Goal: Task Accomplishment & Management: Use online tool/utility

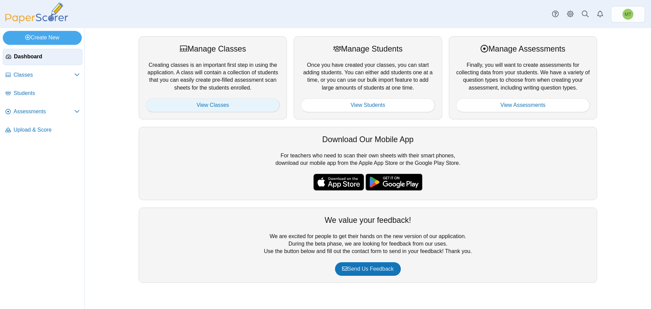
click at [261, 102] on link "View Classes" at bounding box center [213, 105] width 134 height 14
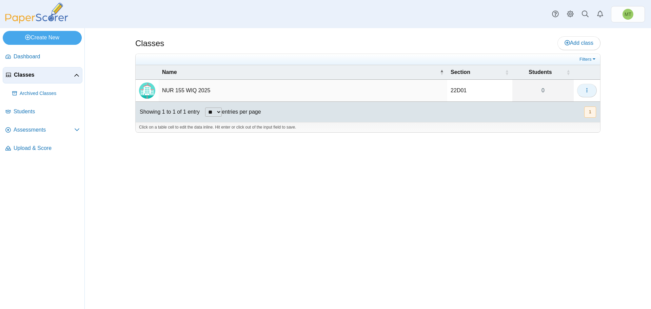
click at [587, 91] on icon "button" at bounding box center [587, 90] width 5 height 5
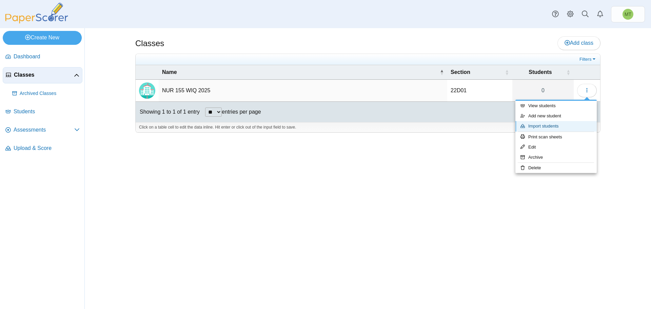
click at [555, 125] on link "Import students" at bounding box center [556, 126] width 81 height 10
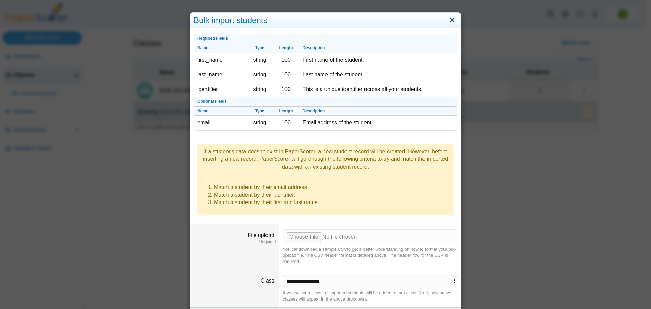
click at [451, 20] on link "Close" at bounding box center [452, 21] width 11 height 12
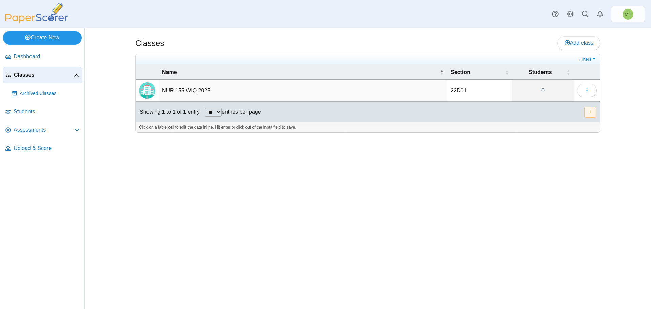
click at [46, 40] on link "Create New" at bounding box center [42, 38] width 79 height 14
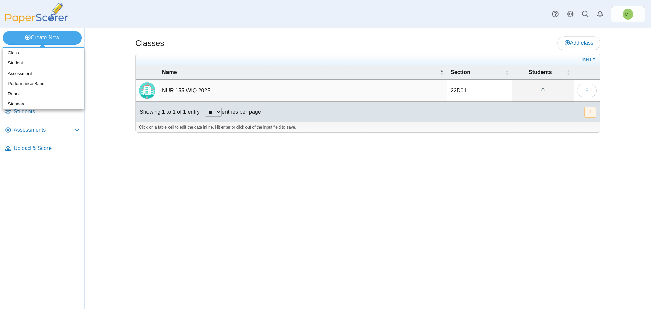
click at [176, 187] on div "Classes Add class Filters 22D01" at bounding box center [368, 168] width 509 height 281
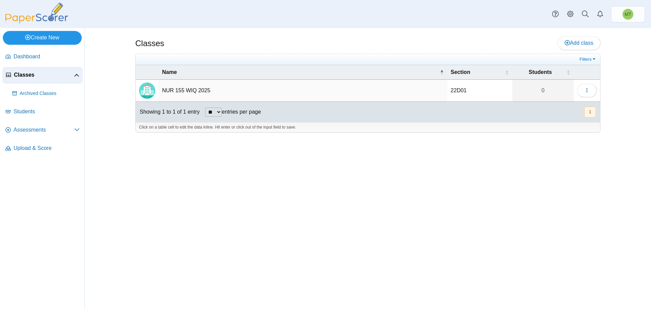
click at [38, 39] on link "Create New" at bounding box center [42, 38] width 79 height 14
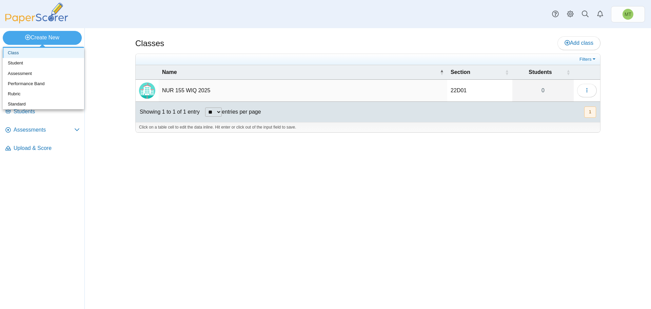
click at [27, 50] on link "Class" at bounding box center [43, 53] width 81 height 10
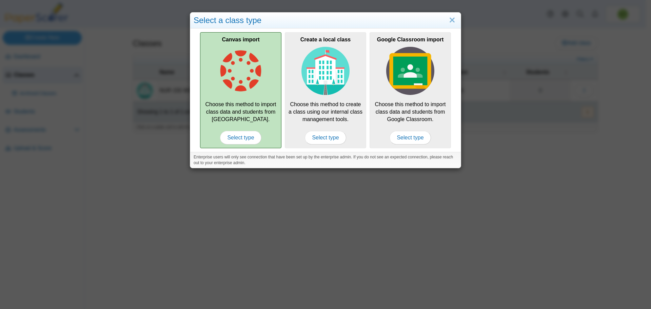
click at [251, 111] on div "Canvas import Choose this method to import class data and students from Canvas.…" at bounding box center [240, 90] width 81 height 116
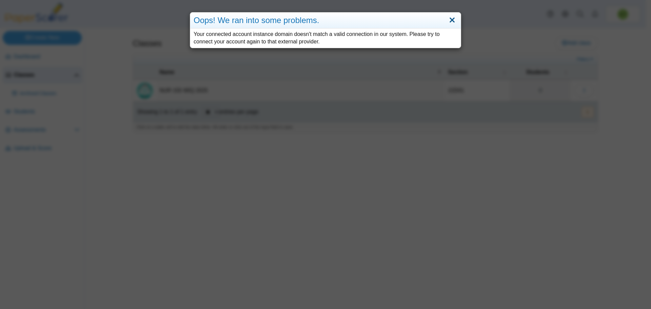
click at [452, 20] on link "Close" at bounding box center [452, 21] width 11 height 12
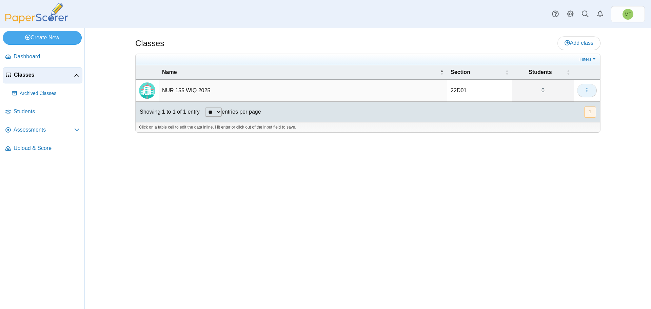
click at [588, 90] on icon "button" at bounding box center [587, 90] width 5 height 5
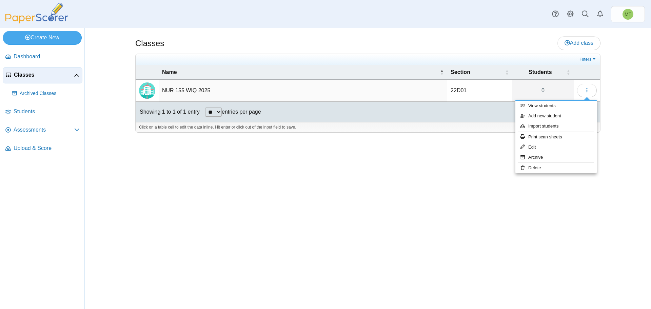
click at [198, 92] on td "NUR 155 WIQ 2025" at bounding box center [303, 91] width 289 height 22
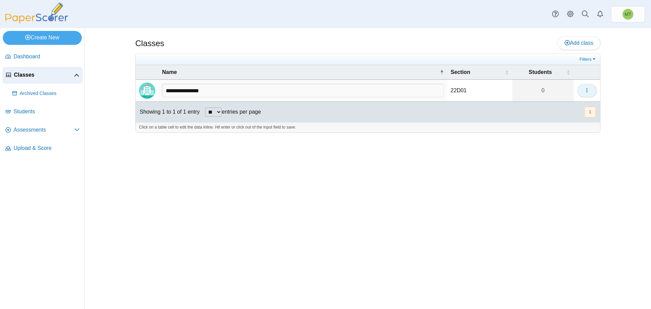
click at [588, 91] on icon "button" at bounding box center [587, 90] width 5 height 5
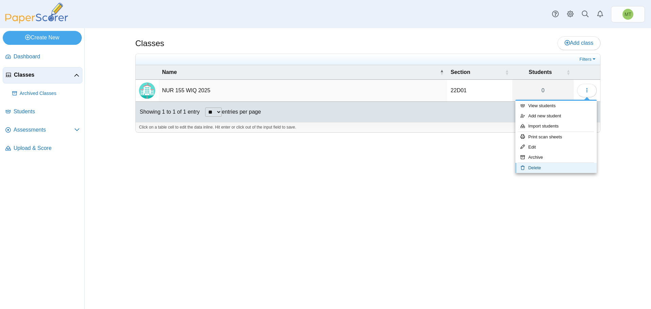
click at [546, 166] on link "Delete" at bounding box center [556, 168] width 81 height 10
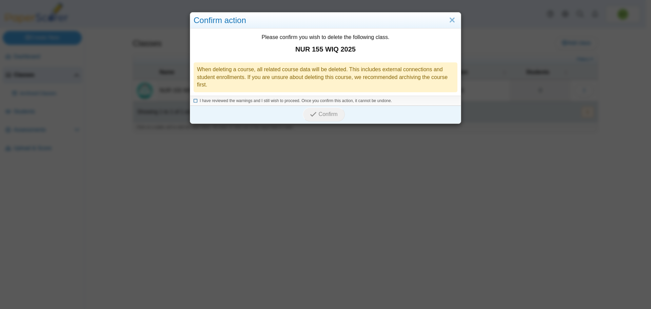
click at [194, 102] on icon at bounding box center [196, 100] width 4 height 4
click at [323, 117] on span "Confirm" at bounding box center [328, 114] width 19 height 6
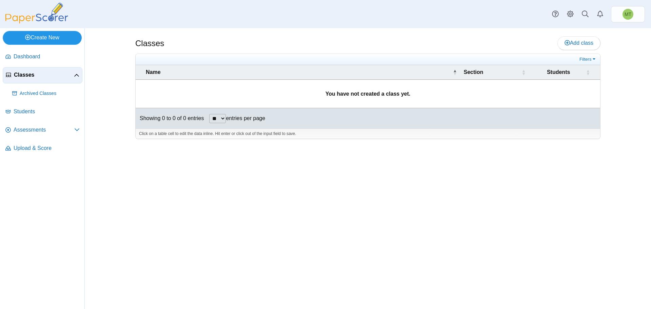
click at [53, 38] on link "Create New" at bounding box center [42, 38] width 79 height 14
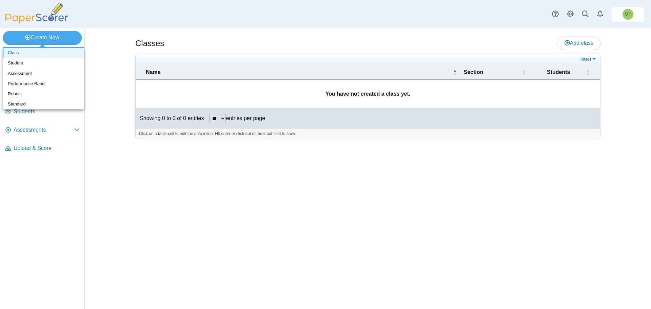
click at [32, 55] on link "Class" at bounding box center [43, 53] width 81 height 10
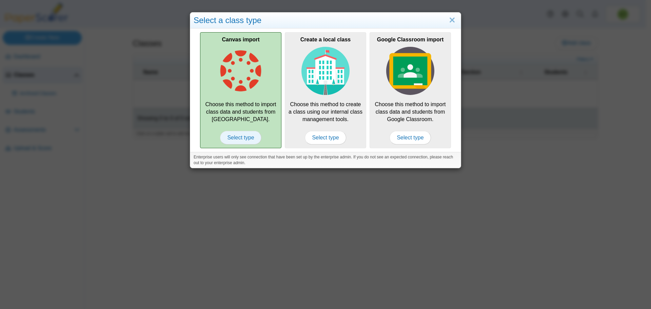
click at [249, 137] on span "Select type" at bounding box center [240, 138] width 41 height 14
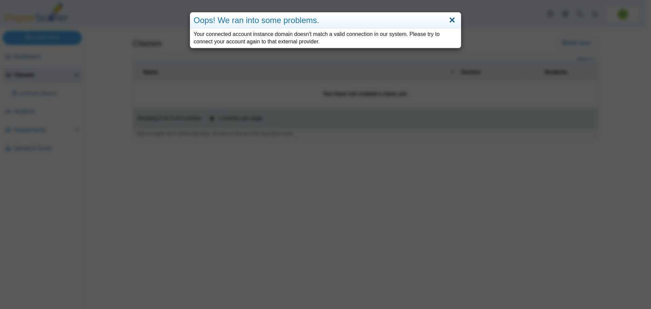
click at [451, 19] on link "Close" at bounding box center [452, 21] width 11 height 12
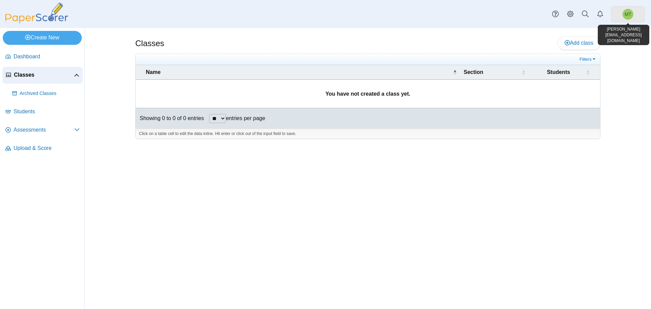
click at [627, 17] on span "MT" at bounding box center [628, 14] width 11 height 11
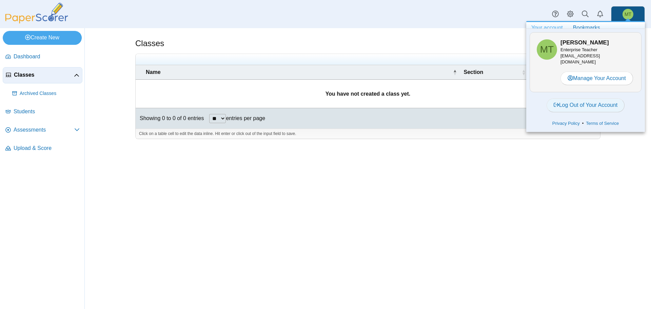
click at [589, 105] on link "Log Out of Your Account" at bounding box center [586, 105] width 78 height 14
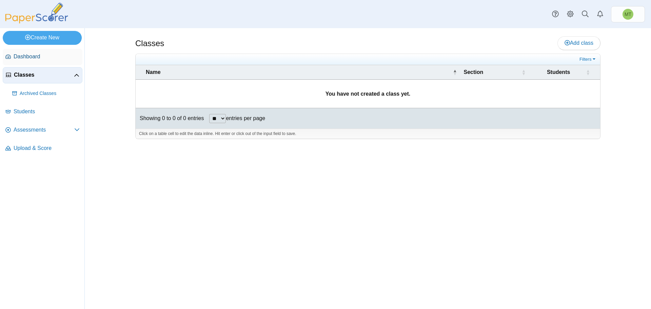
click at [30, 58] on span "Dashboard" at bounding box center [47, 56] width 66 height 7
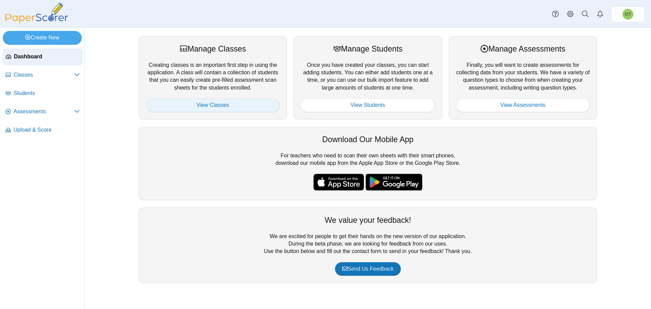
click at [225, 108] on link "View Classes" at bounding box center [213, 105] width 134 height 14
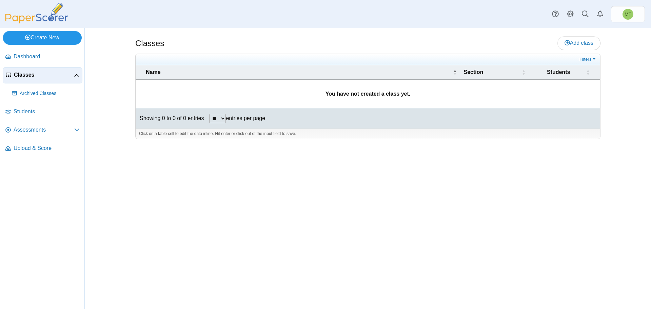
click at [41, 40] on link "Create New" at bounding box center [42, 38] width 79 height 14
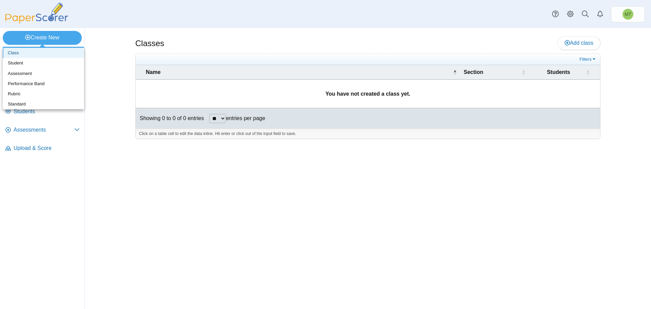
click at [34, 58] on link "Class" at bounding box center [43, 53] width 81 height 10
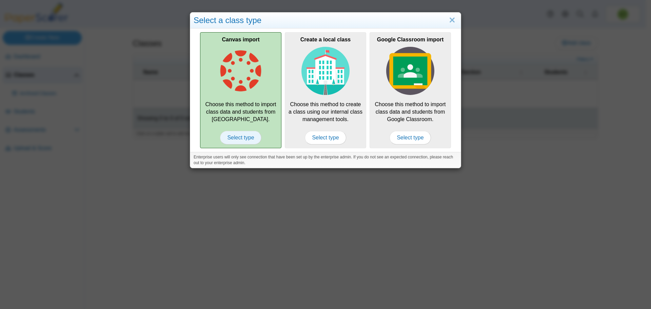
click at [256, 136] on span "Select type" at bounding box center [240, 138] width 41 height 14
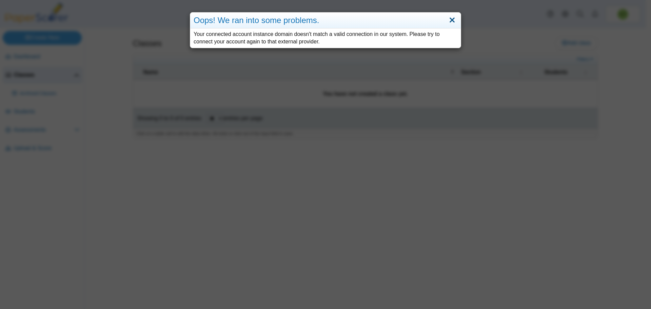
click at [450, 21] on link "Close" at bounding box center [452, 21] width 11 height 12
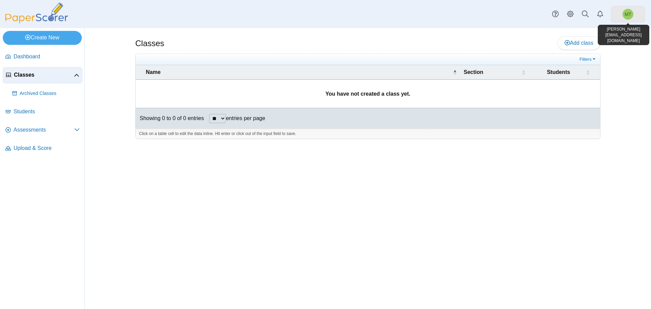
click at [628, 18] on span "MT" at bounding box center [628, 14] width 11 height 11
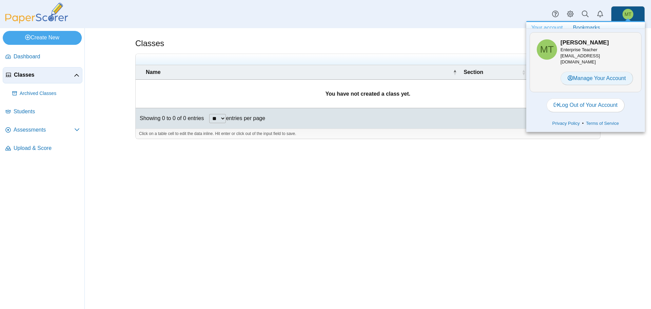
click at [594, 81] on link "Manage Your Account" at bounding box center [597, 79] width 73 height 14
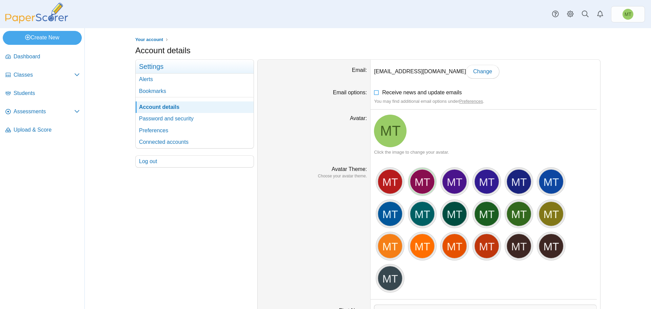
click at [421, 181] on div "MT" at bounding box center [422, 181] width 25 height 25
click at [425, 181] on div "MT" at bounding box center [422, 181] width 25 height 25
drag, startPoint x: 415, startPoint y: 178, endPoint x: 430, endPoint y: 179, distance: 14.3
click at [416, 178] on div "MT" at bounding box center [422, 181] width 25 height 25
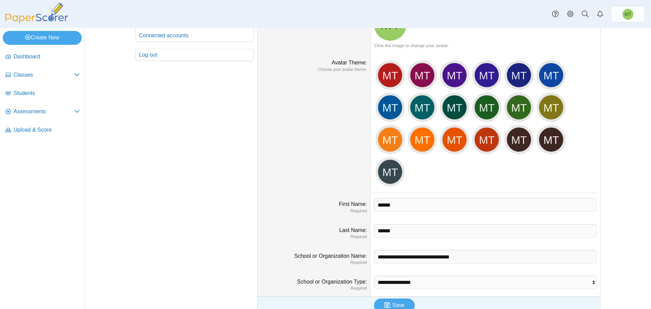
scroll to position [118, 0]
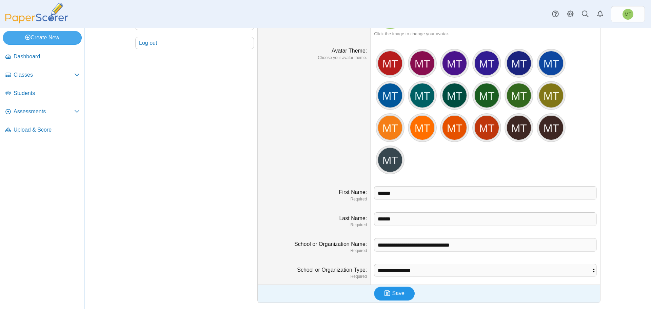
click at [395, 295] on span "Save" at bounding box center [399, 293] width 12 height 6
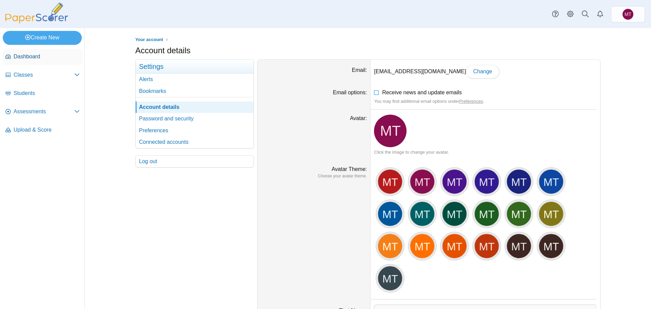
click at [28, 55] on span "Dashboard" at bounding box center [47, 56] width 66 height 7
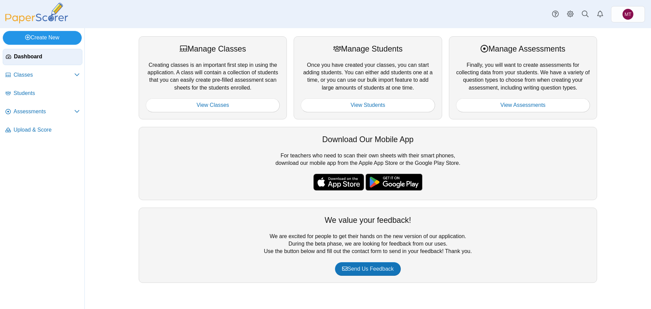
click at [52, 38] on link "Create New" at bounding box center [42, 38] width 79 height 14
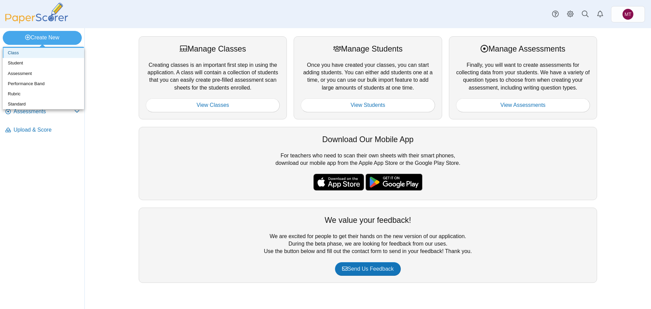
click at [37, 53] on link "Class" at bounding box center [43, 53] width 81 height 10
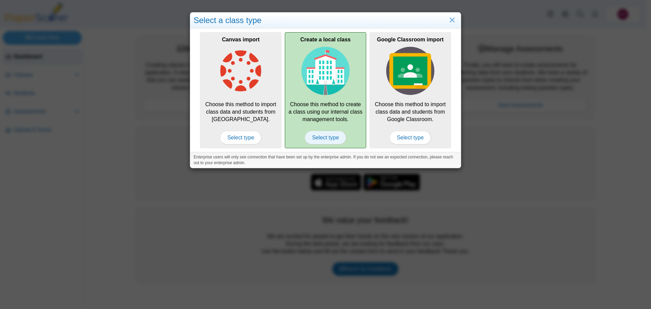
click at [320, 137] on span "Select type" at bounding box center [325, 138] width 41 height 14
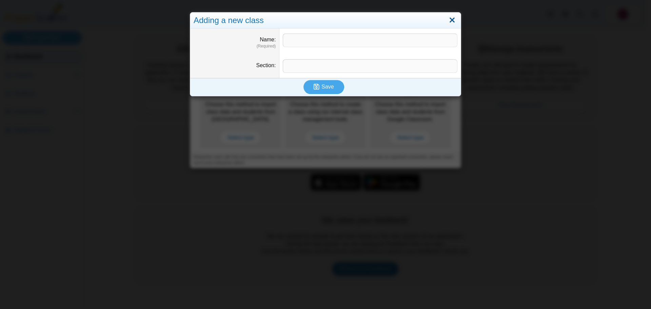
click at [451, 20] on link "Close" at bounding box center [452, 21] width 11 height 12
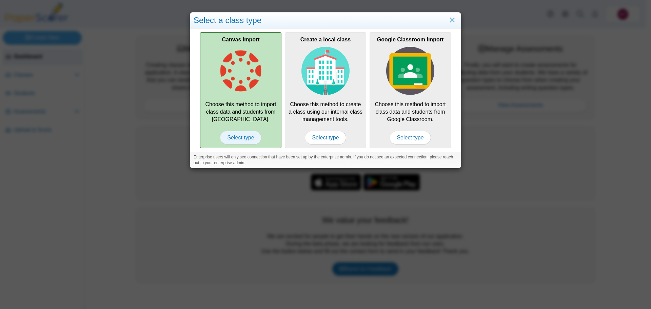
click at [246, 140] on span "Select type" at bounding box center [240, 138] width 41 height 14
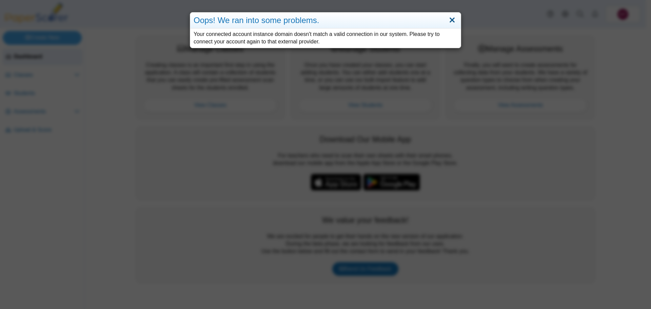
click at [451, 20] on link "Close" at bounding box center [452, 21] width 11 height 12
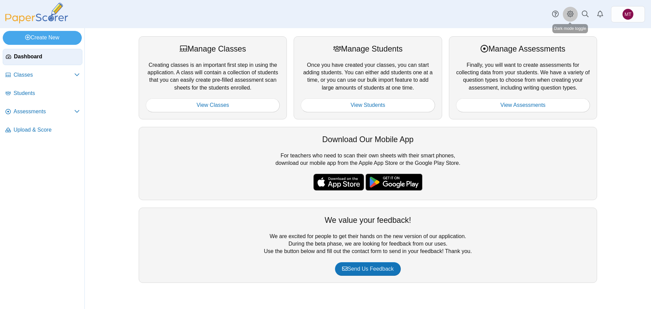
click at [575, 16] on link "Style variation" at bounding box center [570, 14] width 15 height 15
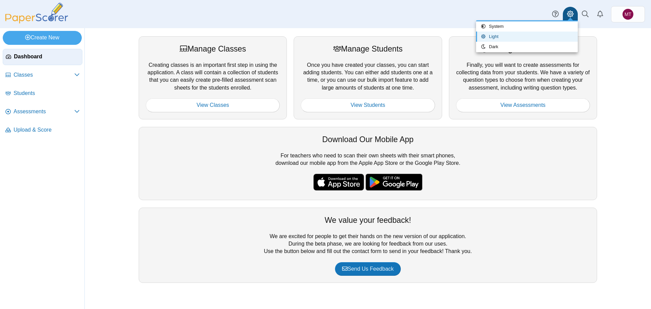
click at [636, 57] on div "Manage Classes Creating classes is an important first step in using the applica…" at bounding box center [368, 168] width 567 height 281
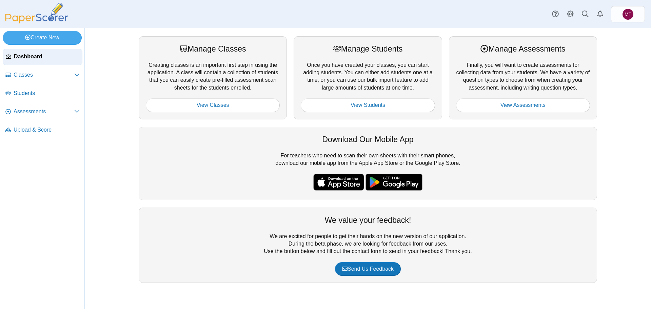
click at [46, 58] on span "Dashboard" at bounding box center [46, 56] width 65 height 7
click at [52, 38] on link "Create New" at bounding box center [42, 38] width 79 height 14
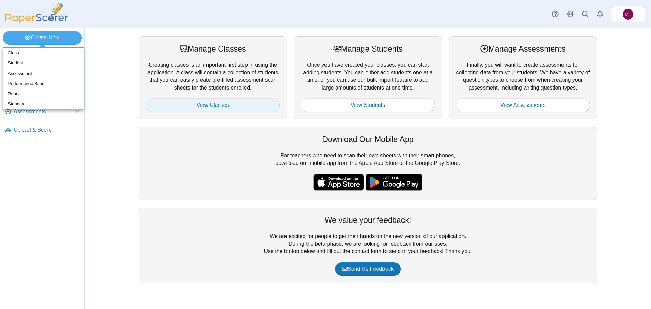
click at [232, 107] on link "View Classes" at bounding box center [213, 105] width 134 height 14
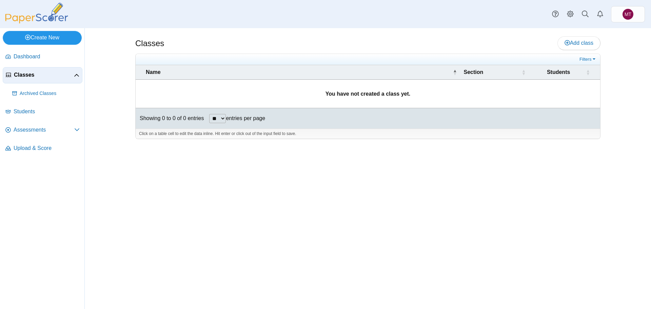
click at [48, 39] on link "Create New" at bounding box center [42, 38] width 79 height 14
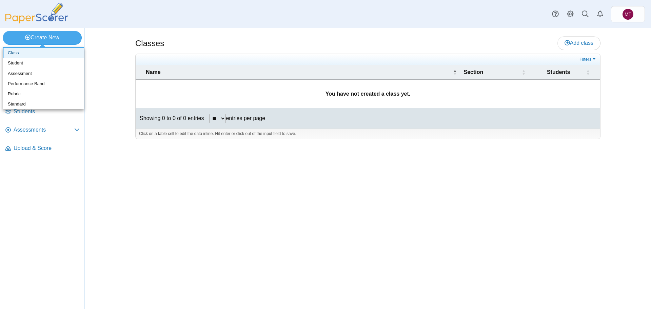
click at [36, 54] on link "Class" at bounding box center [43, 53] width 81 height 10
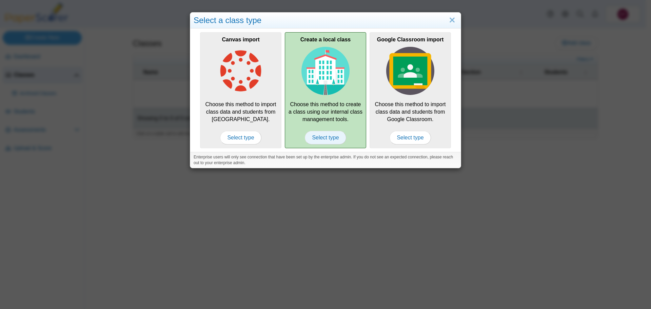
click at [325, 138] on span "Select type" at bounding box center [325, 138] width 41 height 14
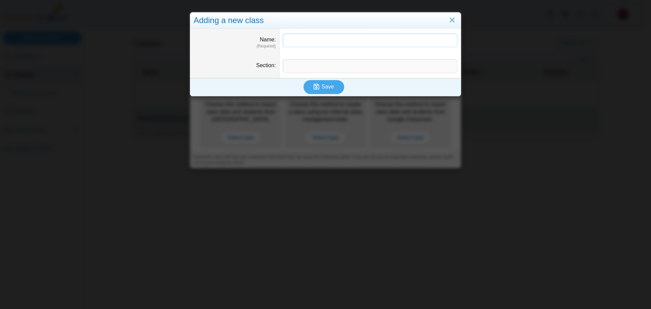
click at [306, 41] on input "Name" at bounding box center [370, 41] width 175 height 14
click at [453, 19] on link "Close" at bounding box center [452, 21] width 11 height 12
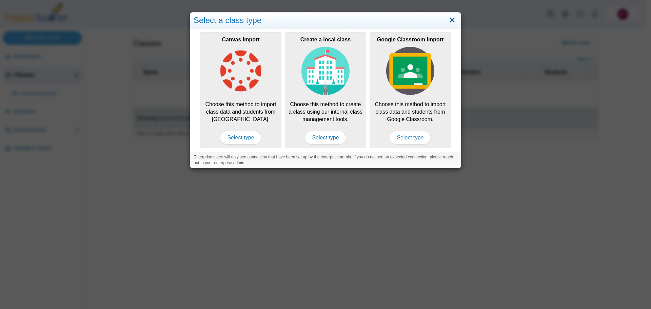
click at [451, 19] on link "Close" at bounding box center [452, 21] width 11 height 12
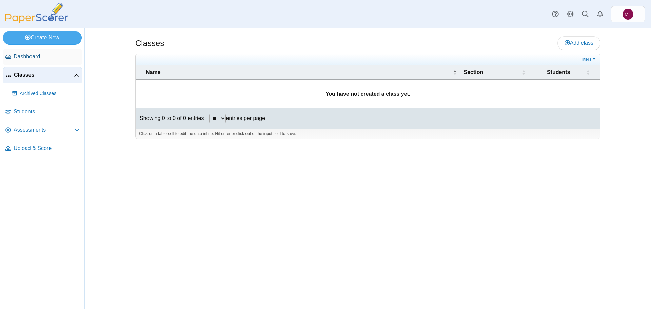
click at [28, 60] on span "Dashboard" at bounding box center [47, 56] width 66 height 7
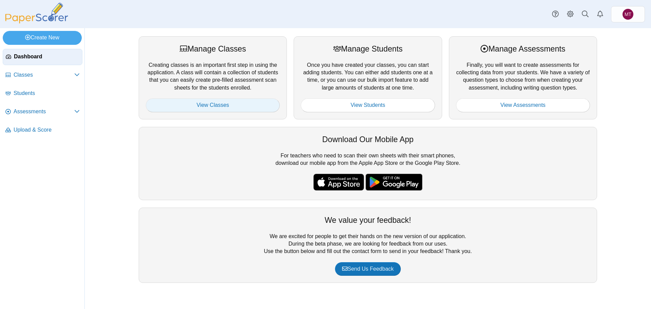
click at [244, 106] on link "View Classes" at bounding box center [213, 105] width 134 height 14
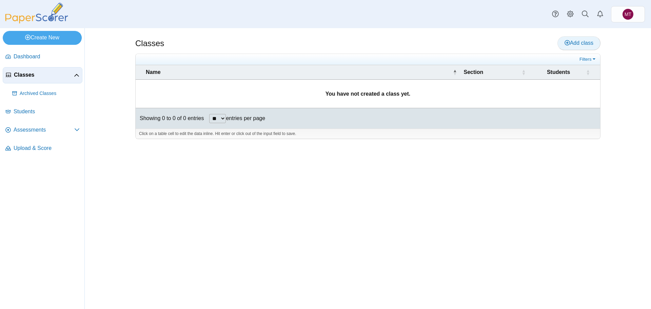
click at [585, 46] on span "Add class" at bounding box center [579, 43] width 29 height 6
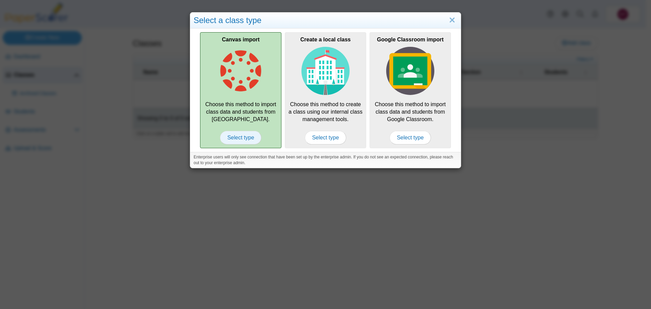
click at [238, 136] on span "Select type" at bounding box center [240, 138] width 41 height 14
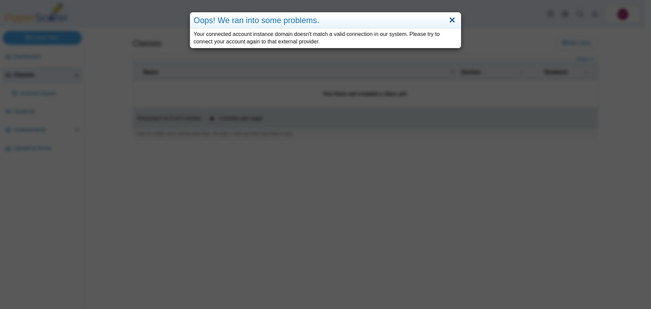
click at [450, 19] on link "Close" at bounding box center [452, 21] width 11 height 12
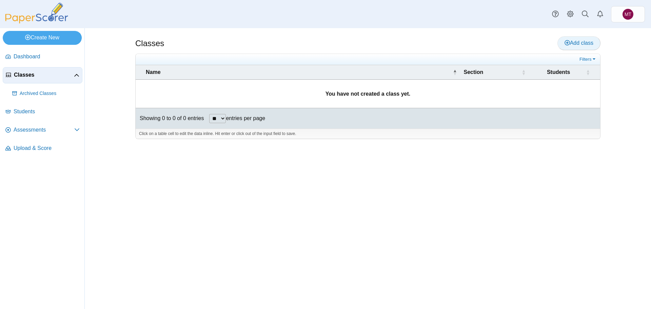
click at [565, 45] on span "Add class" at bounding box center [579, 43] width 29 height 6
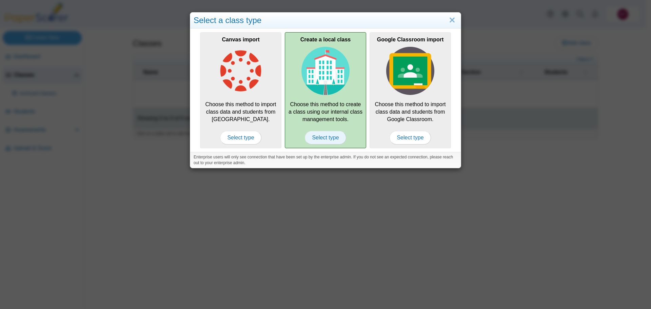
click at [316, 138] on span "Select type" at bounding box center [325, 138] width 41 height 14
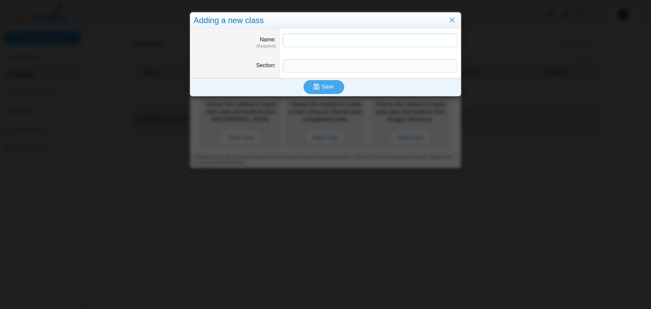
click at [314, 39] on input "Name" at bounding box center [370, 41] width 175 height 14
type input "**********"
click at [337, 67] on input "Section" at bounding box center [370, 66] width 175 height 14
type input "*****"
click at [323, 89] on span "Save" at bounding box center [328, 87] width 12 height 6
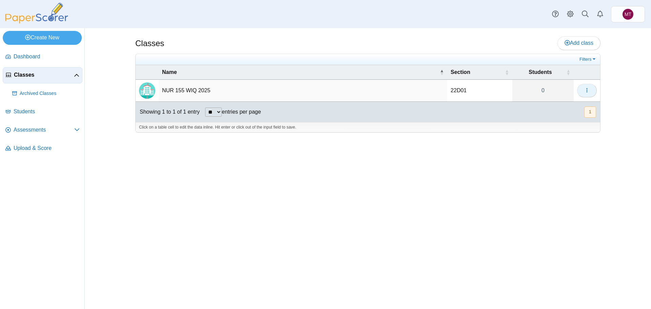
click at [585, 91] on icon "button" at bounding box center [587, 90] width 5 height 5
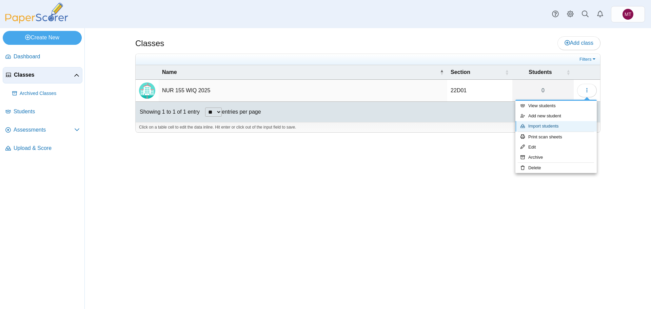
click at [566, 122] on link "Import students" at bounding box center [556, 126] width 81 height 10
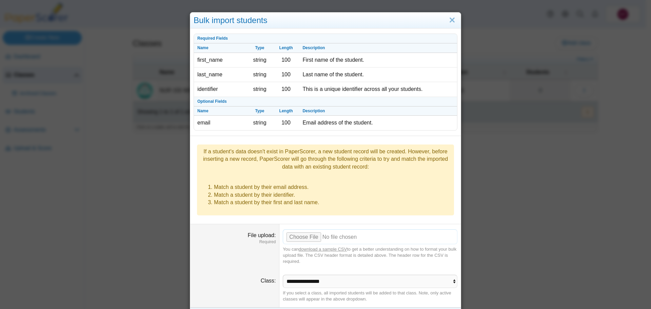
click at [300, 229] on input "File upload" at bounding box center [370, 236] width 175 height 15
type input "**********"
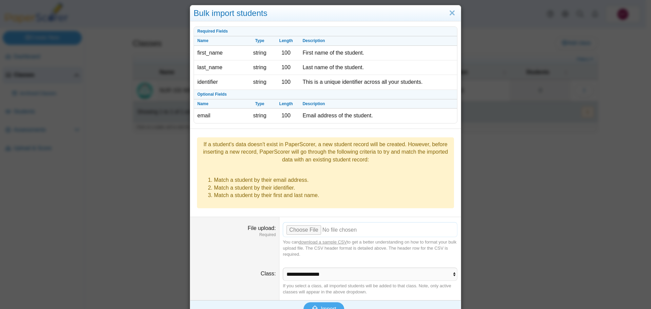
scroll to position [9, 0]
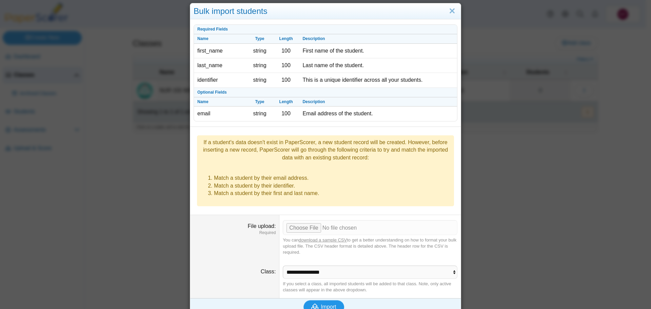
click at [326, 304] on span "Import" at bounding box center [328, 307] width 15 height 6
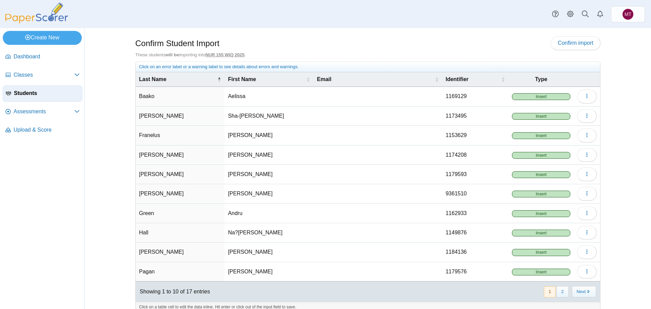
scroll to position [10, 0]
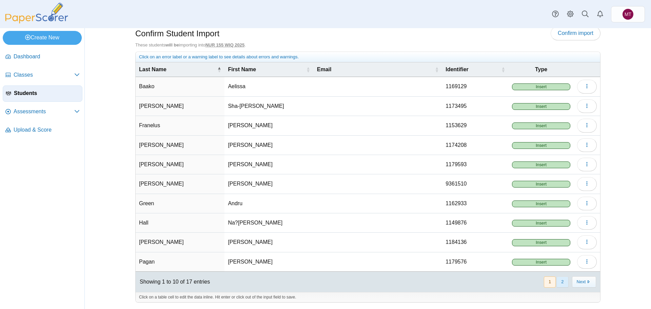
click at [557, 282] on button "2" at bounding box center [563, 282] width 12 height 11
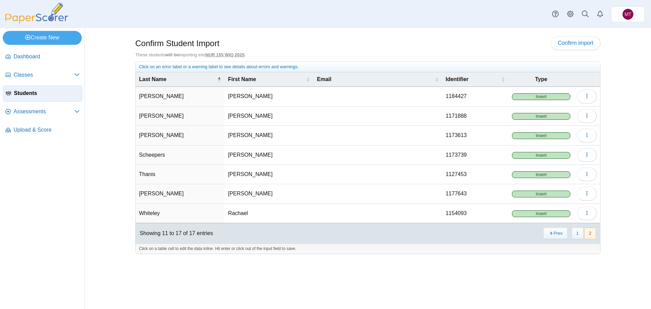
scroll to position [0, 0]
click at [582, 44] on span "Confirm import" at bounding box center [576, 43] width 36 height 6
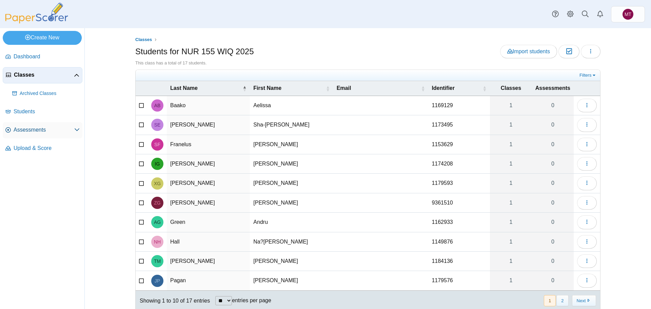
click at [37, 127] on span "Assessments" at bounding box center [44, 129] width 61 height 7
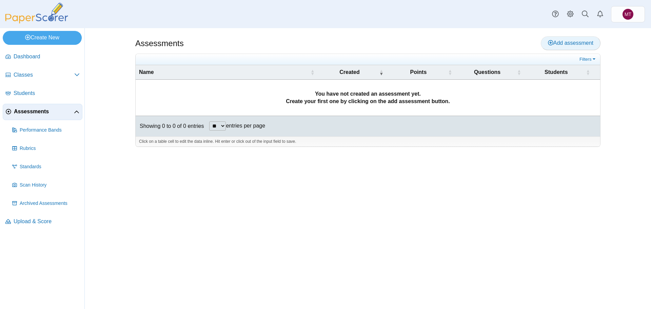
click at [561, 43] on span "Add assessment" at bounding box center [570, 43] width 45 height 6
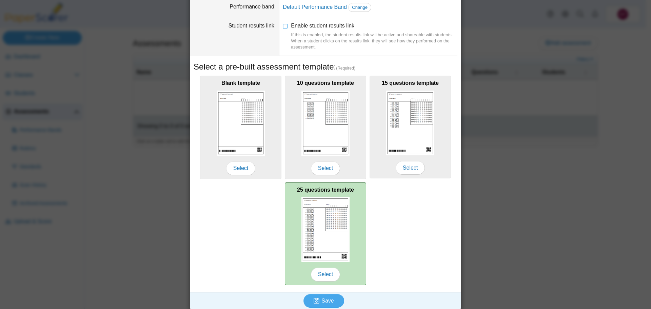
scroll to position [60, 0]
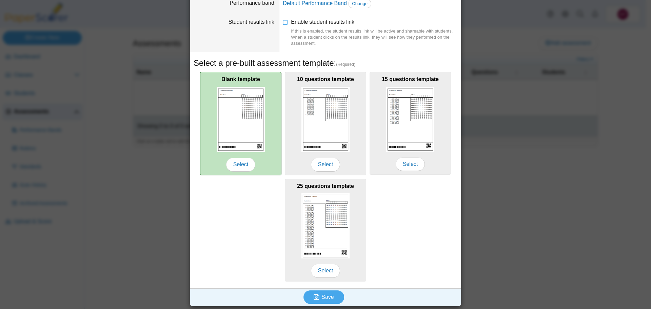
click at [250, 139] on img at bounding box center [241, 119] width 48 height 65
drag, startPoint x: 240, startPoint y: 166, endPoint x: 240, endPoint y: 169, distance: 3.5
click at [240, 169] on span "Select" at bounding box center [240, 165] width 29 height 14
click at [242, 165] on span "Select" at bounding box center [240, 165] width 29 height 14
click at [245, 165] on span "Select" at bounding box center [240, 165] width 29 height 14
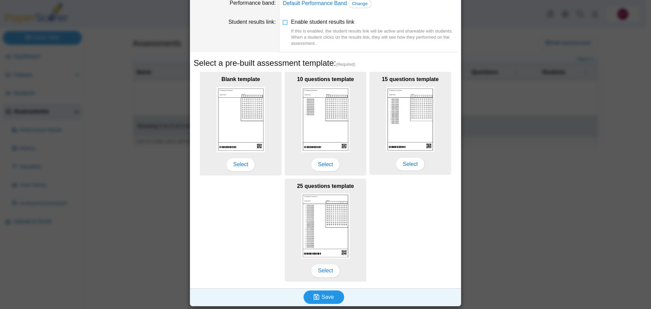
click at [330, 296] on span "Save" at bounding box center [328, 297] width 12 height 6
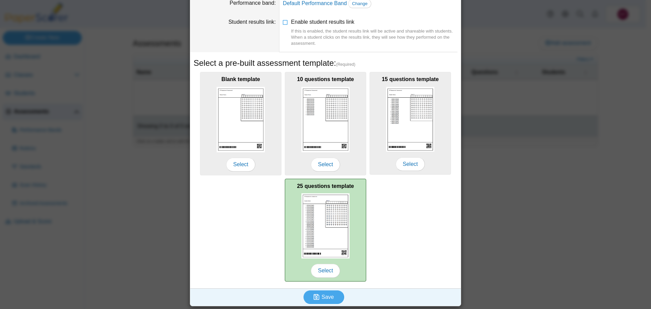
scroll to position [0, 0]
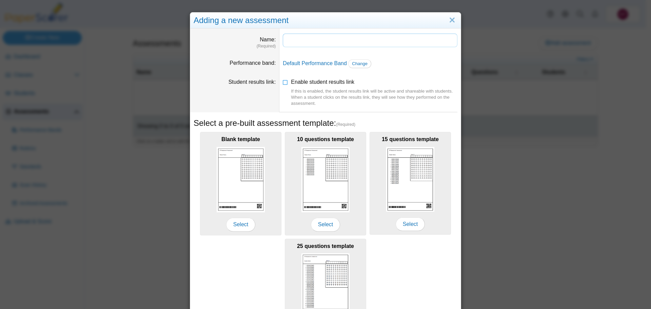
drag, startPoint x: 311, startPoint y: 44, endPoint x: 309, endPoint y: 41, distance: 3.9
click at [309, 41] on input "Name" at bounding box center [370, 41] width 175 height 14
click at [285, 41] on input "**********" at bounding box center [370, 41] width 175 height 14
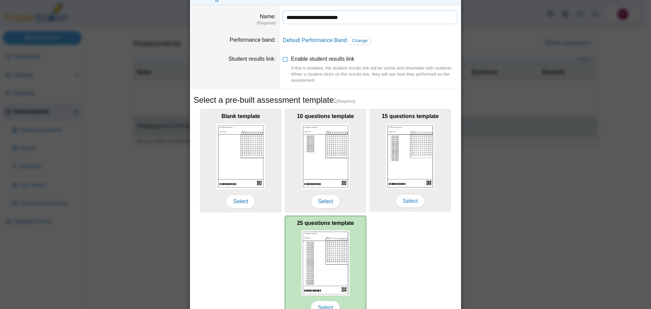
scroll to position [60, 0]
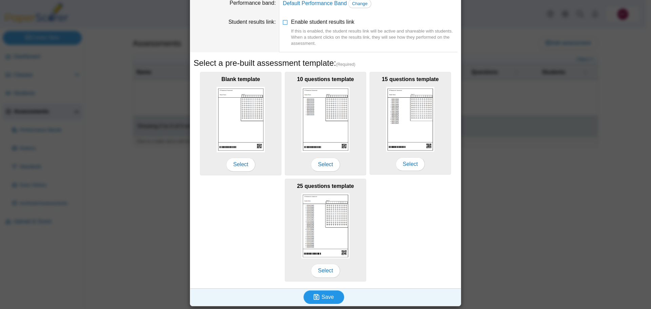
type input "**********"
click at [327, 297] on span "Save" at bounding box center [328, 297] width 12 height 6
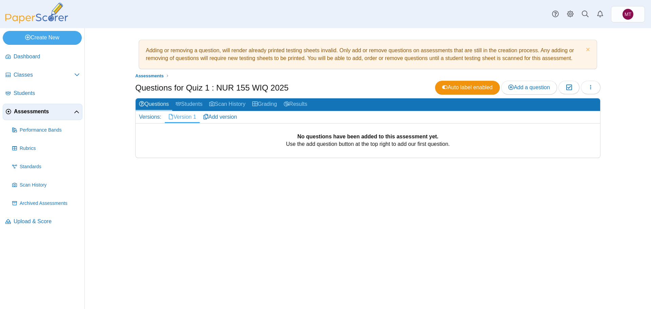
click at [178, 116] on link "Version 1" at bounding box center [182, 117] width 35 height 12
click at [533, 89] on span "Add a question" at bounding box center [530, 87] width 42 height 6
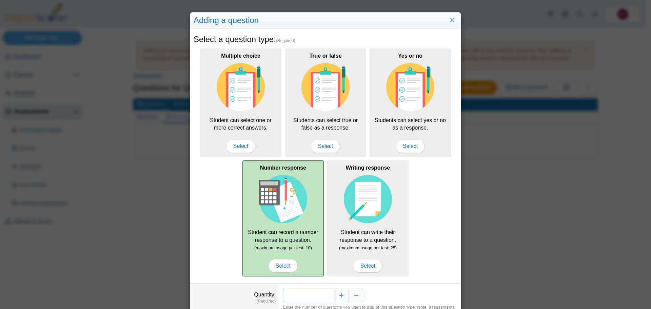
scroll to position [34, 0]
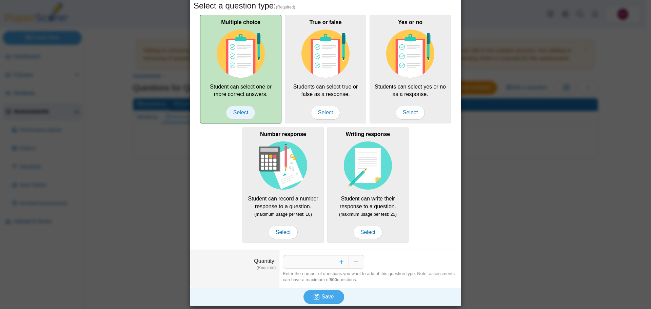
click at [244, 112] on span "Select" at bounding box center [240, 113] width 29 height 14
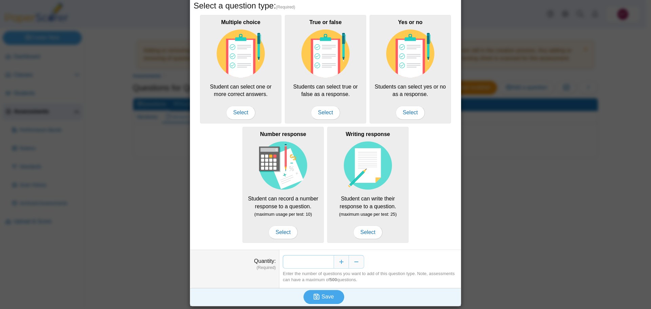
click at [328, 261] on input "*" at bounding box center [308, 262] width 51 height 14
type input "**"
click at [329, 299] on span "Save" at bounding box center [328, 297] width 12 height 6
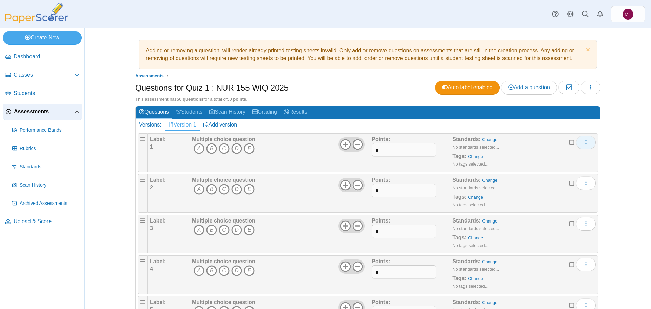
click at [584, 144] on icon "More options" at bounding box center [586, 141] width 5 height 5
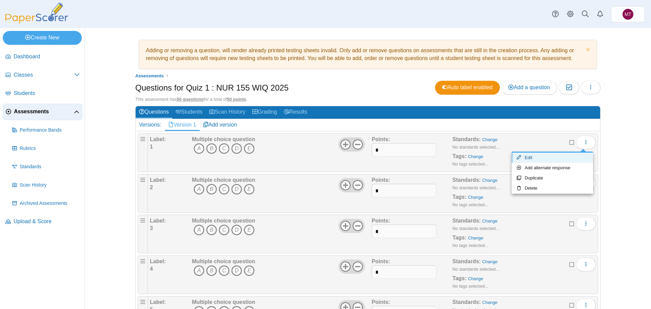
click at [574, 158] on link "Edit" at bounding box center [552, 158] width 81 height 10
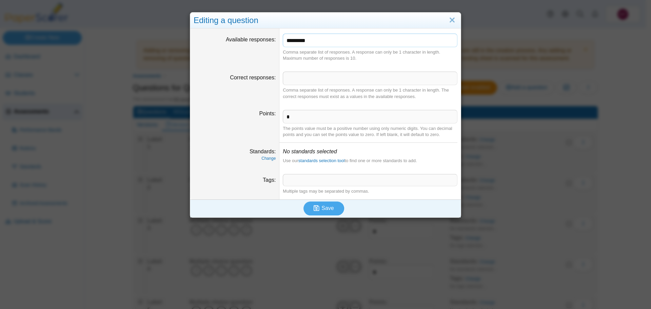
click at [325, 40] on input "*********" at bounding box center [370, 41] width 175 height 14
type input "*******"
click at [329, 201] on div "Save" at bounding box center [323, 208] width 267 height 18
click at [325, 207] on span "Save" at bounding box center [328, 208] width 12 height 6
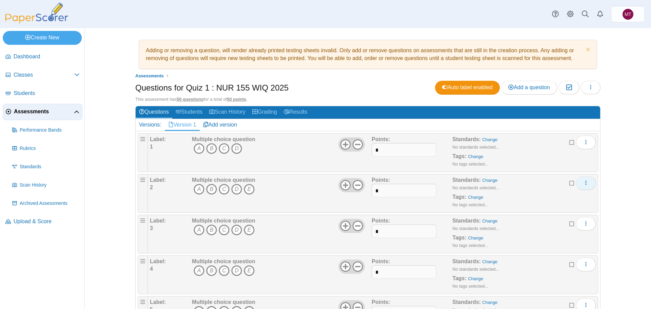
click at [586, 184] on icon "More options" at bounding box center [586, 182] width 5 height 5
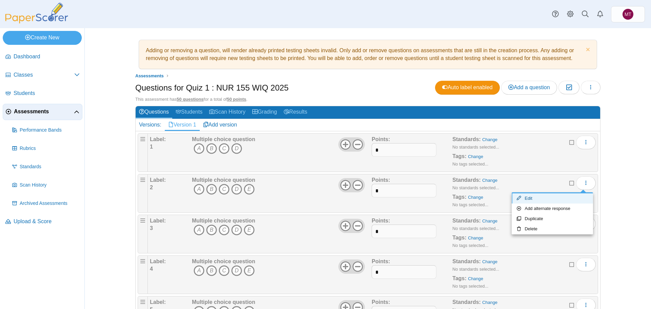
click at [552, 201] on link "Edit" at bounding box center [552, 198] width 81 height 10
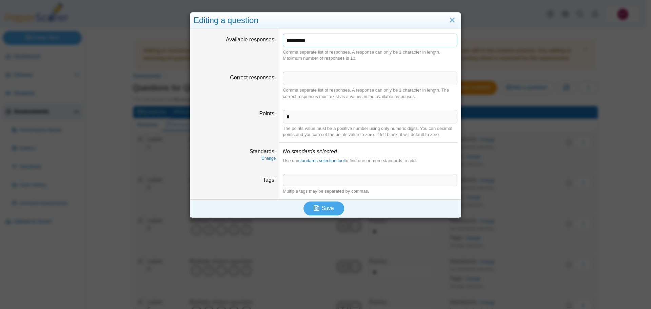
click at [313, 40] on input "*********" at bounding box center [370, 41] width 175 height 14
type input "*******"
click at [327, 209] on span "Save" at bounding box center [328, 208] width 12 height 6
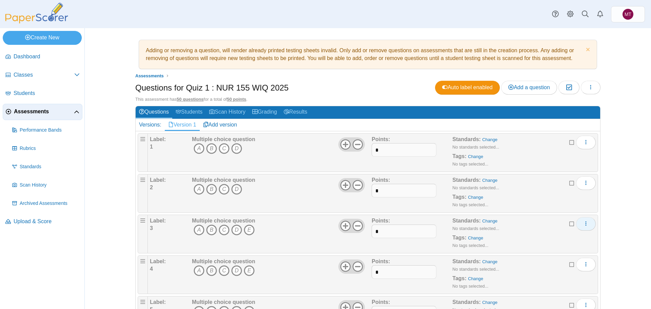
click at [584, 223] on icon "More options" at bounding box center [586, 223] width 5 height 5
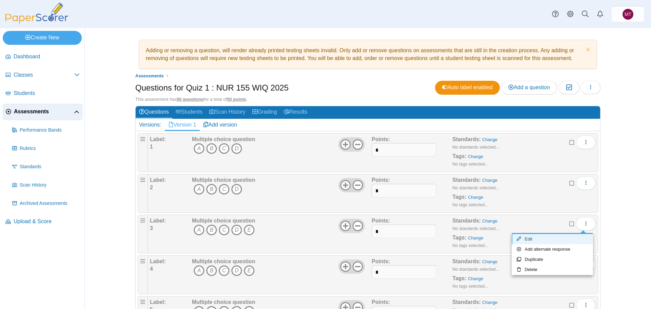
click at [565, 239] on link "Edit" at bounding box center [552, 239] width 81 height 10
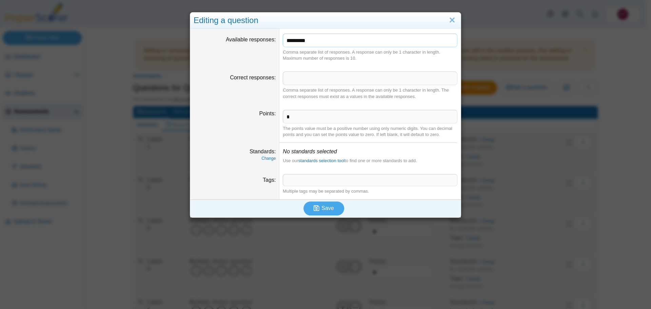
click at [316, 41] on input "*********" at bounding box center [370, 41] width 175 height 14
type input "*******"
click at [317, 207] on use "submit" at bounding box center [317, 208] width 6 height 6
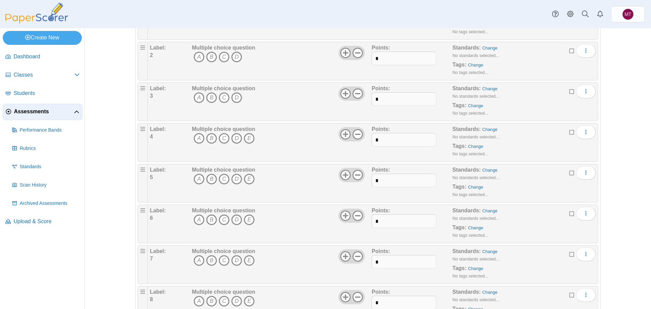
scroll to position [136, 0]
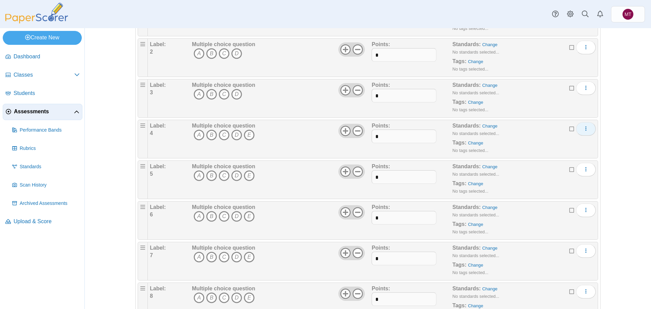
click at [585, 129] on icon "More options" at bounding box center [586, 128] width 5 height 5
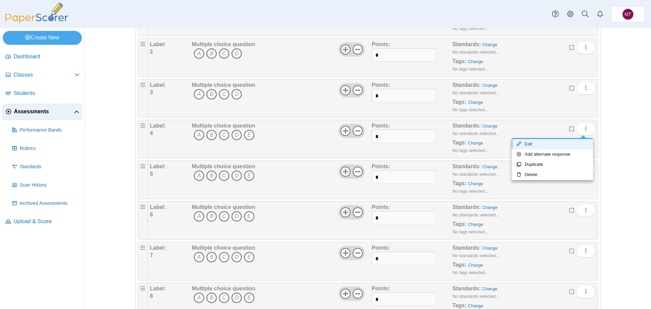
click at [539, 144] on link "Edit" at bounding box center [552, 144] width 81 height 10
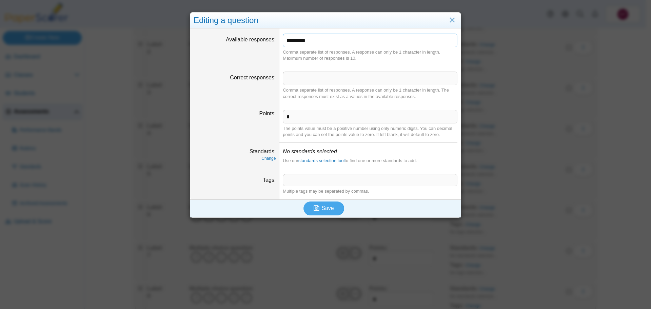
click at [319, 42] on input "*********" at bounding box center [370, 41] width 175 height 14
type input "*******"
click at [322, 206] on span "Save" at bounding box center [328, 208] width 12 height 6
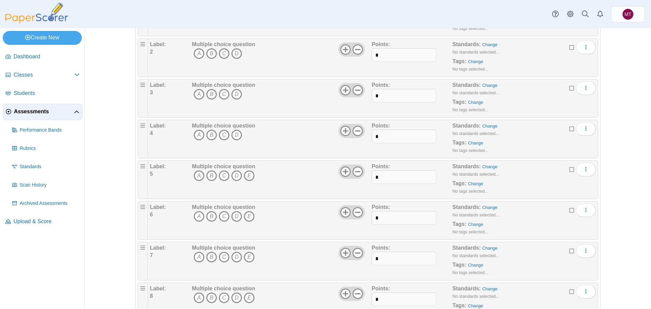
scroll to position [170, 0]
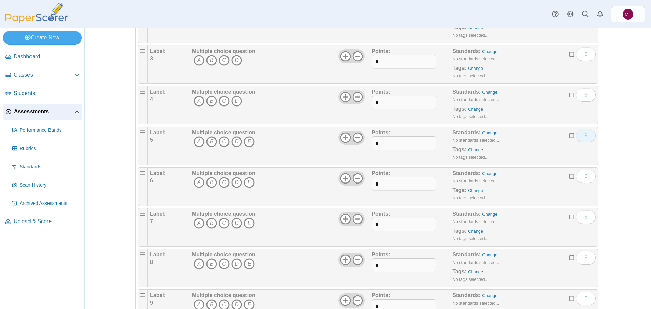
click at [586, 133] on icon "More options" at bounding box center [586, 135] width 5 height 5
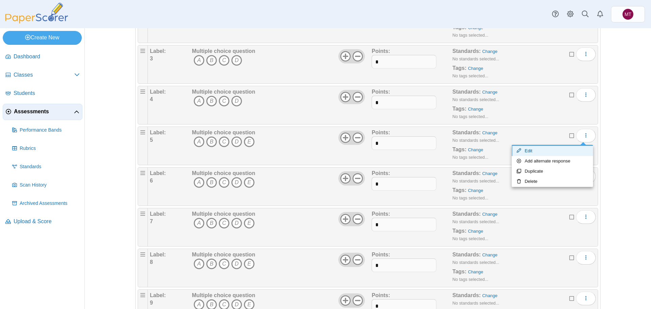
click at [551, 151] on link "Edit" at bounding box center [552, 151] width 81 height 10
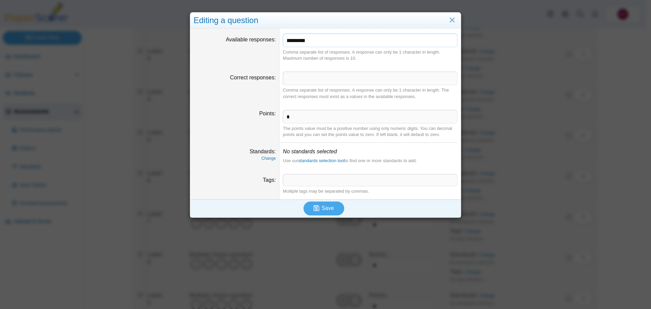
click at [332, 43] on input "*********" at bounding box center [370, 41] width 175 height 14
type input "*******"
click at [331, 211] on button "Save" at bounding box center [324, 209] width 41 height 14
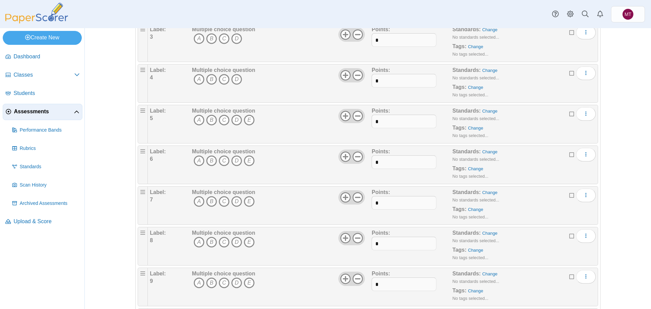
scroll to position [204, 0]
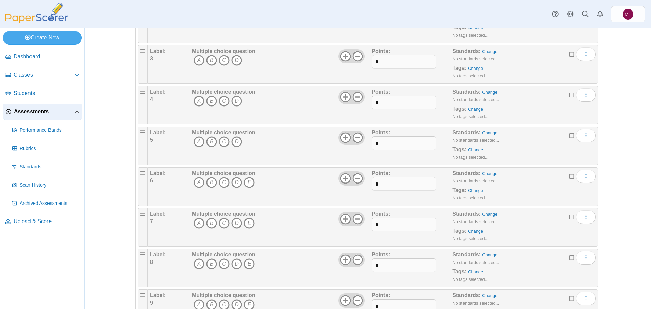
scroll to position [237, 0]
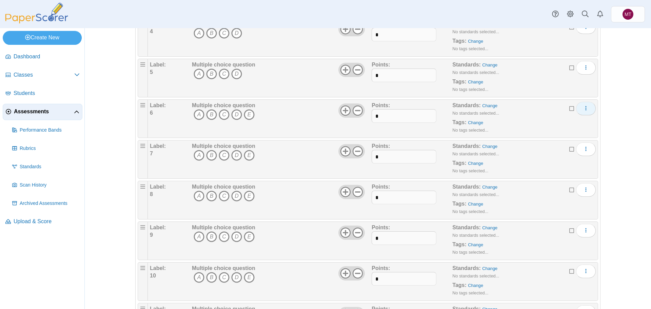
click at [587, 109] on button "More options" at bounding box center [586, 109] width 20 height 14
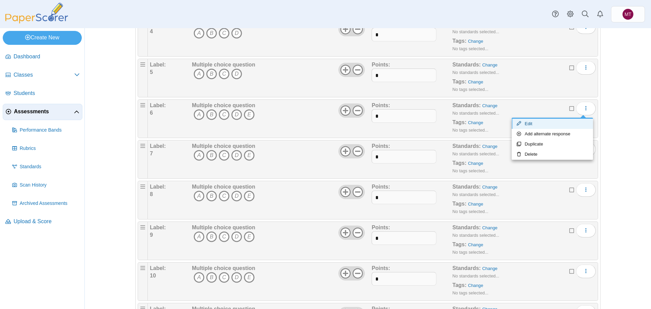
click at [570, 126] on link "Edit" at bounding box center [552, 124] width 81 height 10
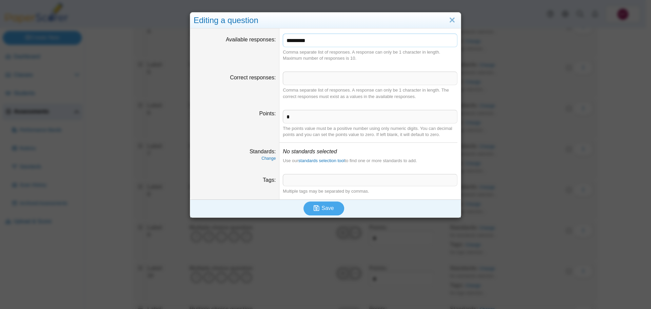
click at [318, 42] on input "*********" at bounding box center [370, 41] width 175 height 14
type input "*******"
click at [323, 206] on span "Save" at bounding box center [328, 208] width 12 height 6
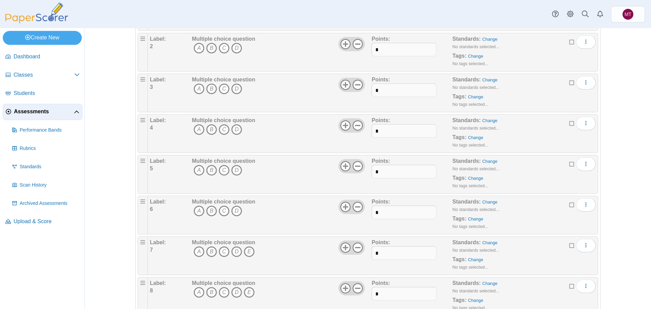
scroll to position [204, 0]
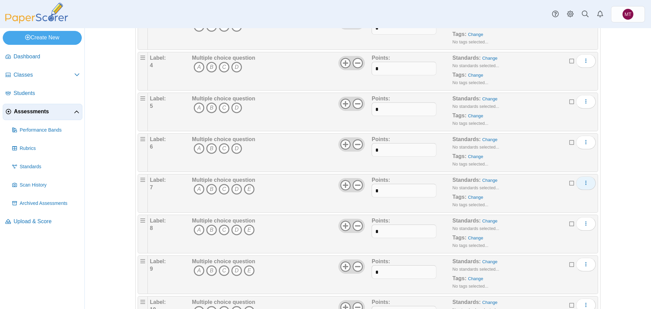
click at [585, 182] on icon "More options" at bounding box center [586, 182] width 5 height 5
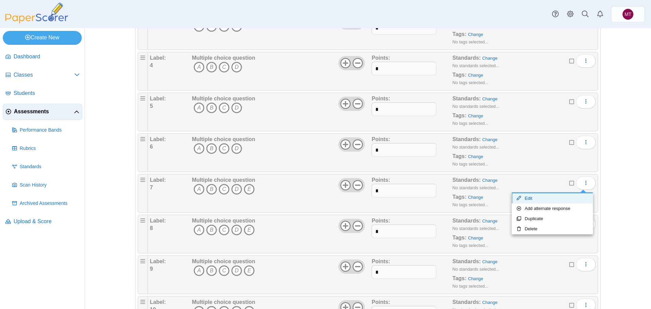
click at [547, 201] on link "Edit" at bounding box center [552, 198] width 81 height 10
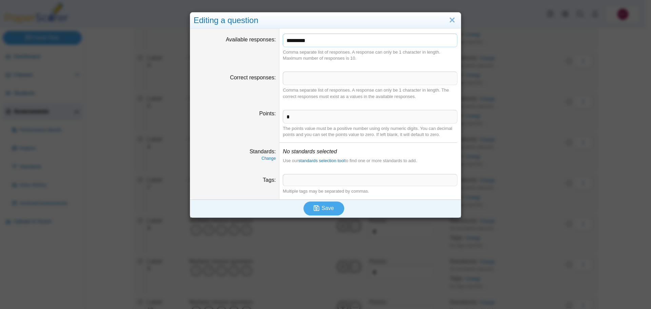
click at [320, 42] on input "*********" at bounding box center [370, 41] width 175 height 14
type input "*******"
click at [323, 207] on span "Save" at bounding box center [328, 208] width 12 height 6
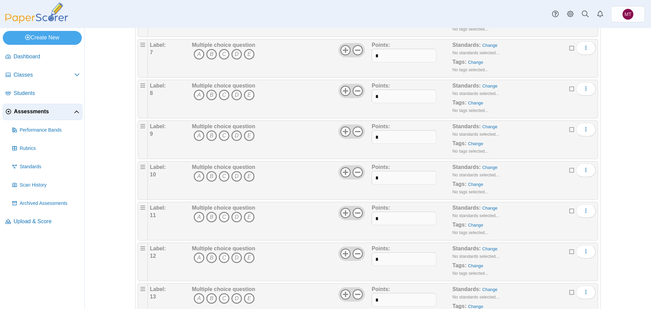
scroll to position [339, 0]
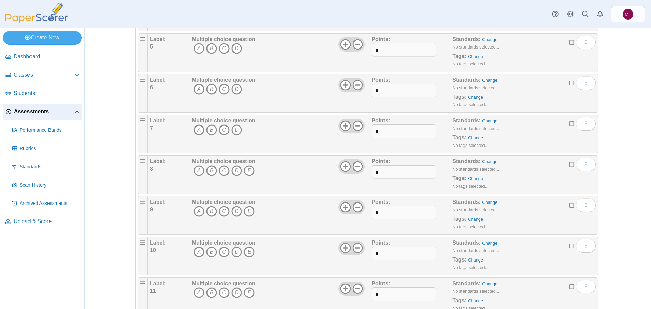
scroll to position [305, 0]
click at [585, 123] on icon "More options" at bounding box center [586, 121] width 5 height 5
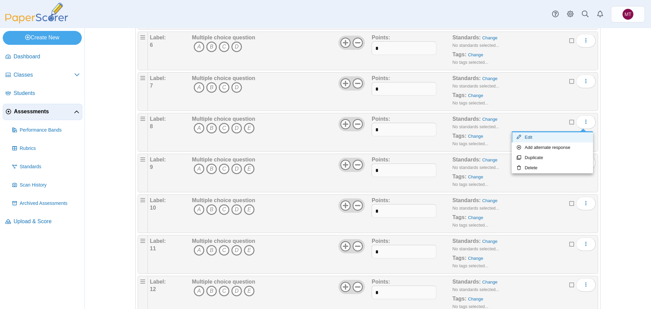
click at [560, 138] on link "Edit" at bounding box center [552, 137] width 81 height 10
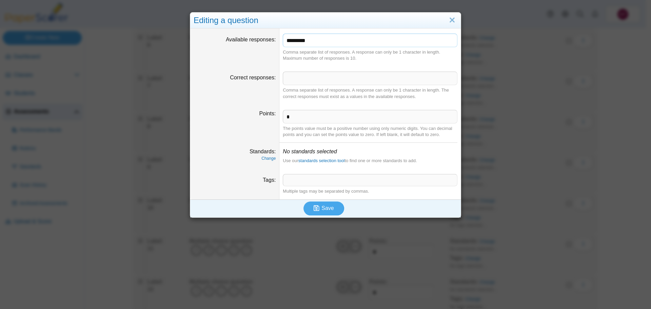
click at [330, 42] on input "*********" at bounding box center [370, 41] width 175 height 14
type input "*******"
click at [325, 202] on button "Save" at bounding box center [324, 209] width 41 height 14
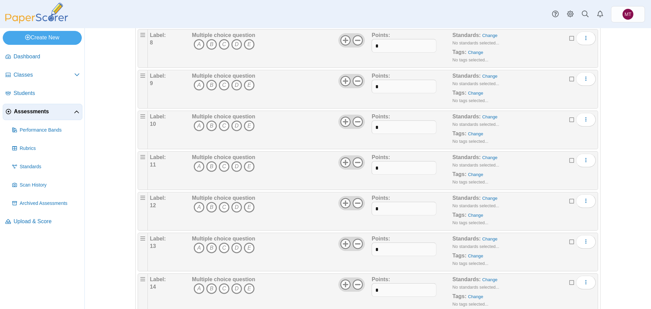
scroll to position [407, 0]
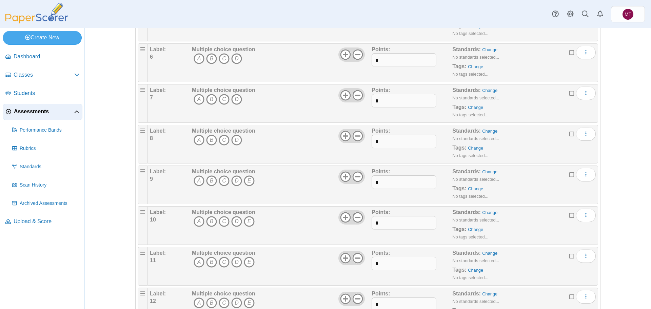
scroll to position [339, 0]
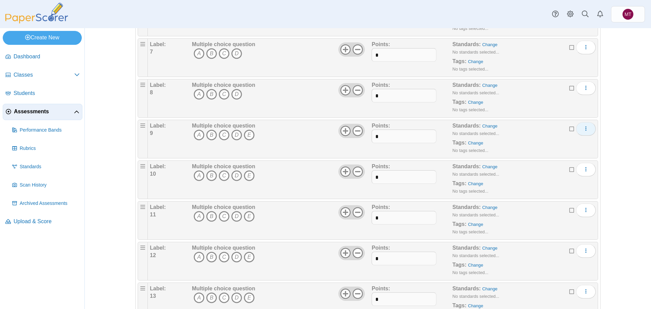
click at [584, 129] on icon "More options" at bounding box center [586, 128] width 5 height 5
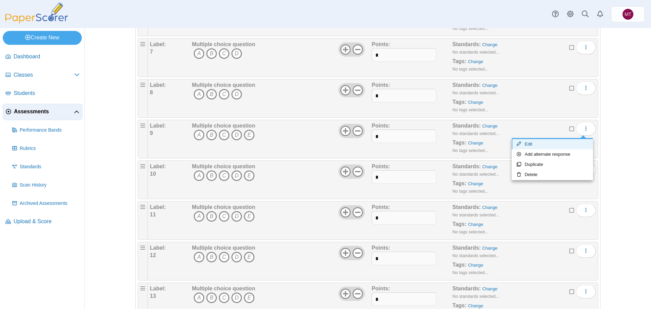
click at [560, 146] on link "Edit" at bounding box center [552, 144] width 81 height 10
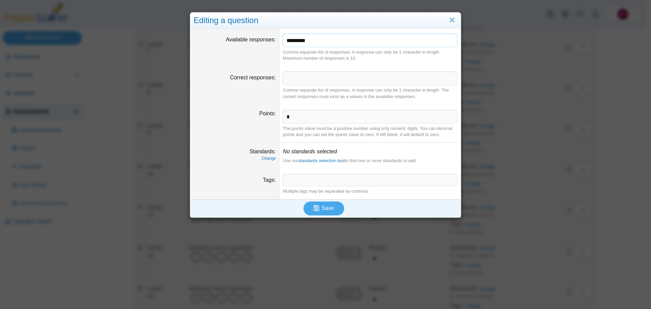
click at [328, 40] on input "*********" at bounding box center [370, 41] width 175 height 14
type input "*******"
click at [327, 209] on span "Save" at bounding box center [328, 208] width 12 height 6
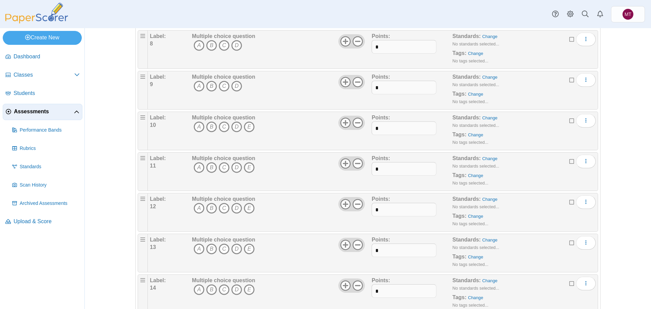
scroll to position [407, 0]
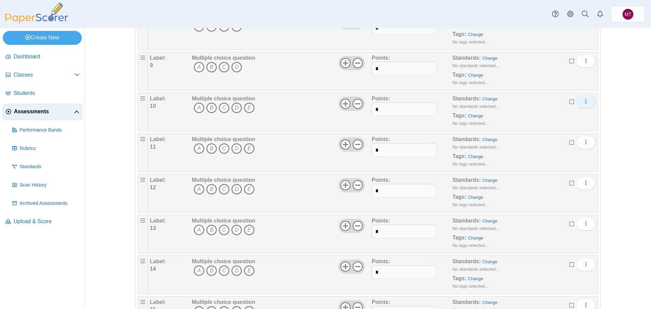
click at [584, 101] on icon "More options" at bounding box center [586, 101] width 5 height 5
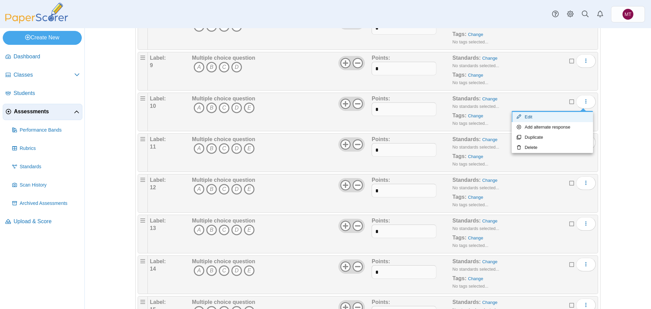
click at [541, 118] on link "Edit" at bounding box center [552, 117] width 81 height 10
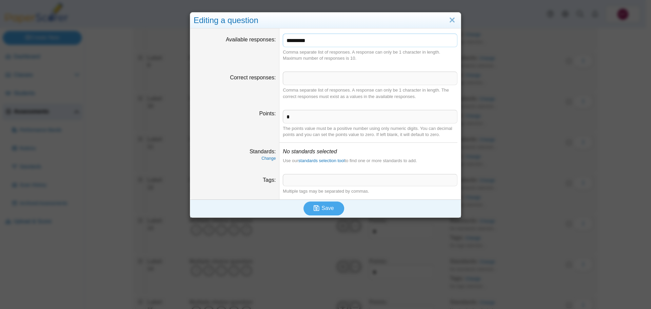
click at [344, 40] on input "*********" at bounding box center [370, 41] width 175 height 14
type input "*******"
click at [332, 213] on button "Save" at bounding box center [324, 209] width 41 height 14
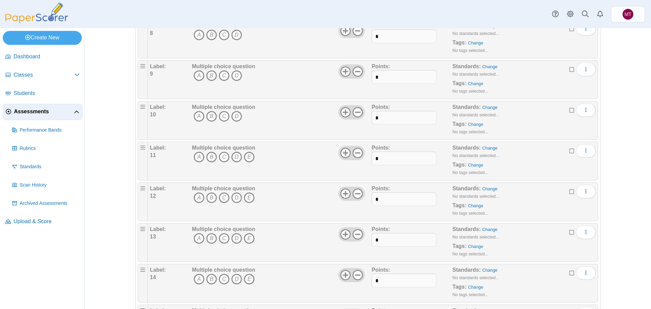
scroll to position [407, 0]
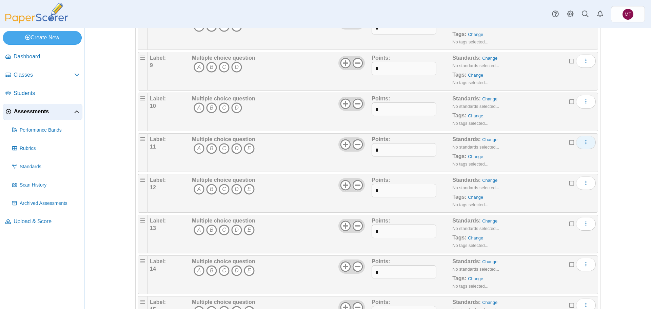
click at [586, 142] on use "More options" at bounding box center [586, 142] width 1 height 4
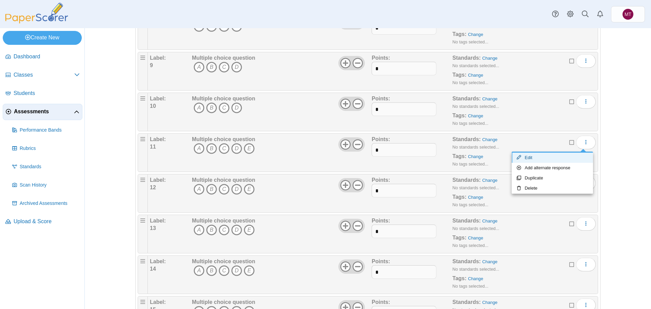
click at [541, 157] on link "Edit" at bounding box center [552, 158] width 81 height 10
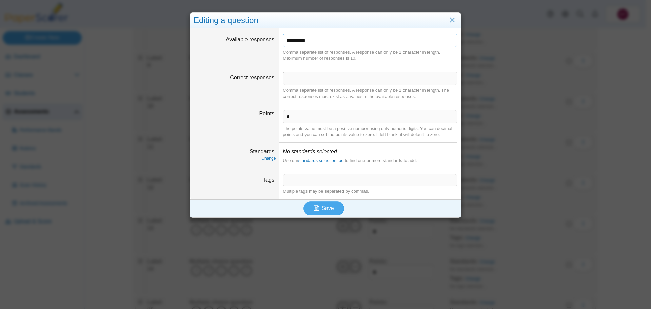
click at [322, 40] on input "*********" at bounding box center [370, 41] width 175 height 14
type input "*******"
click at [324, 209] on span "Save" at bounding box center [328, 208] width 12 height 6
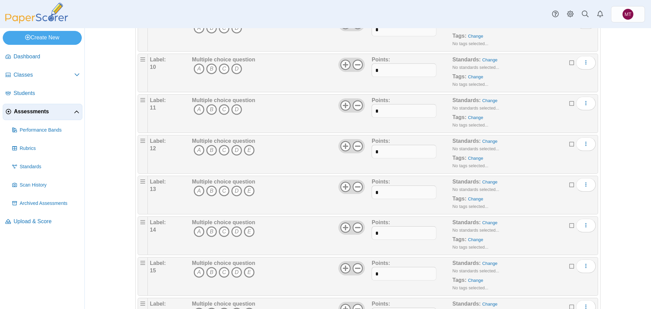
scroll to position [475, 0]
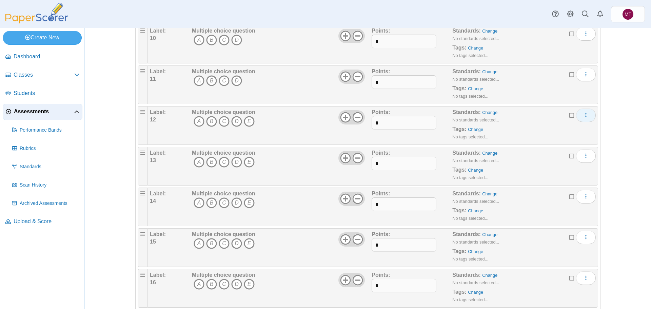
click at [587, 117] on button "More options" at bounding box center [586, 116] width 20 height 14
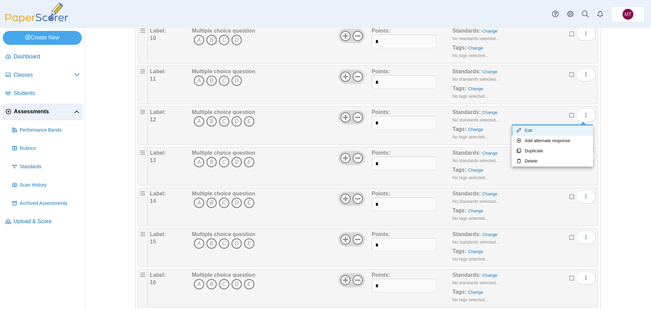
click at [555, 131] on link "Edit" at bounding box center [552, 131] width 81 height 10
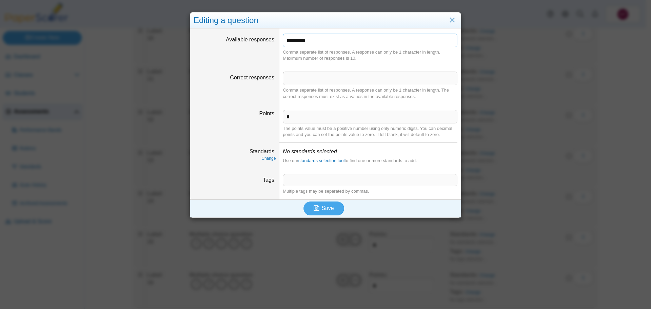
click at [322, 46] on input "*********" at bounding box center [370, 41] width 175 height 14
type input "*******"
click at [323, 207] on span "Save" at bounding box center [328, 208] width 12 height 6
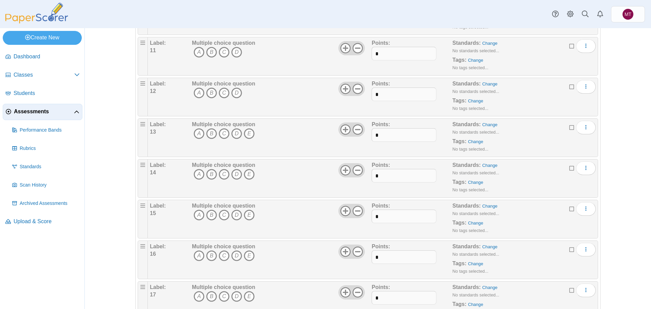
scroll to position [509, 0]
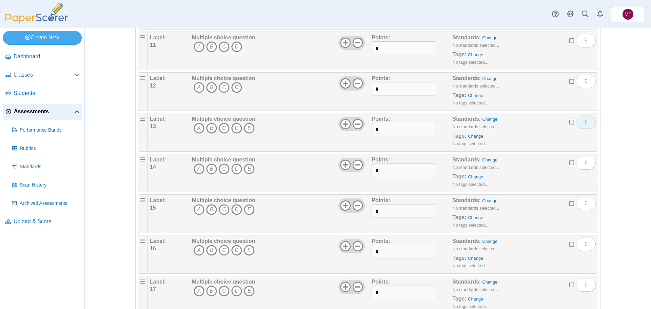
click at [585, 121] on icon "More options" at bounding box center [586, 121] width 5 height 5
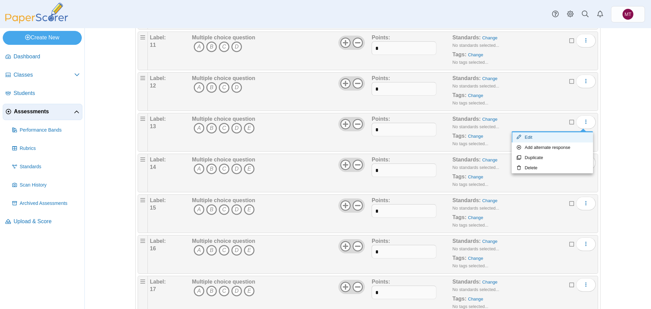
click at [540, 138] on link "Edit" at bounding box center [552, 137] width 81 height 10
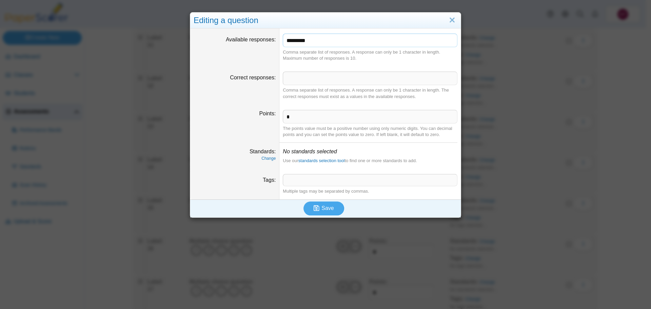
click at [322, 42] on input "*********" at bounding box center [370, 41] width 175 height 14
type input "*******"
click at [319, 207] on icon "submit" at bounding box center [318, 208] width 8 height 7
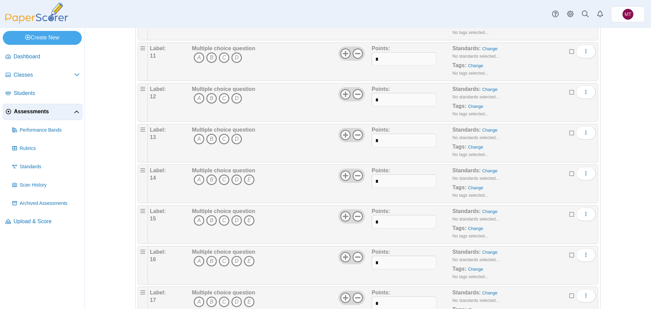
scroll to position [509, 0]
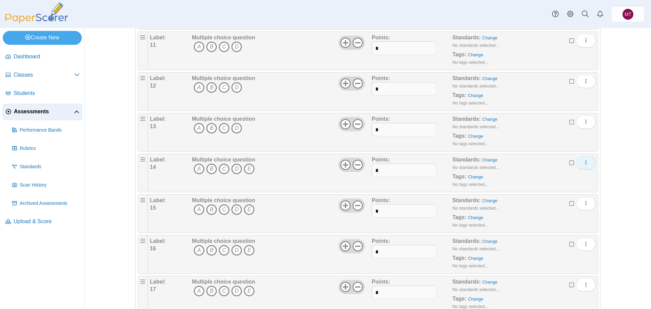
click at [584, 163] on icon "More options" at bounding box center [586, 162] width 5 height 5
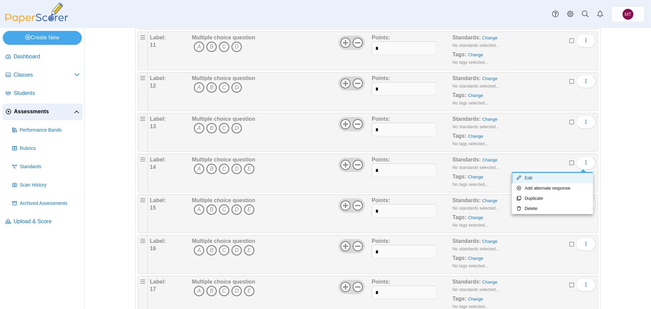
click at [544, 176] on link "Edit" at bounding box center [552, 178] width 81 height 10
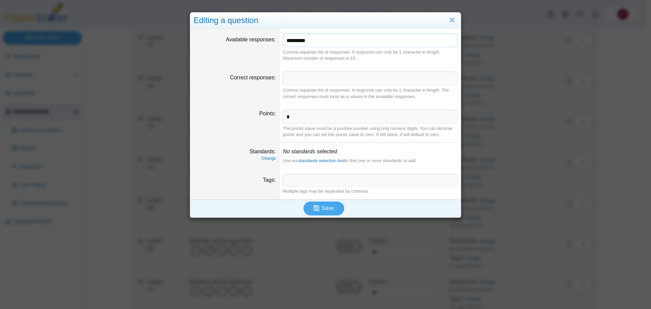
click at [317, 41] on input "*********" at bounding box center [370, 41] width 175 height 14
type input "*******"
click at [327, 211] on span "Save" at bounding box center [328, 208] width 12 height 6
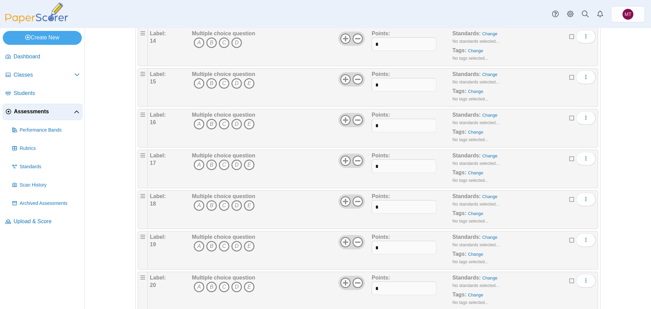
scroll to position [645, 0]
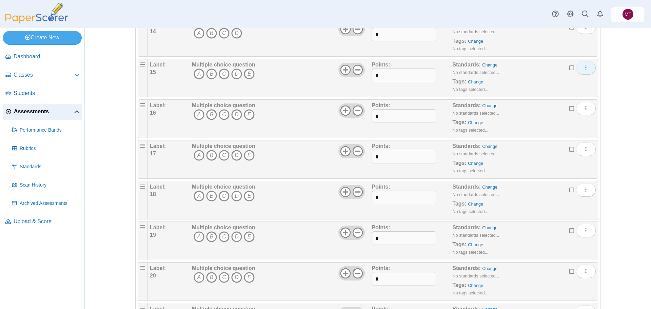
click at [584, 70] on span "More options" at bounding box center [586, 68] width 5 height 6
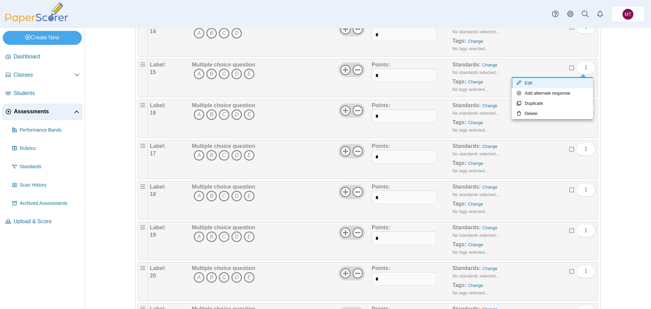
click at [544, 82] on link "Edit" at bounding box center [552, 83] width 81 height 10
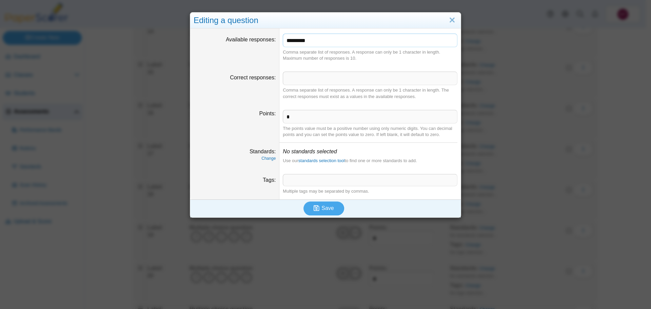
click at [327, 41] on input "*********" at bounding box center [370, 41] width 175 height 14
type input "*******"
click at [326, 206] on span "Save" at bounding box center [328, 208] width 12 height 6
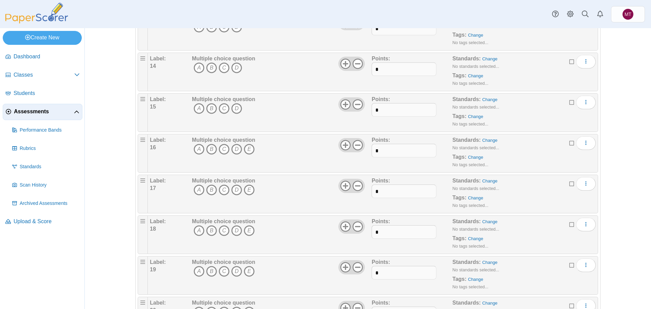
scroll to position [611, 0]
click at [584, 145] on icon "More options" at bounding box center [586, 141] width 5 height 5
click at [552, 158] on link "Edit" at bounding box center [552, 158] width 81 height 10
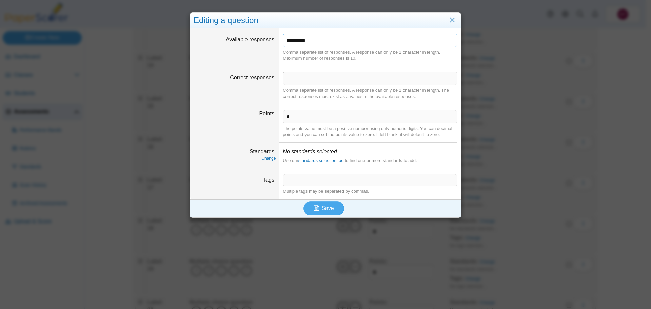
click at [317, 42] on input "*********" at bounding box center [370, 41] width 175 height 14
type input "*******"
click at [329, 207] on span "Save" at bounding box center [328, 208] width 12 height 6
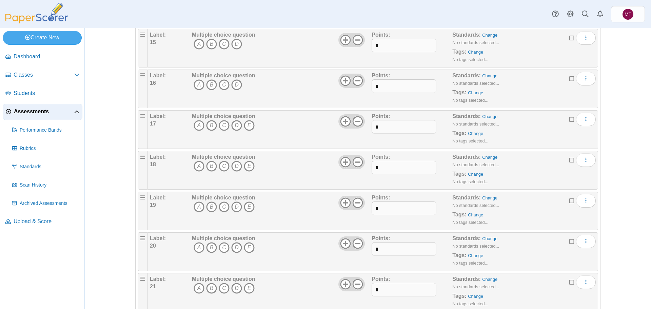
scroll to position [679, 0]
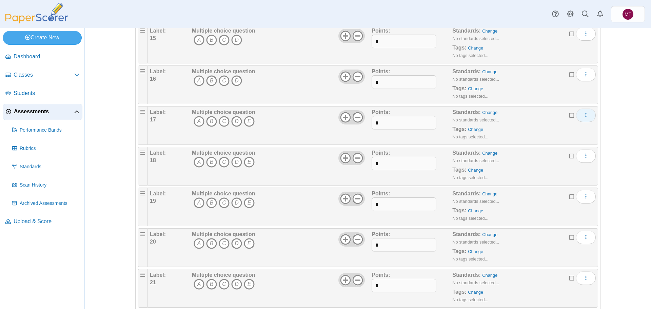
click at [585, 116] on icon "More options" at bounding box center [586, 114] width 5 height 5
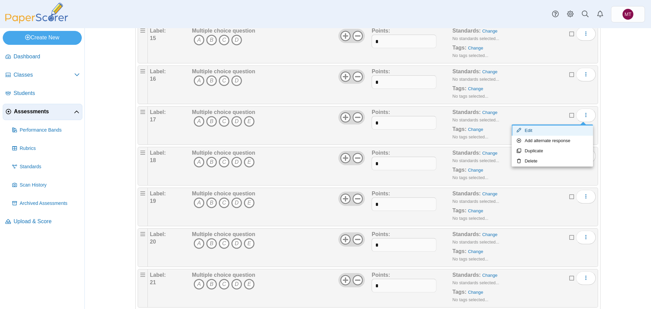
click at [546, 131] on link "Edit" at bounding box center [552, 131] width 81 height 10
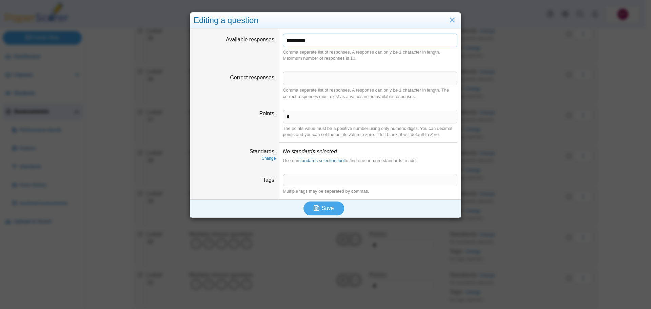
click at [316, 44] on input "*********" at bounding box center [370, 41] width 175 height 14
type input "*******"
drag, startPoint x: 328, startPoint y: 207, endPoint x: 328, endPoint y: 202, distance: 5.1
click at [328, 206] on span "Save" at bounding box center [328, 208] width 12 height 6
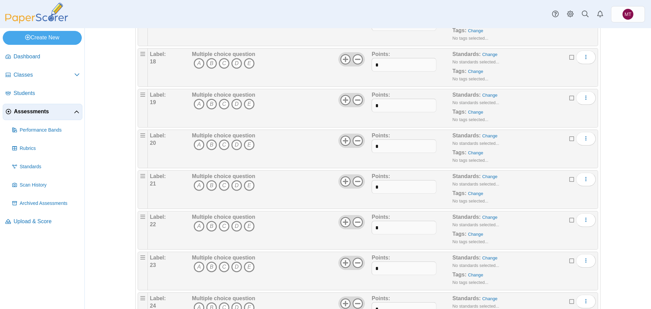
scroll to position [780, 0]
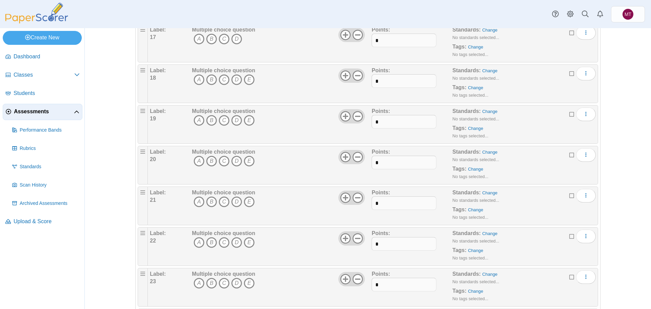
scroll to position [780, 0]
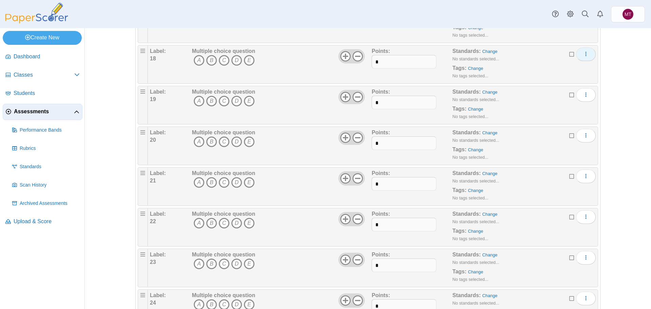
click at [584, 55] on icon "More options" at bounding box center [586, 53] width 5 height 5
click at [534, 69] on link "Edit" at bounding box center [552, 69] width 81 height 10
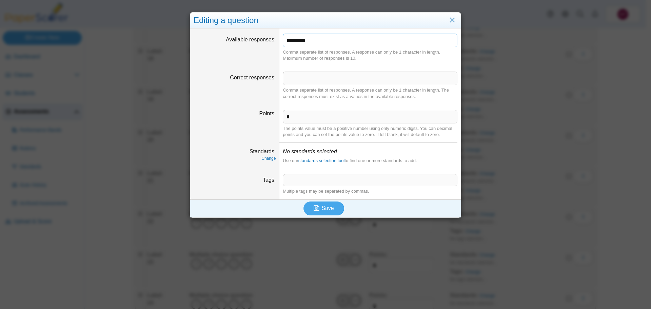
click at [345, 42] on input "*********" at bounding box center [370, 41] width 175 height 14
type input "*******"
click at [323, 206] on span "Save" at bounding box center [328, 208] width 12 height 6
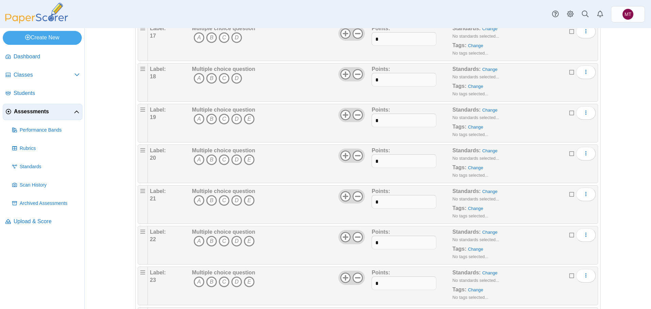
scroll to position [780, 0]
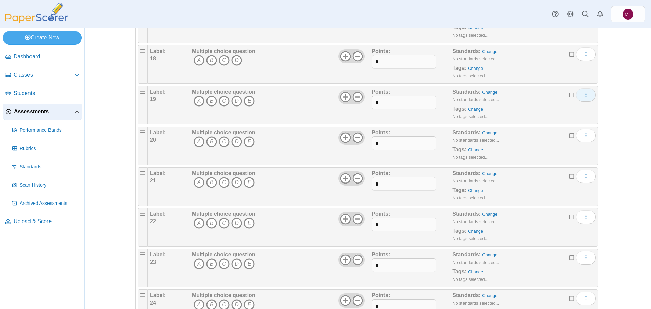
click at [584, 92] on icon "More options" at bounding box center [586, 94] width 5 height 5
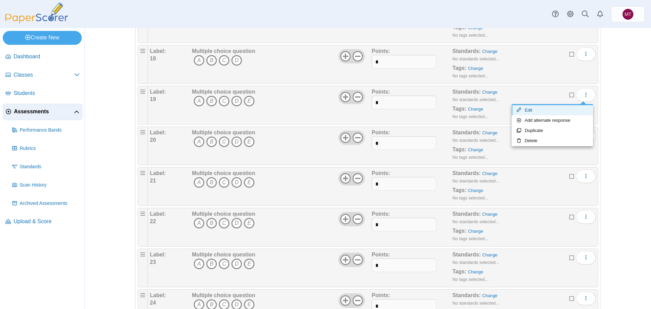
click at [532, 111] on link "Edit" at bounding box center [552, 110] width 81 height 10
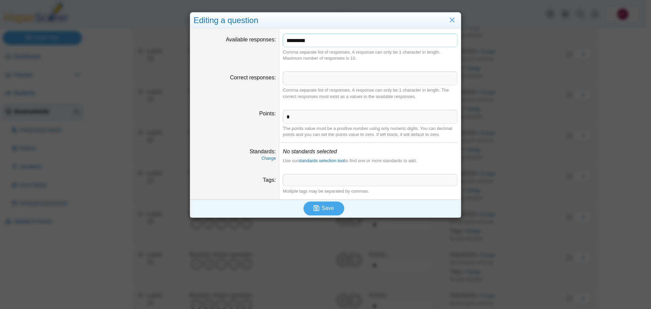
click at [333, 41] on input "*********" at bounding box center [370, 41] width 175 height 14
type input "*******"
click at [328, 202] on button "Save" at bounding box center [324, 209] width 41 height 14
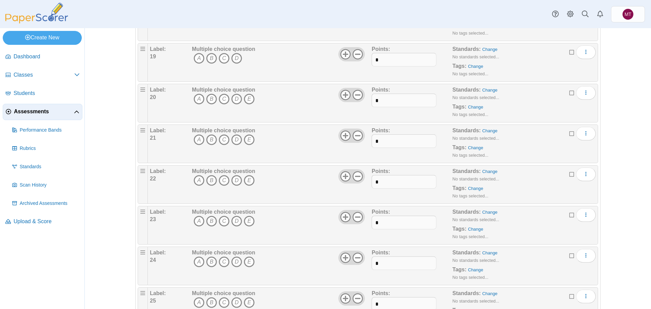
scroll to position [780, 0]
click at [584, 136] on icon "More options" at bounding box center [586, 135] width 5 height 5
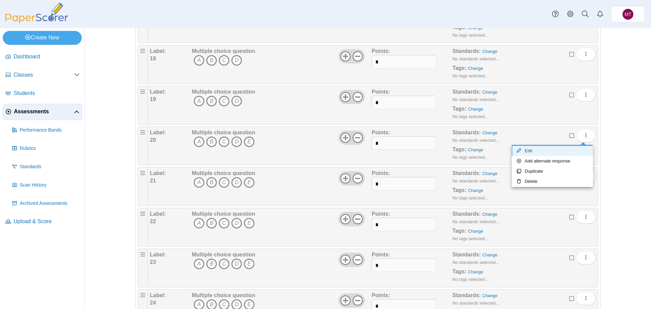
click at [556, 150] on link "Edit" at bounding box center [552, 151] width 81 height 10
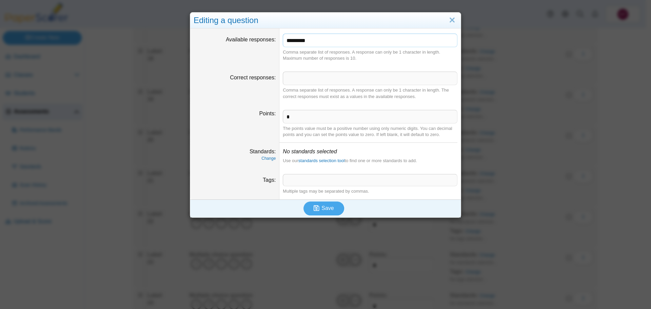
click at [321, 43] on input "*********" at bounding box center [370, 41] width 175 height 14
type input "*******"
click at [329, 206] on span "Save" at bounding box center [328, 208] width 12 height 6
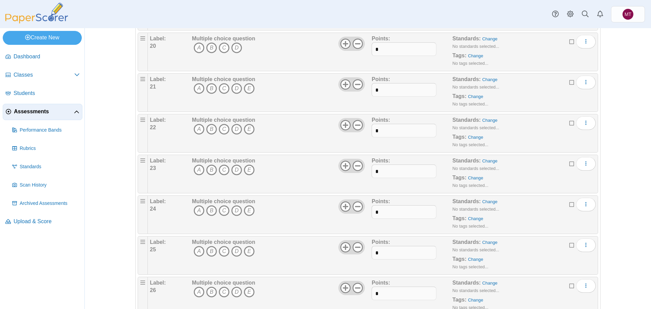
scroll to position [882, 0]
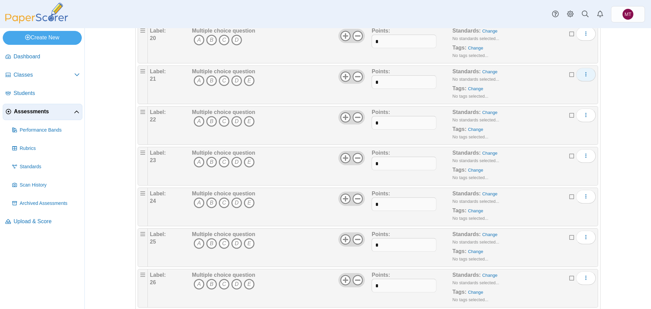
click at [586, 77] on icon "More options" at bounding box center [586, 74] width 5 height 5
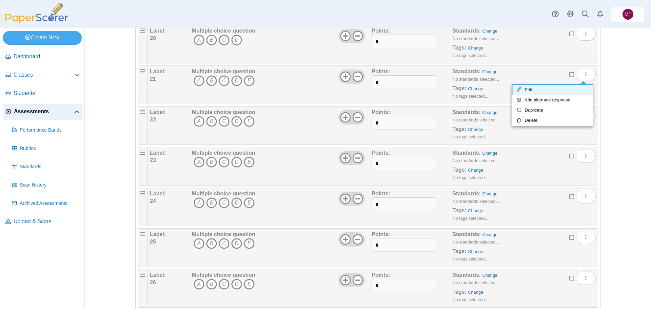
click at [566, 92] on link "Edit" at bounding box center [552, 90] width 81 height 10
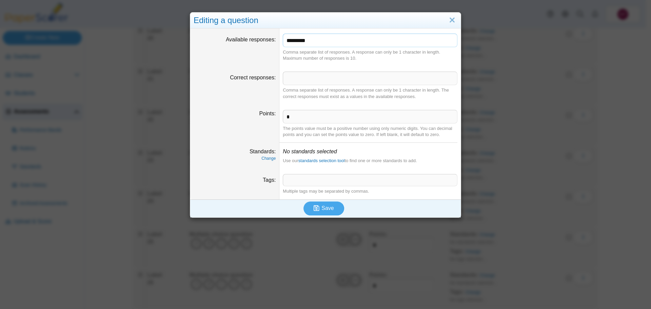
click at [421, 42] on input "*********" at bounding box center [370, 41] width 175 height 14
type input "*******"
click at [334, 207] on button "Save" at bounding box center [324, 209] width 41 height 14
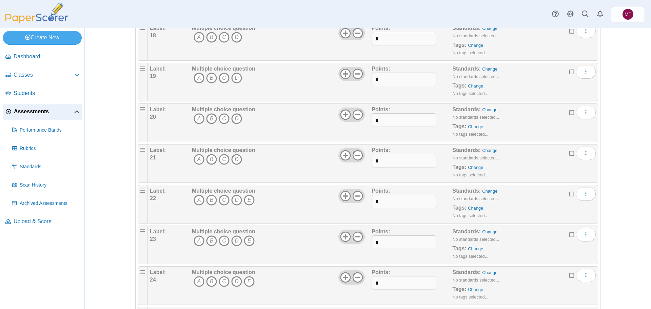
scroll to position [814, 0]
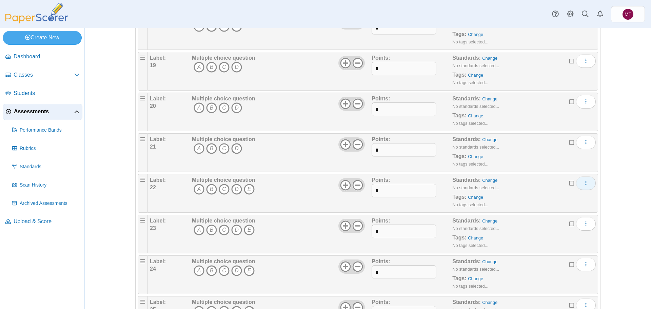
click at [584, 185] on icon "More options" at bounding box center [586, 182] width 5 height 5
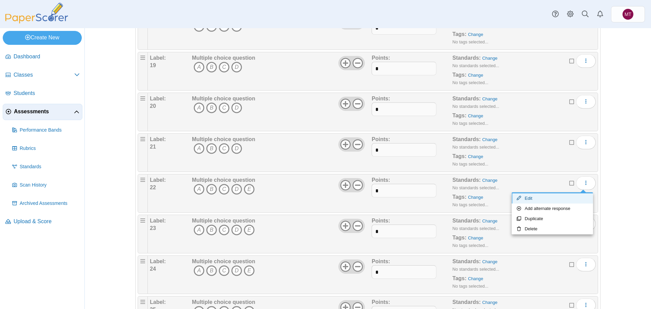
click at [551, 197] on link "Edit" at bounding box center [552, 198] width 81 height 10
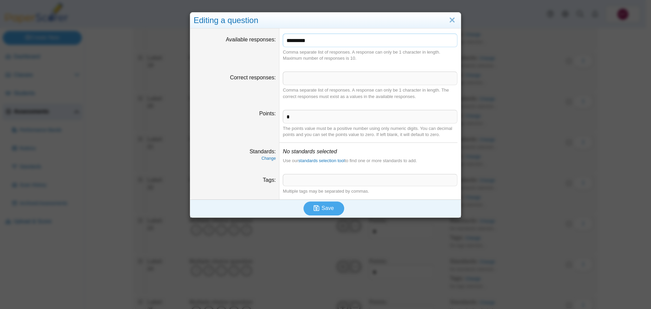
click at [340, 35] on input "*********" at bounding box center [370, 41] width 175 height 14
type input "*******"
click at [322, 206] on span "Save" at bounding box center [328, 208] width 12 height 6
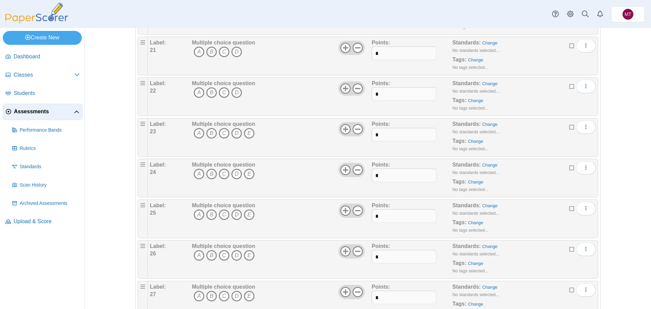
scroll to position [882, 0]
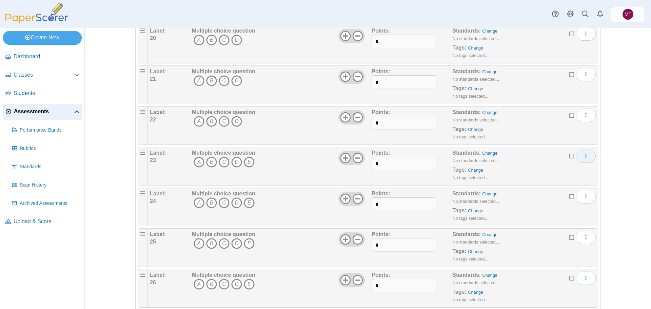
click at [584, 157] on icon "More options" at bounding box center [586, 155] width 5 height 5
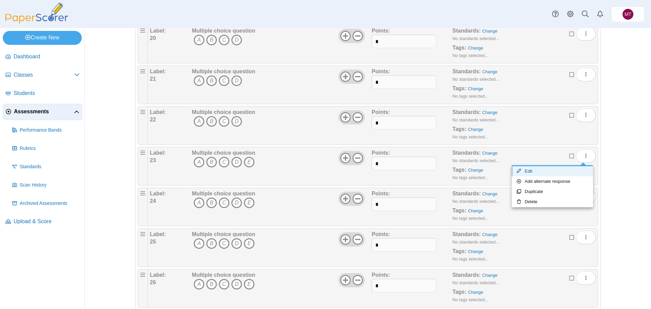
click at [556, 174] on link "Edit" at bounding box center [552, 171] width 81 height 10
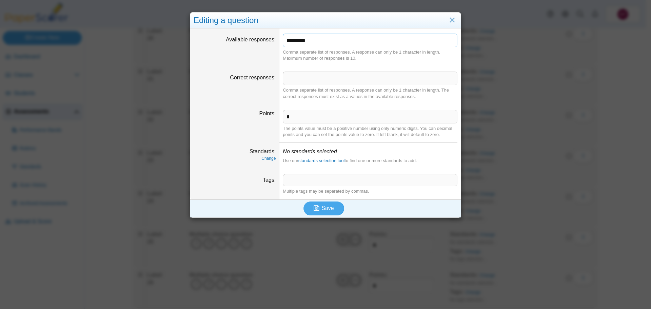
click at [325, 42] on input "*********" at bounding box center [370, 41] width 175 height 14
type input "*******"
click at [324, 207] on span "Save" at bounding box center [328, 208] width 12 height 6
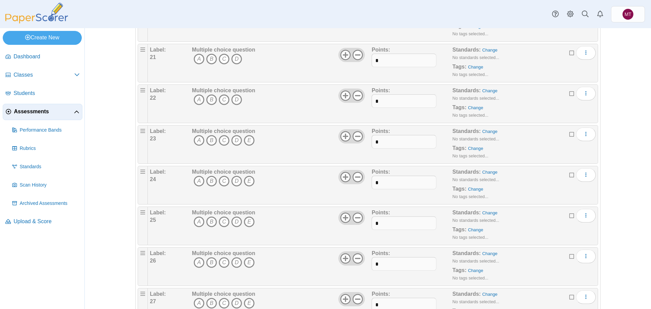
scroll to position [916, 0]
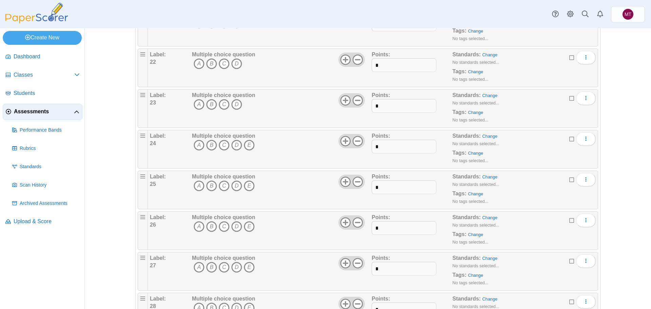
scroll to position [950, 0]
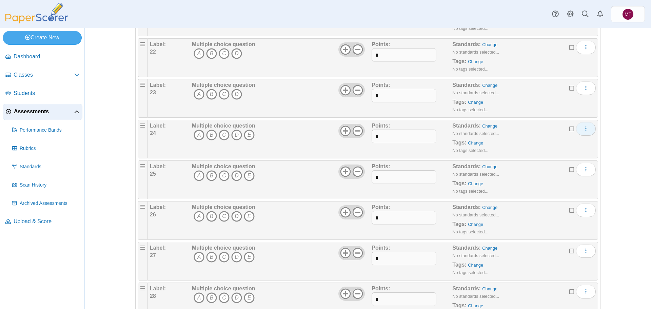
click at [587, 129] on button "More options" at bounding box center [586, 129] width 20 height 14
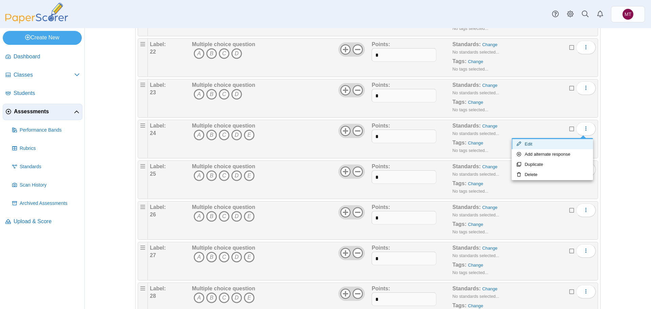
click at [562, 141] on link "Edit" at bounding box center [552, 144] width 81 height 10
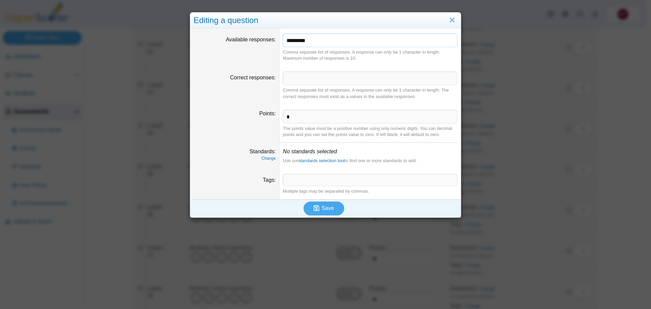
click at [318, 44] on input "*********" at bounding box center [370, 41] width 175 height 14
type input "*******"
click at [322, 208] on span "Save" at bounding box center [328, 208] width 12 height 6
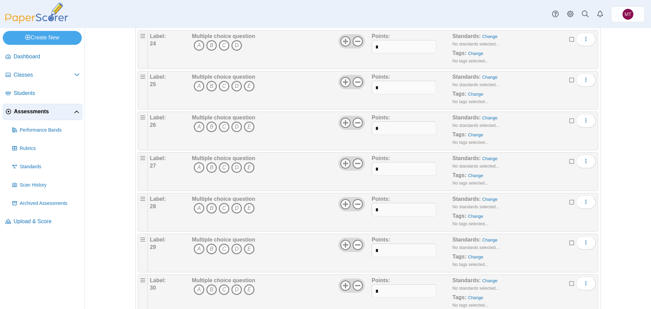
scroll to position [1052, 0]
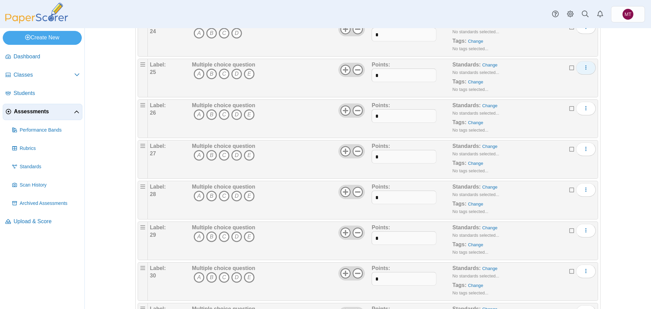
click at [585, 68] on icon "More options" at bounding box center [586, 67] width 5 height 5
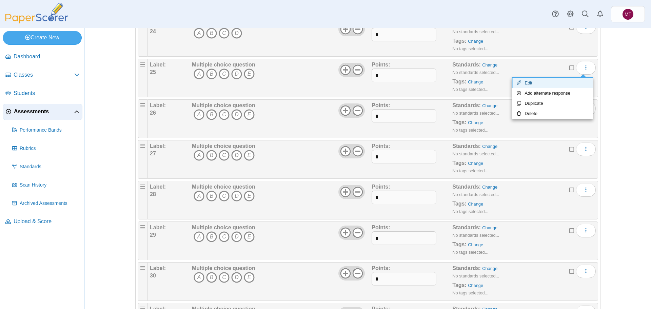
click at [559, 84] on link "Edit" at bounding box center [552, 83] width 81 height 10
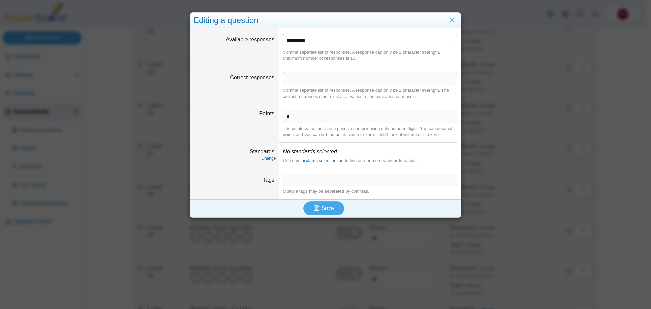
click at [322, 37] on input "*********" at bounding box center [370, 41] width 175 height 14
type input "*******"
click at [325, 210] on span "Save" at bounding box center [328, 208] width 12 height 6
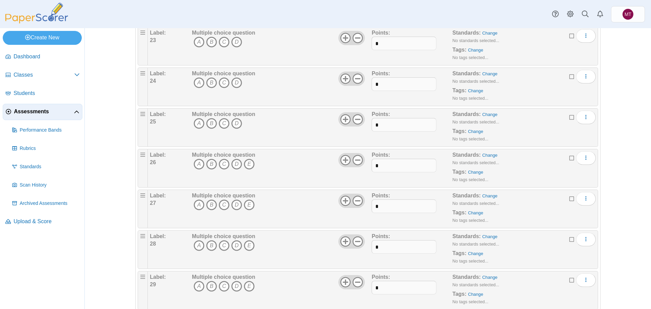
scroll to position [984, 0]
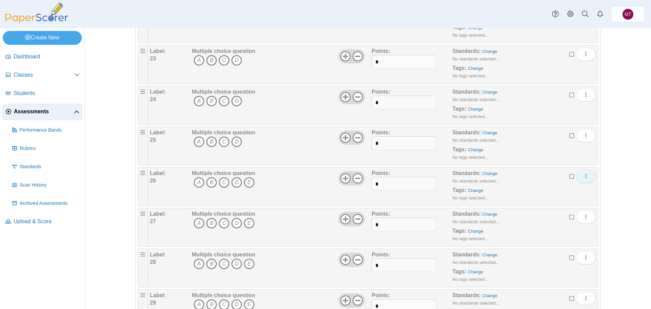
click at [584, 177] on icon "More options" at bounding box center [586, 175] width 5 height 5
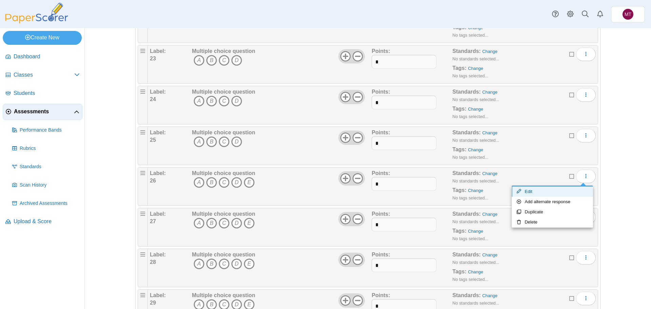
click at [554, 189] on link "Edit" at bounding box center [552, 192] width 81 height 10
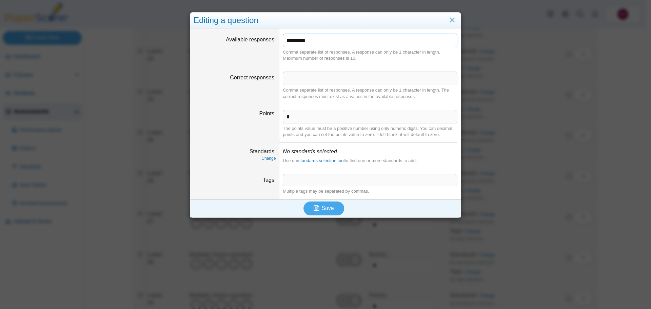
click at [306, 38] on input "*********" at bounding box center [370, 41] width 175 height 14
type input "*******"
click at [323, 208] on span "Save" at bounding box center [328, 208] width 12 height 6
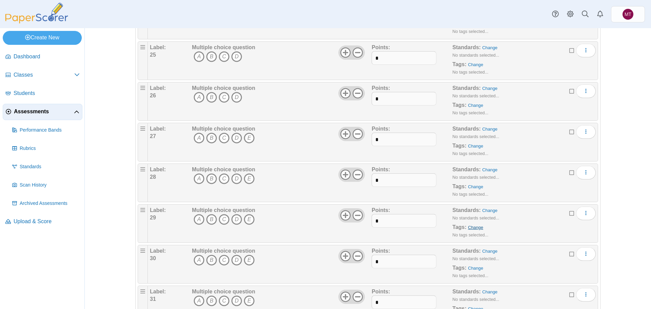
scroll to position [1086, 0]
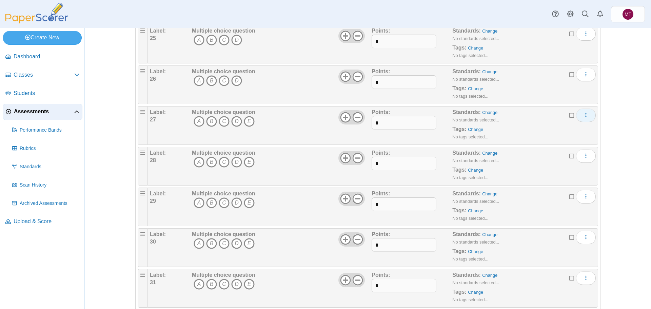
click at [587, 115] on button "More options" at bounding box center [586, 116] width 20 height 14
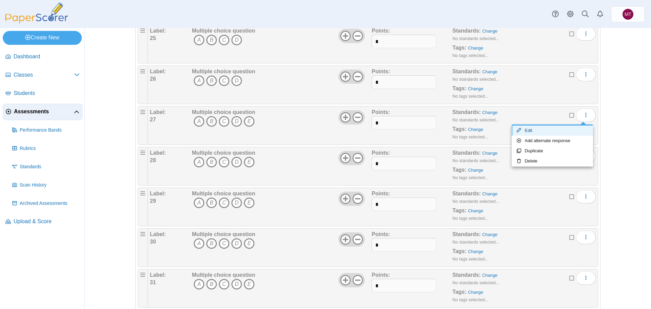
click at [555, 128] on link "Edit" at bounding box center [552, 131] width 81 height 10
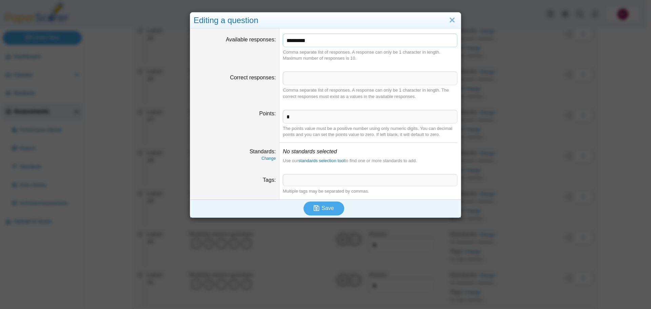
click at [332, 43] on input "*********" at bounding box center [370, 41] width 175 height 14
type input "*******"
click at [322, 210] on span "Save" at bounding box center [328, 208] width 12 height 6
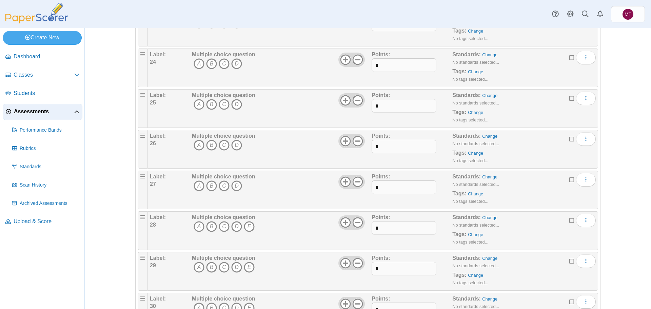
scroll to position [1086, 0]
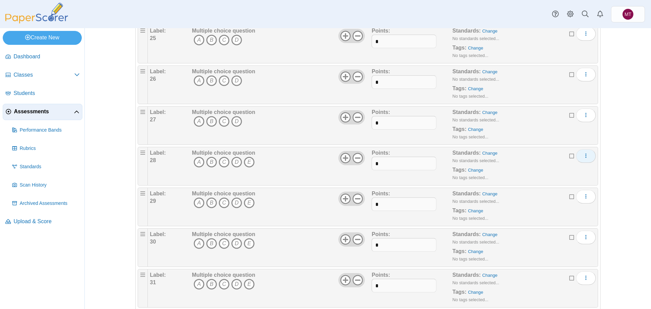
click at [586, 158] on icon "More options" at bounding box center [586, 155] width 5 height 5
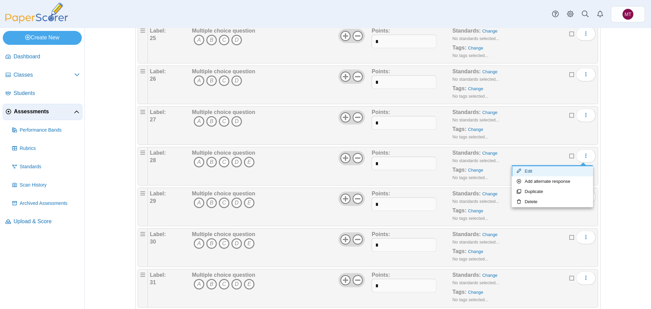
click at [562, 174] on link "Edit" at bounding box center [552, 171] width 81 height 10
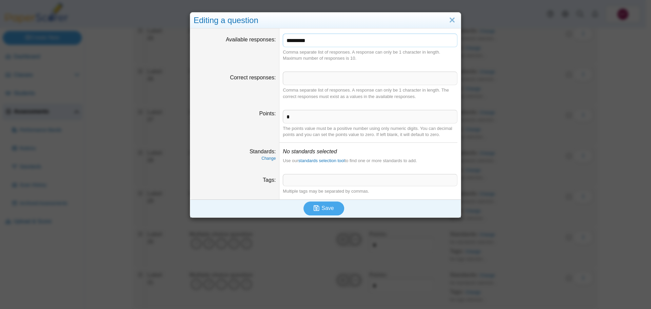
click at [313, 37] on input "*********" at bounding box center [370, 41] width 175 height 14
type input "*******"
drag, startPoint x: 332, startPoint y: 208, endPoint x: 336, endPoint y: 205, distance: 4.6
click at [333, 207] on button "Save" at bounding box center [324, 209] width 41 height 14
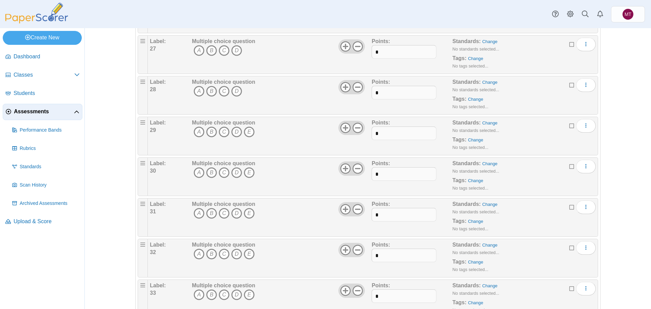
scroll to position [1154, 0]
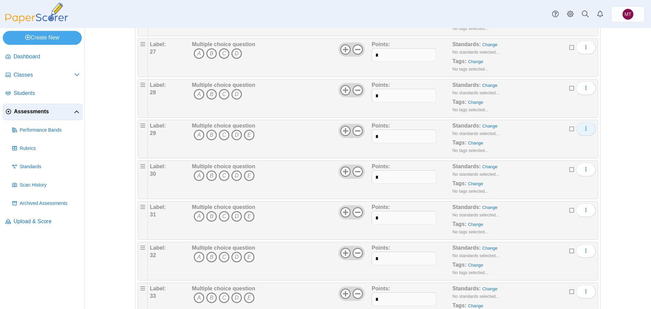
click at [586, 130] on icon "More options" at bounding box center [586, 128] width 5 height 5
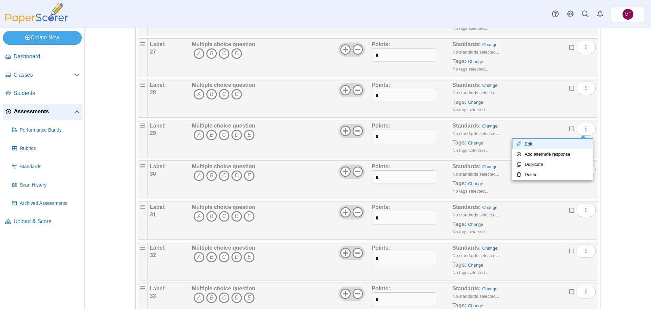
click at [571, 147] on link "Edit" at bounding box center [552, 144] width 81 height 10
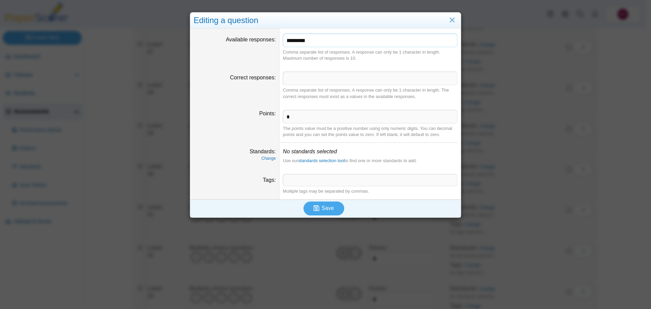
click at [339, 42] on input "*********" at bounding box center [370, 41] width 175 height 14
type input "*******"
click at [324, 209] on span "Save" at bounding box center [328, 208] width 12 height 6
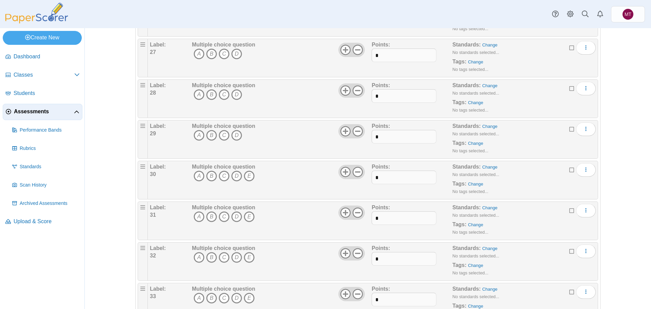
scroll to position [1154, 0]
click at [585, 171] on icon "More options" at bounding box center [586, 169] width 5 height 5
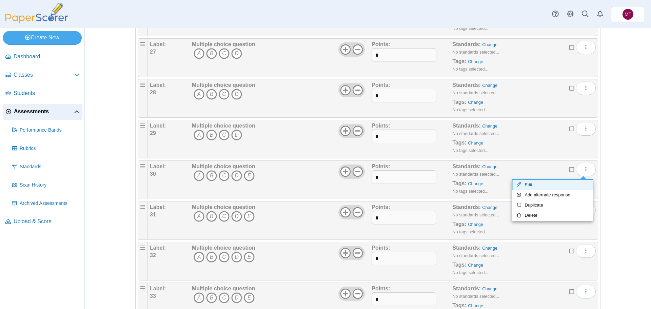
click at [555, 183] on link "Edit" at bounding box center [552, 185] width 81 height 10
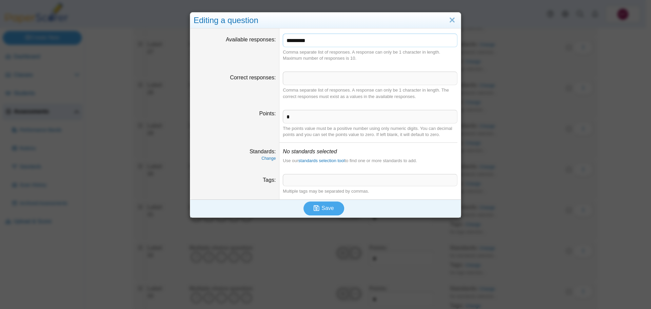
click at [355, 40] on input "*********" at bounding box center [370, 41] width 175 height 14
type input "*******"
click at [323, 209] on span "Save" at bounding box center [328, 208] width 12 height 6
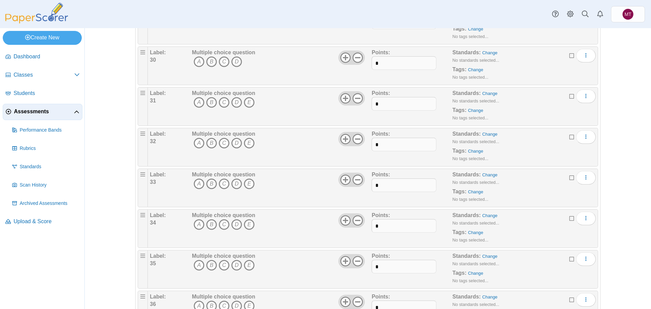
scroll to position [1255, 0]
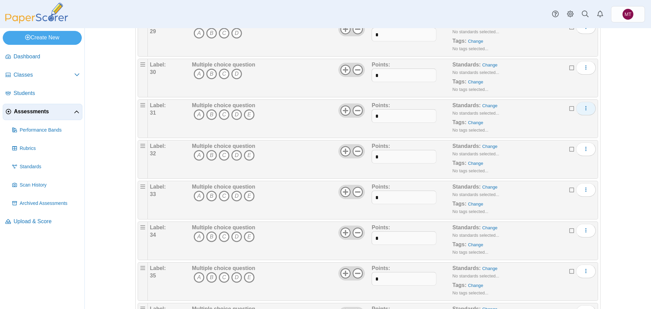
click at [584, 111] on icon "More options" at bounding box center [586, 108] width 5 height 5
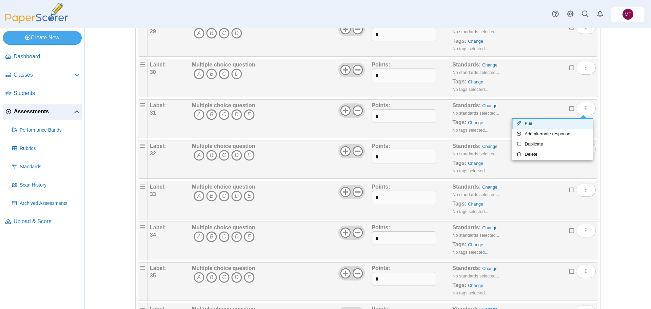
click at [541, 128] on link "Edit" at bounding box center [552, 124] width 81 height 10
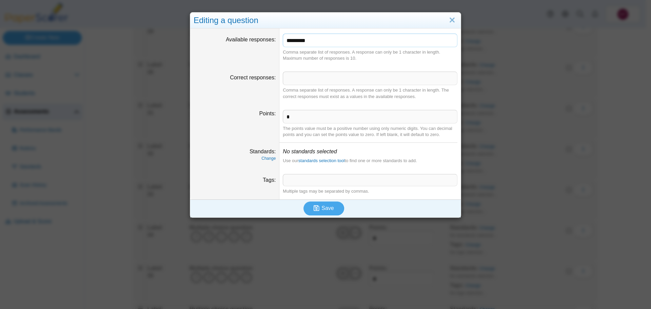
click at [347, 44] on input "*********" at bounding box center [370, 41] width 175 height 14
type input "*******"
drag, startPoint x: 328, startPoint y: 208, endPoint x: 331, endPoint y: 205, distance: 3.6
click at [329, 208] on span "Save" at bounding box center [328, 208] width 12 height 6
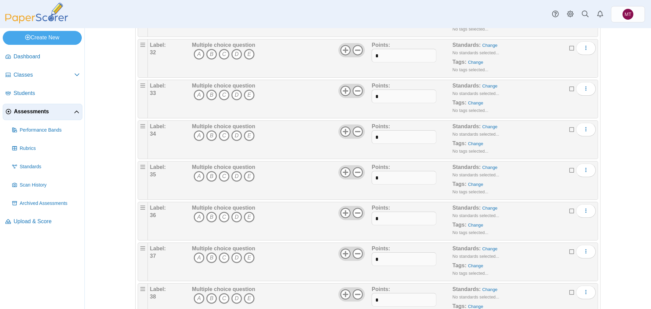
scroll to position [1357, 0]
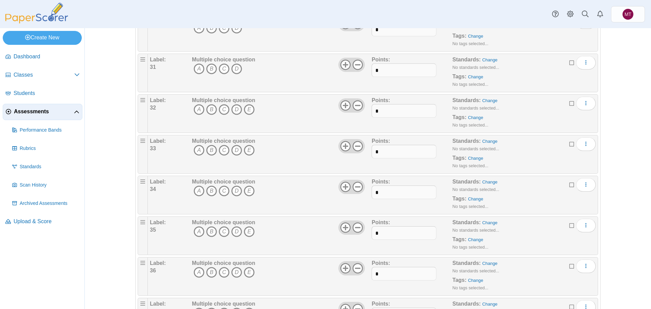
scroll to position [1323, 0]
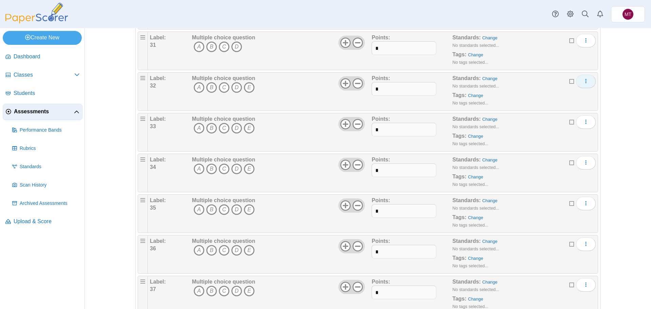
click at [584, 83] on icon "More options" at bounding box center [586, 80] width 5 height 5
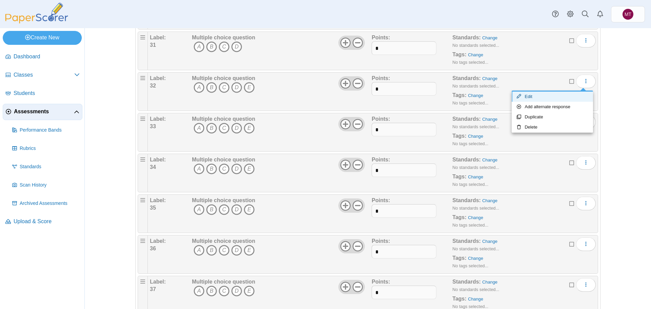
click at [557, 100] on link "Edit" at bounding box center [552, 97] width 81 height 10
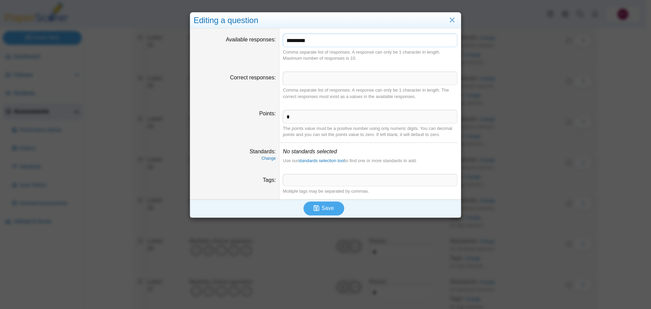
click at [353, 45] on input "*********" at bounding box center [370, 41] width 175 height 14
type input "*******"
click at [332, 211] on button "Save" at bounding box center [324, 209] width 41 height 14
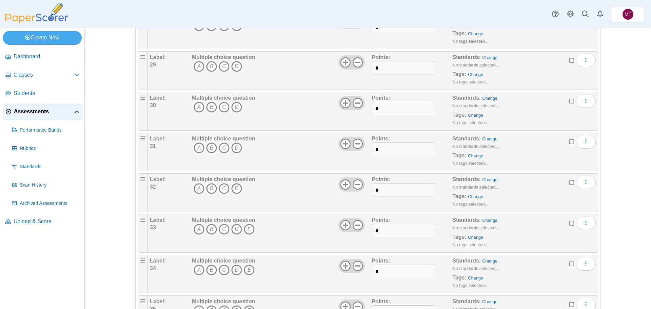
scroll to position [1323, 0]
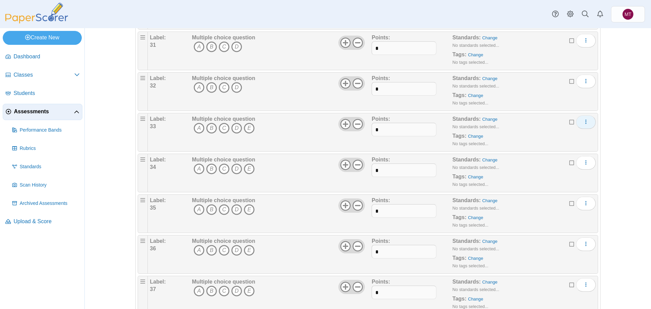
click at [585, 122] on icon "More options" at bounding box center [586, 121] width 5 height 5
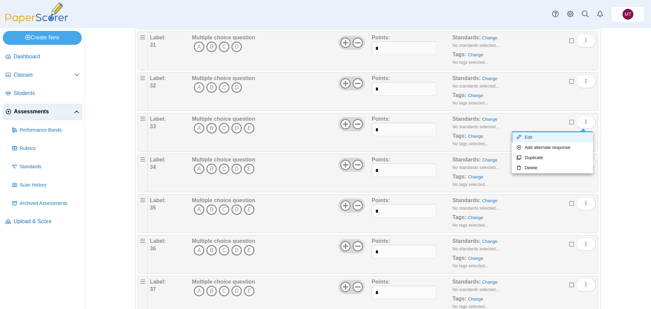
click at [557, 137] on link "Edit" at bounding box center [552, 137] width 81 height 10
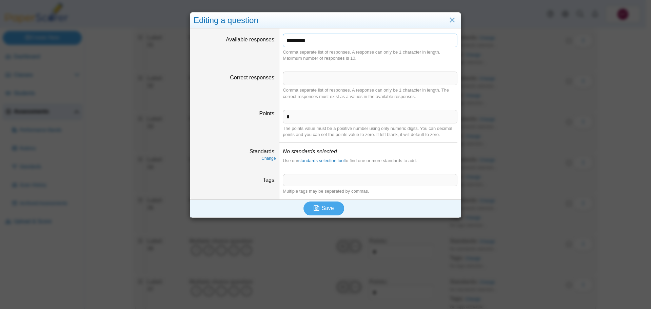
click at [358, 40] on input "*********" at bounding box center [370, 41] width 175 height 14
type input "*******"
drag, startPoint x: 326, startPoint y: 210, endPoint x: 338, endPoint y: 202, distance: 13.6
click at [329, 209] on span "Save" at bounding box center [328, 208] width 12 height 6
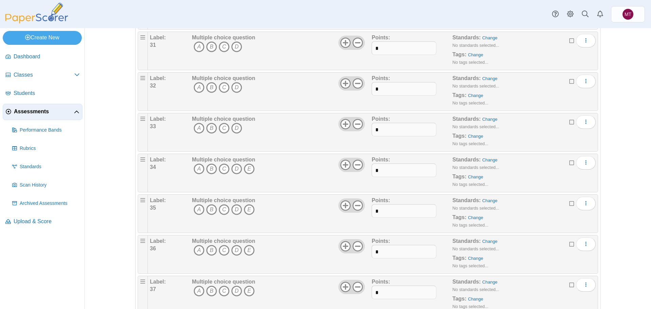
scroll to position [1357, 0]
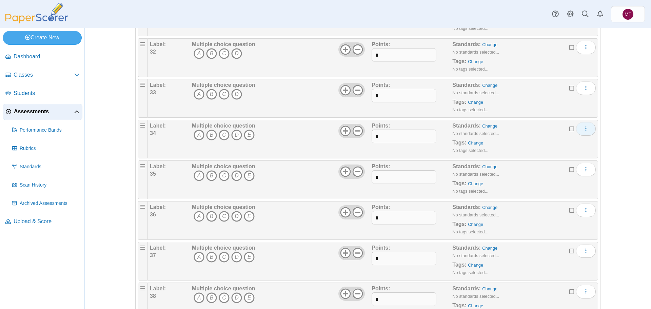
click at [584, 128] on icon "More options" at bounding box center [586, 128] width 5 height 5
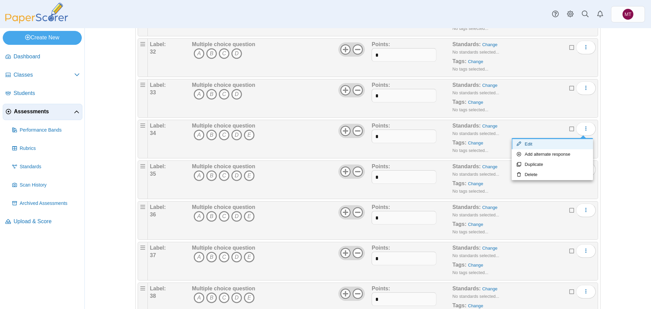
click at [547, 144] on link "Edit" at bounding box center [552, 144] width 81 height 10
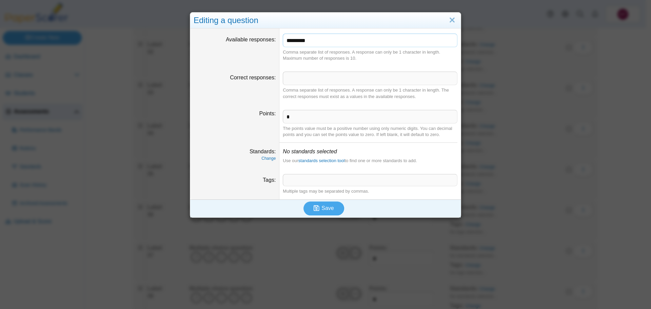
click at [367, 38] on input "*********" at bounding box center [370, 41] width 175 height 14
type input "*******"
click at [324, 207] on span "Save" at bounding box center [328, 208] width 12 height 6
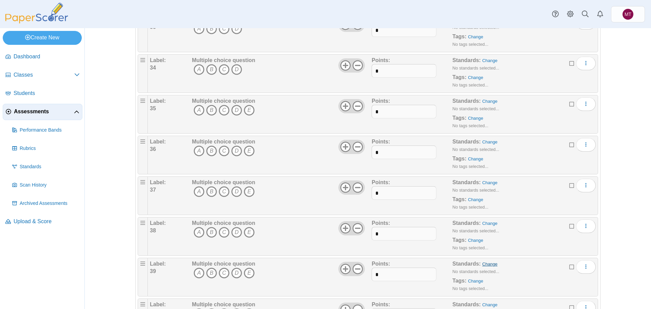
scroll to position [1391, 0]
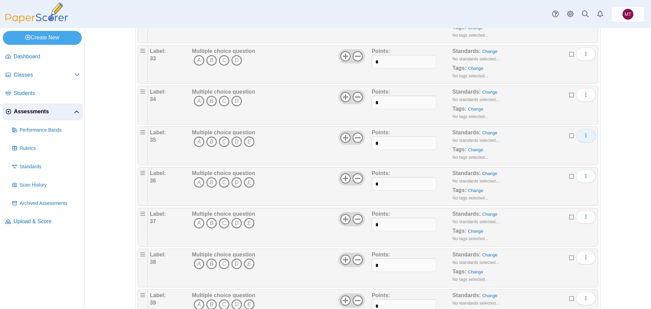
click at [580, 135] on button "More options" at bounding box center [586, 136] width 20 height 14
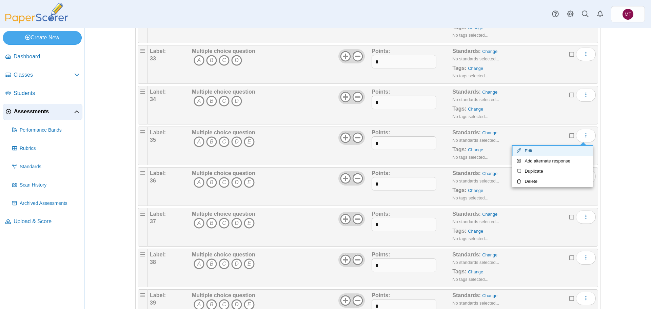
click at [549, 151] on link "Edit" at bounding box center [552, 151] width 81 height 10
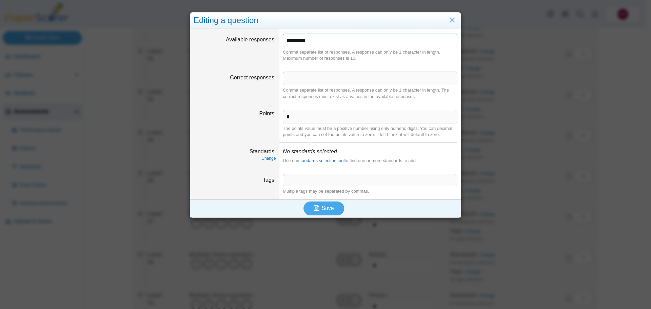
click at [352, 44] on input "*********" at bounding box center [370, 41] width 175 height 14
type input "*******"
click at [327, 208] on span "Save" at bounding box center [328, 208] width 12 height 6
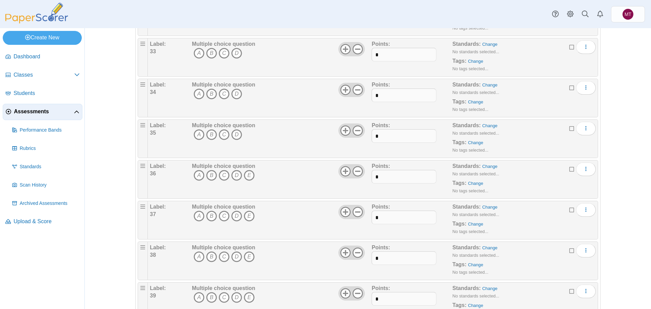
scroll to position [1459, 0]
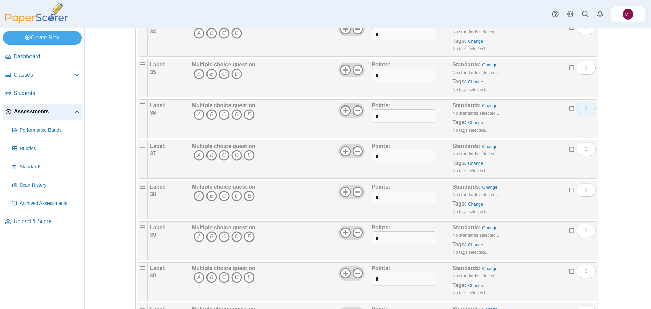
click at [584, 108] on icon "More options" at bounding box center [586, 108] width 5 height 5
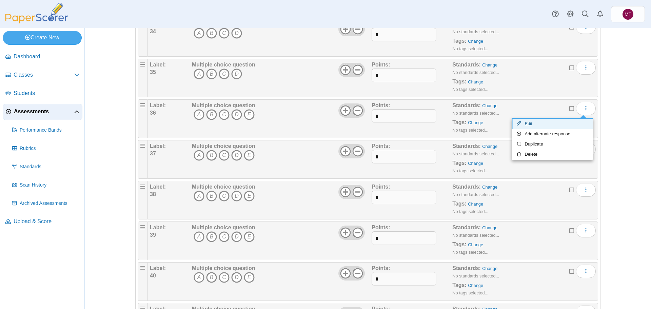
click at [556, 120] on link "Edit" at bounding box center [552, 124] width 81 height 10
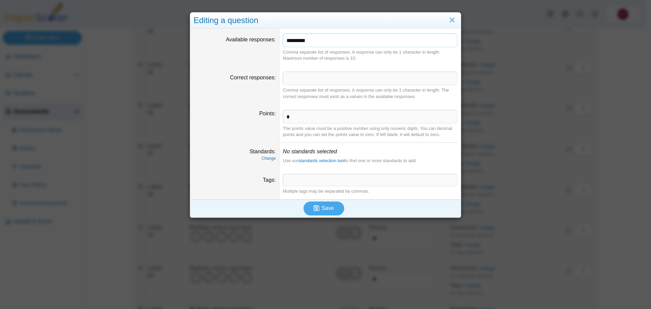
click at [335, 43] on input "*********" at bounding box center [370, 41] width 175 height 14
type input "*******"
click at [331, 207] on button "Save" at bounding box center [324, 209] width 41 height 14
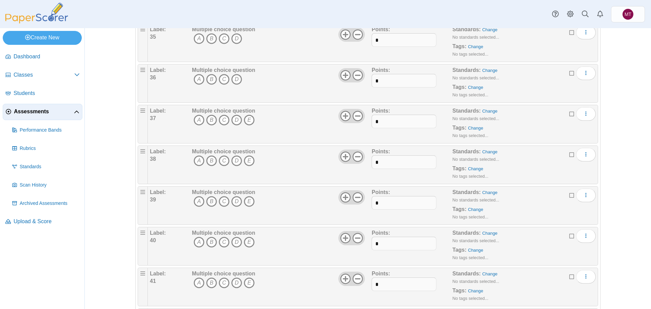
scroll to position [1493, 0]
click at [584, 116] on icon "More options" at bounding box center [586, 114] width 5 height 5
click at [555, 133] on link "Edit" at bounding box center [552, 131] width 81 height 10
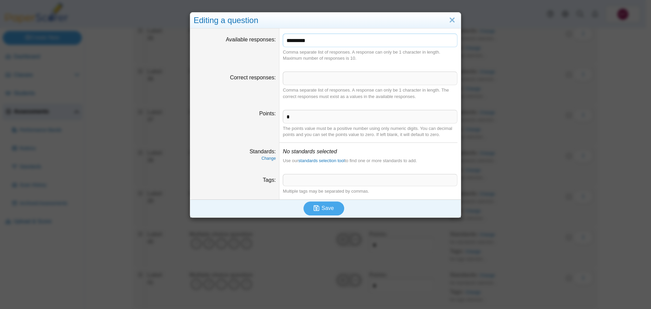
click at [342, 39] on input "*********" at bounding box center [370, 41] width 175 height 14
type input "*******"
click at [326, 209] on span "Save" at bounding box center [328, 208] width 12 height 6
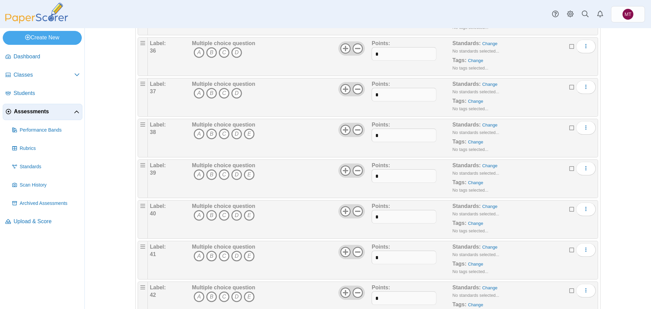
scroll to position [1527, 0]
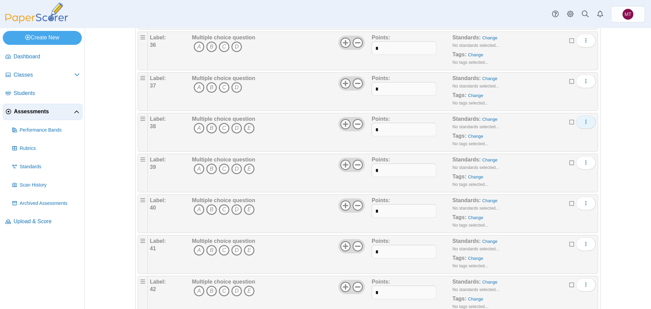
click at [588, 123] on button "More options" at bounding box center [586, 122] width 20 height 14
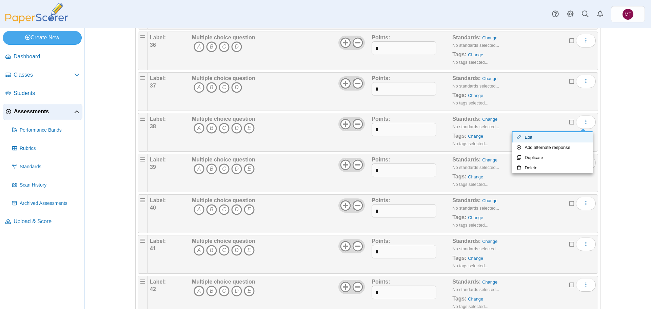
click at [538, 141] on link "Edit" at bounding box center [552, 137] width 81 height 10
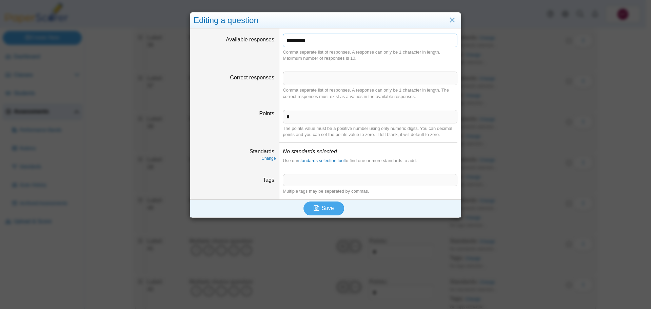
click at [322, 42] on input "*********" at bounding box center [370, 41] width 175 height 14
type input "*******"
click at [317, 207] on icon "submit" at bounding box center [317, 208] width 6 height 6
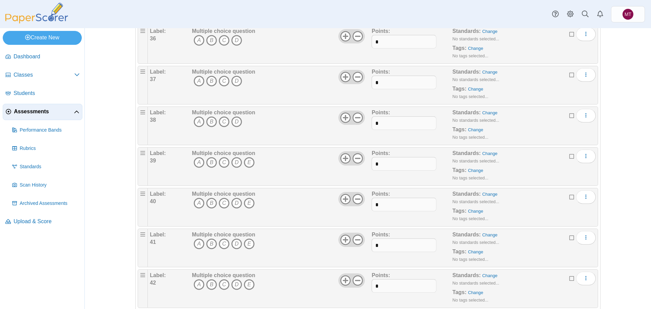
scroll to position [1527, 0]
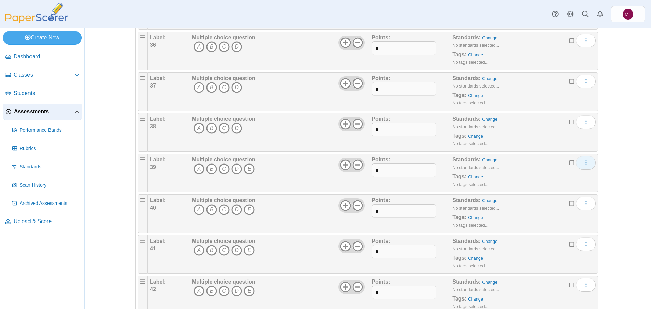
click at [585, 163] on icon "More options" at bounding box center [586, 162] width 5 height 5
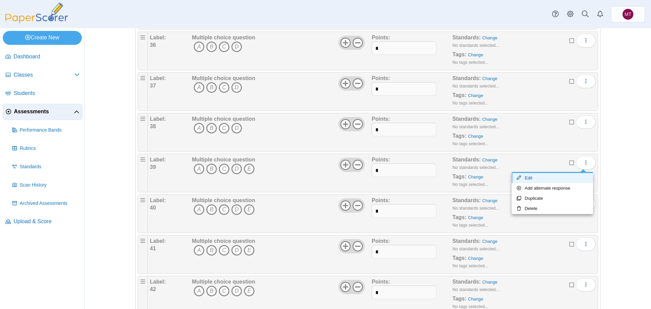
click at [536, 181] on link "Edit" at bounding box center [552, 178] width 81 height 10
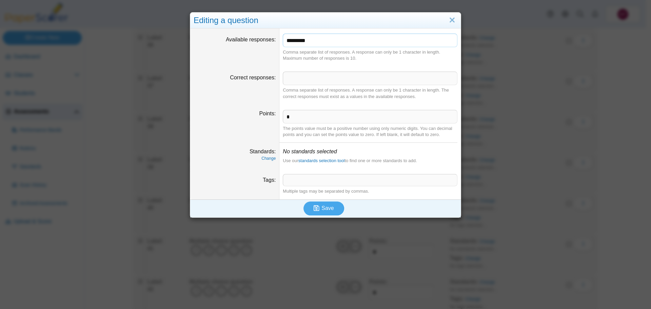
click at [311, 39] on input "*********" at bounding box center [370, 41] width 175 height 14
type input "*******"
click at [326, 209] on span "Save" at bounding box center [328, 208] width 12 height 6
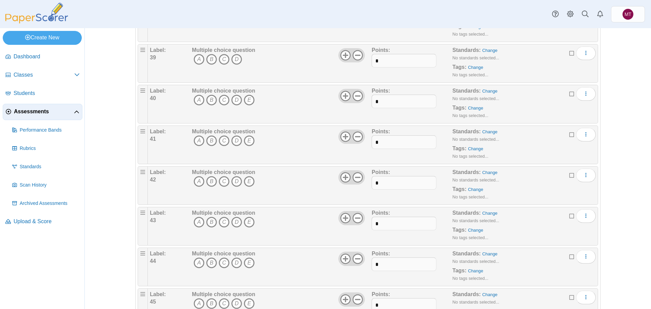
scroll to position [1658, 0]
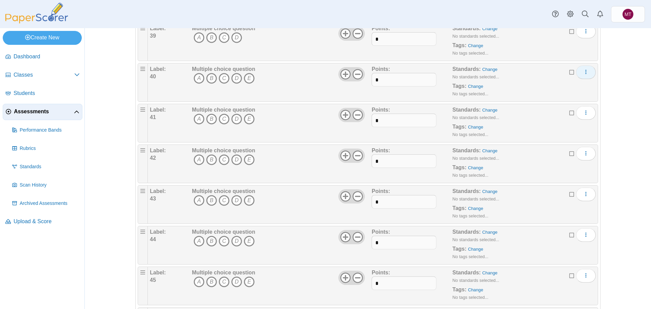
click at [584, 72] on icon "More options" at bounding box center [586, 71] width 5 height 5
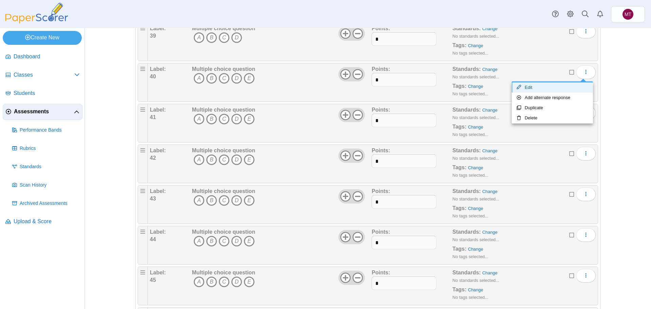
click at [552, 87] on link "Edit" at bounding box center [552, 87] width 81 height 10
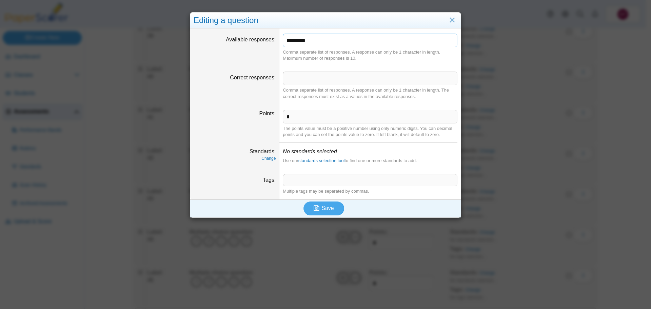
click at [323, 40] on input "*********" at bounding box center [370, 41] width 175 height 14
type input "*******"
click at [331, 207] on button "Save" at bounding box center [324, 209] width 41 height 14
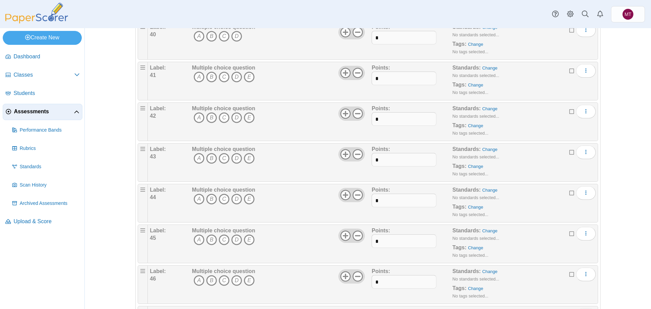
scroll to position [1722, 0]
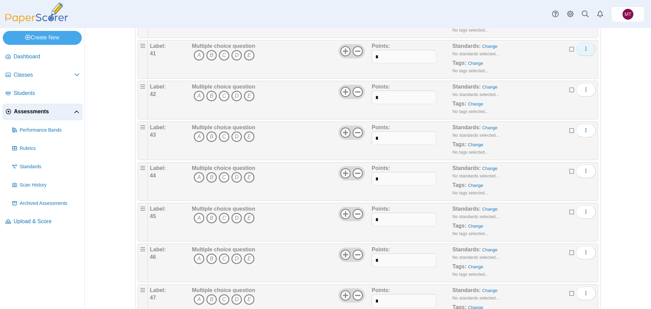
click at [584, 53] on button "More options" at bounding box center [586, 49] width 20 height 14
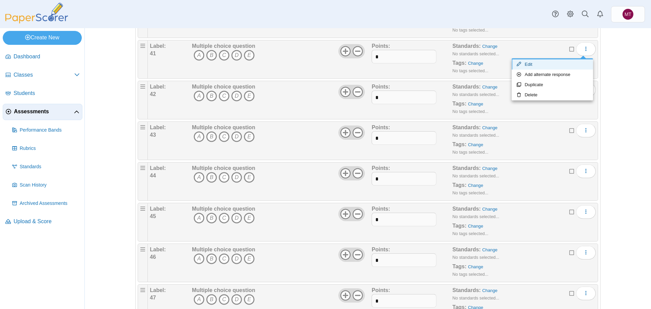
click at [539, 68] on link "Edit" at bounding box center [552, 64] width 81 height 10
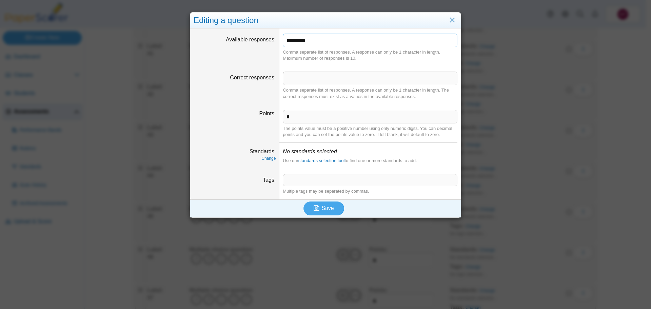
click at [350, 44] on input "*********" at bounding box center [370, 41] width 175 height 14
type input "*******"
click at [332, 208] on button "Save" at bounding box center [324, 209] width 41 height 14
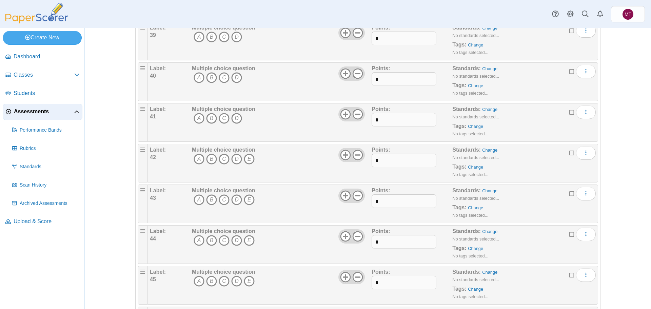
scroll to position [1656, 0]
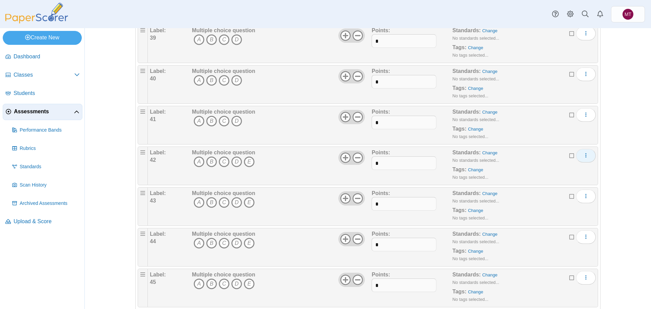
click at [588, 158] on button "More options" at bounding box center [586, 156] width 20 height 14
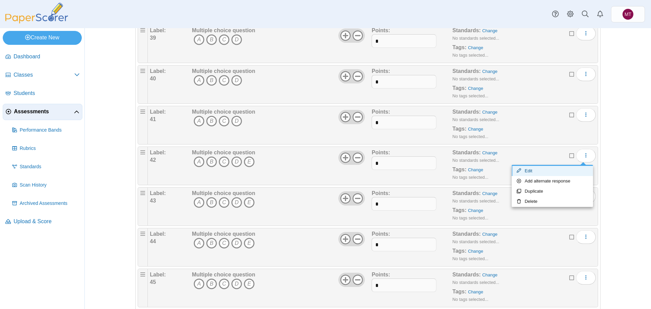
click at [545, 174] on link "Edit" at bounding box center [552, 171] width 81 height 10
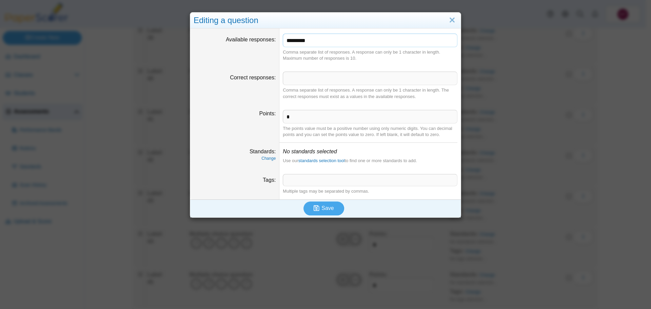
click at [339, 39] on input "*********" at bounding box center [370, 41] width 175 height 14
type input "*******"
drag, startPoint x: 325, startPoint y: 208, endPoint x: 328, endPoint y: 207, distance: 4.0
click at [326, 207] on span "Save" at bounding box center [328, 208] width 12 height 6
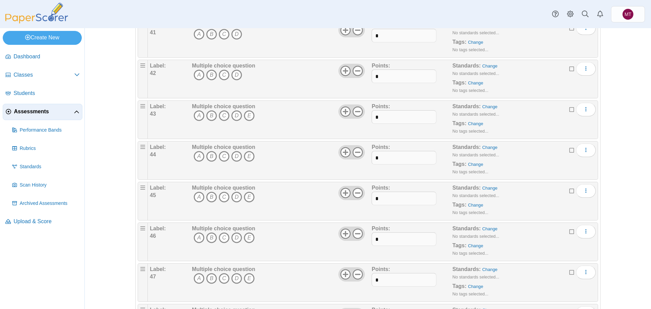
scroll to position [1751, 0]
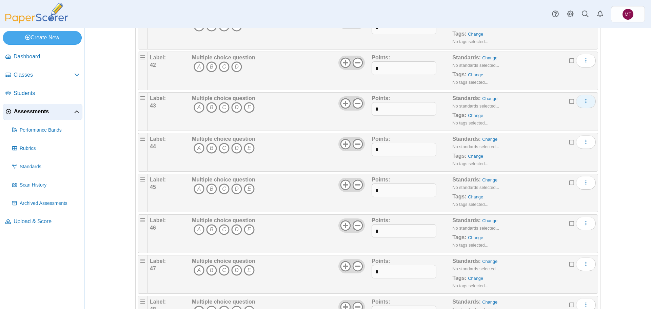
click at [586, 103] on icon "More options" at bounding box center [586, 100] width 5 height 5
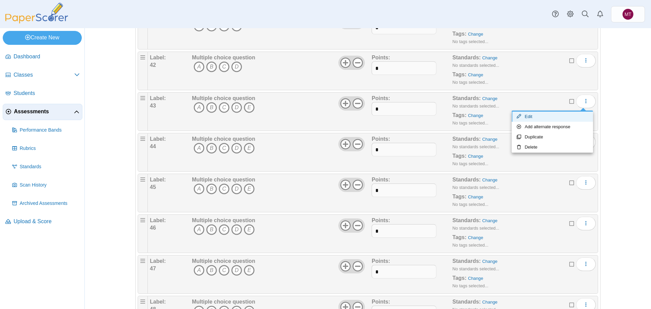
click at [546, 117] on link "Edit" at bounding box center [552, 117] width 81 height 10
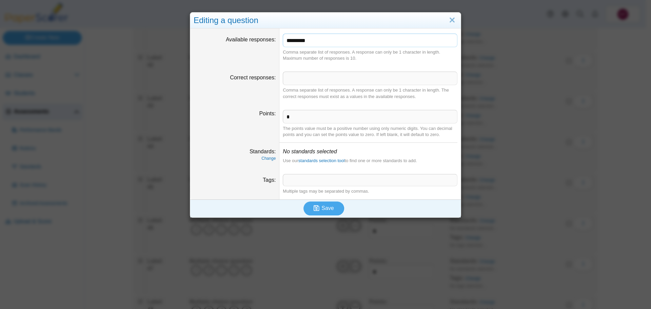
click at [371, 41] on input "*********" at bounding box center [370, 41] width 175 height 14
type input "*******"
click at [331, 210] on button "Save" at bounding box center [324, 209] width 41 height 14
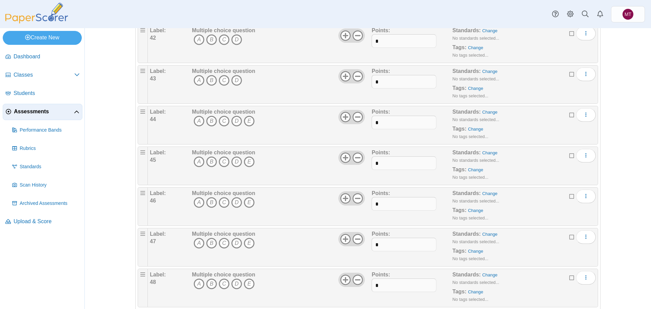
scroll to position [1775, 0]
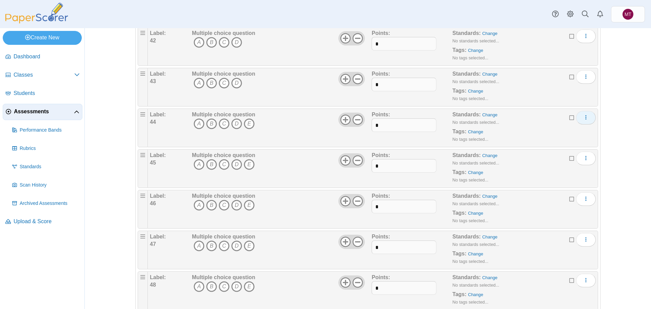
click at [587, 119] on button "More options" at bounding box center [586, 118] width 20 height 14
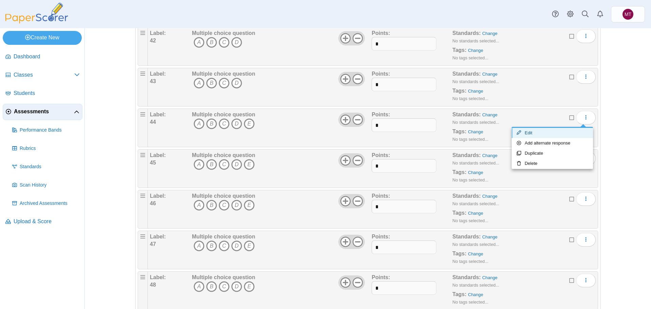
click at [541, 130] on link "Edit" at bounding box center [552, 133] width 81 height 10
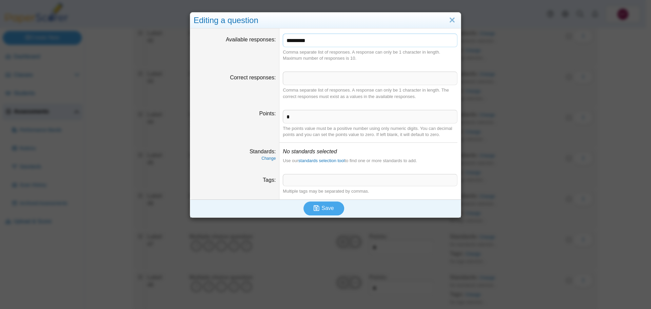
click at [361, 38] on input "*********" at bounding box center [370, 41] width 175 height 14
type input "*******"
click at [331, 209] on button "Save" at bounding box center [324, 209] width 41 height 14
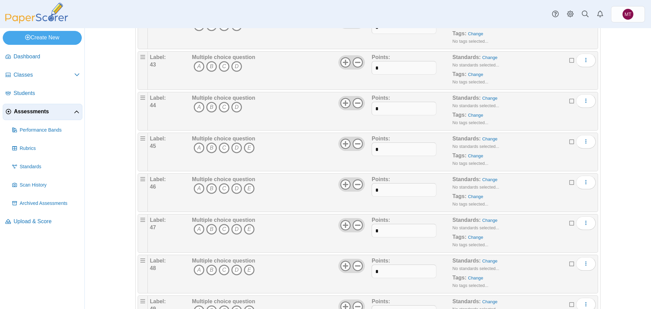
scroll to position [1806, 0]
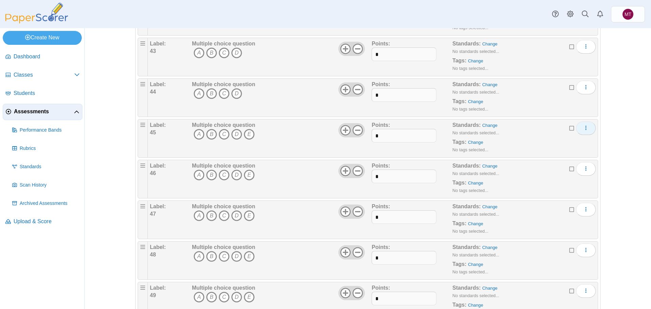
click at [584, 128] on icon "More options" at bounding box center [586, 127] width 5 height 5
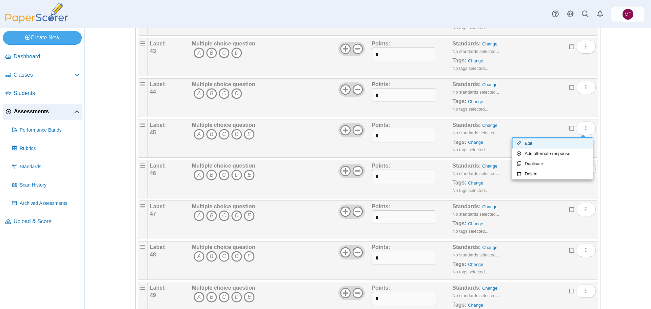
click at [544, 146] on link "Edit" at bounding box center [552, 143] width 81 height 10
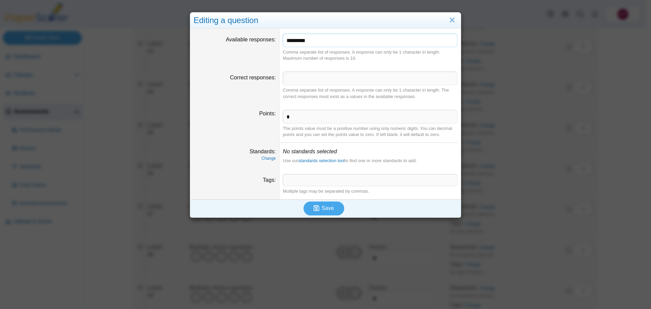
click at [362, 44] on input "*********" at bounding box center [370, 41] width 175 height 14
type input "*******"
click at [326, 208] on span "Save" at bounding box center [328, 208] width 12 height 6
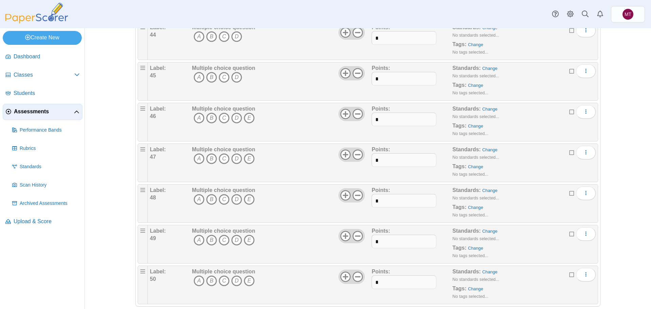
scroll to position [1873, 0]
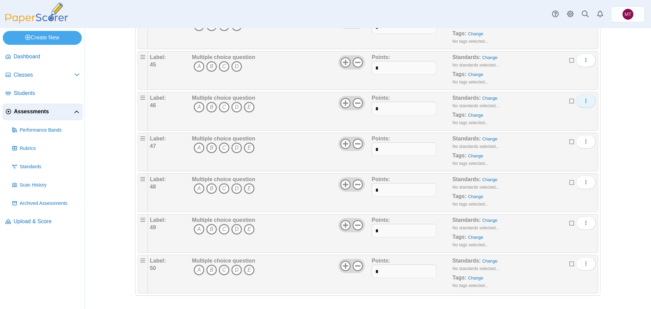
click at [584, 101] on icon "More options" at bounding box center [586, 100] width 5 height 5
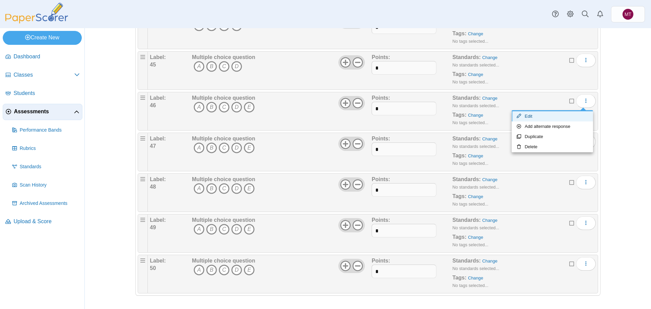
click at [542, 116] on link "Edit" at bounding box center [552, 116] width 81 height 10
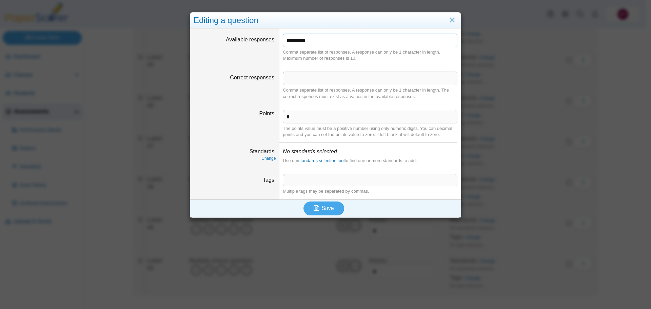
click at [349, 43] on input "*********" at bounding box center [370, 41] width 175 height 14
type input "*******"
click at [328, 209] on span "Save" at bounding box center [328, 208] width 12 height 6
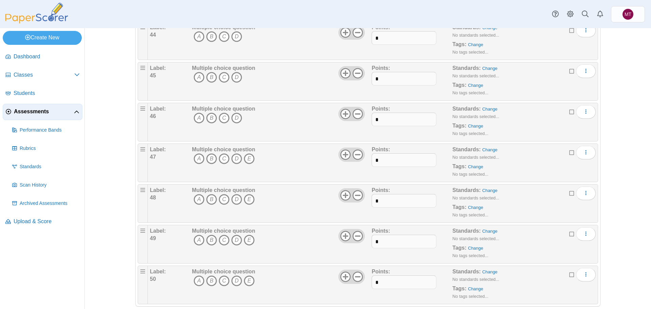
scroll to position [1873, 0]
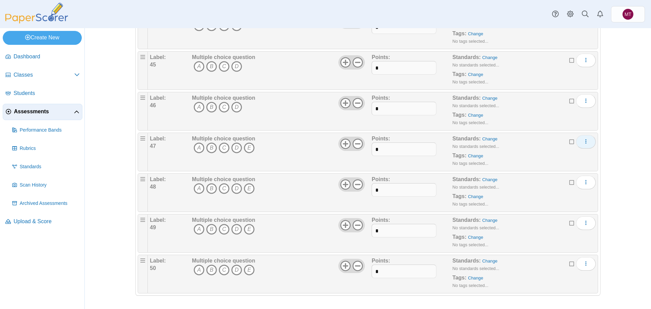
click at [584, 143] on icon "More options" at bounding box center [586, 141] width 5 height 5
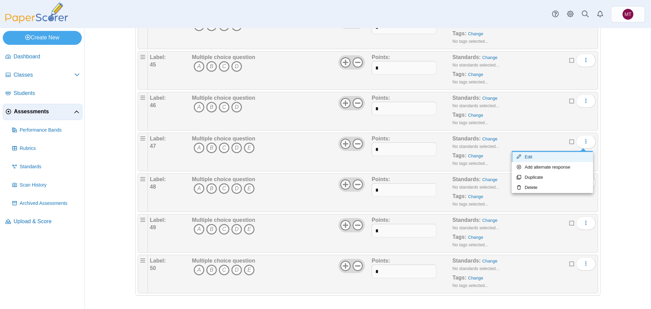
click at [543, 159] on link "Edit" at bounding box center [552, 157] width 81 height 10
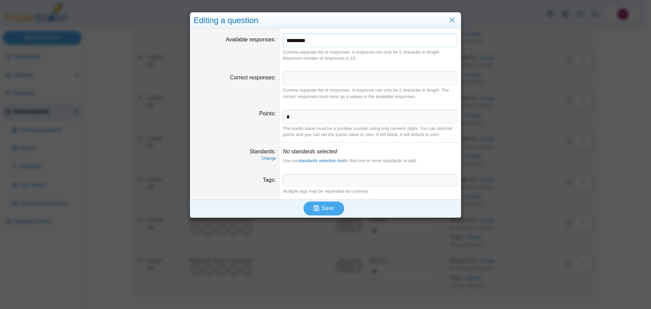
click at [322, 39] on input "*********" at bounding box center [370, 41] width 175 height 14
type input "*******"
click at [330, 207] on span "Save" at bounding box center [328, 208] width 12 height 6
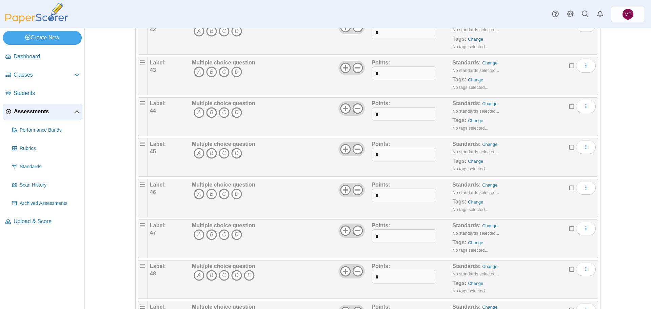
scroll to position [1873, 0]
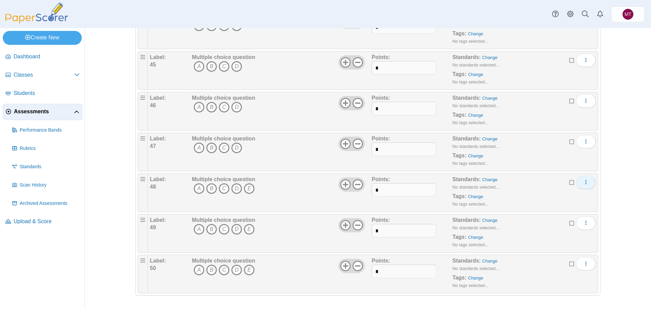
click at [584, 181] on icon "More options" at bounding box center [586, 181] width 5 height 5
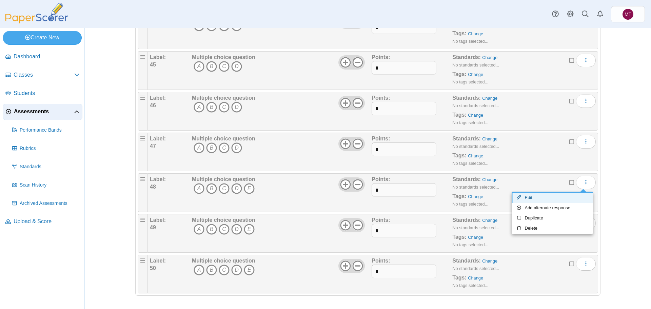
click at [564, 198] on link "Edit" at bounding box center [552, 198] width 81 height 10
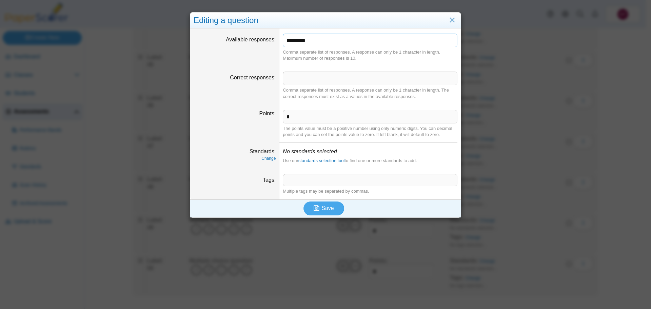
click at [324, 40] on input "*********" at bounding box center [370, 41] width 175 height 14
type input "*******"
click at [326, 205] on span "Save" at bounding box center [328, 208] width 12 height 6
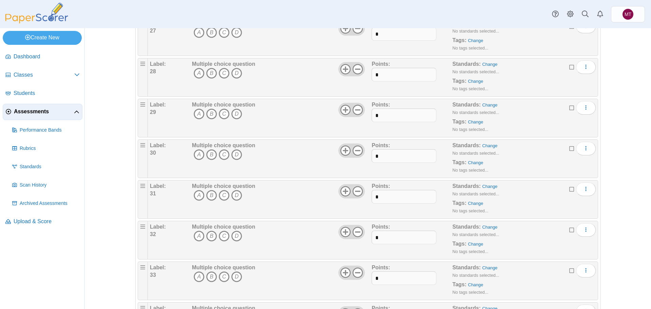
scroll to position [1873, 0]
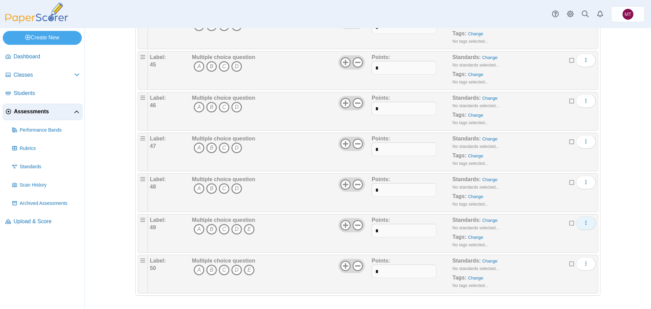
click at [586, 223] on use "More options" at bounding box center [586, 223] width 1 height 4
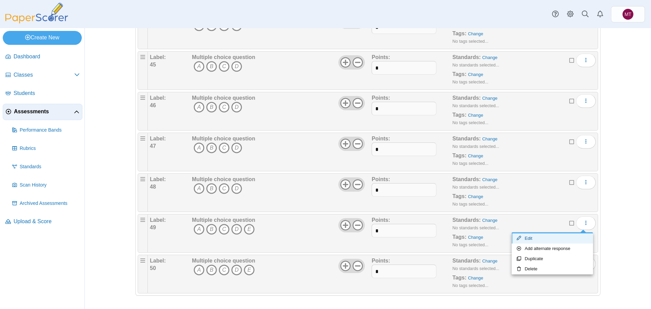
click at [565, 239] on link "Edit" at bounding box center [552, 238] width 81 height 10
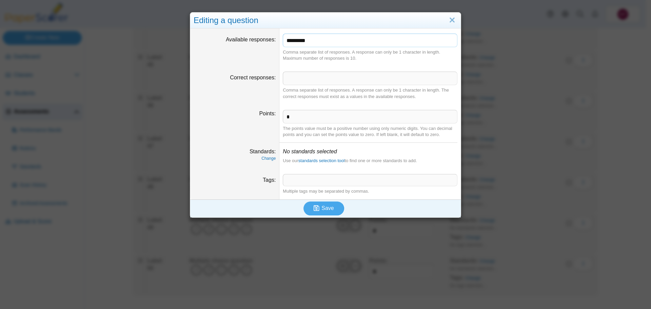
click at [326, 40] on input "*********" at bounding box center [370, 41] width 175 height 14
type input "*******"
click at [316, 207] on icon "submit" at bounding box center [317, 208] width 6 height 6
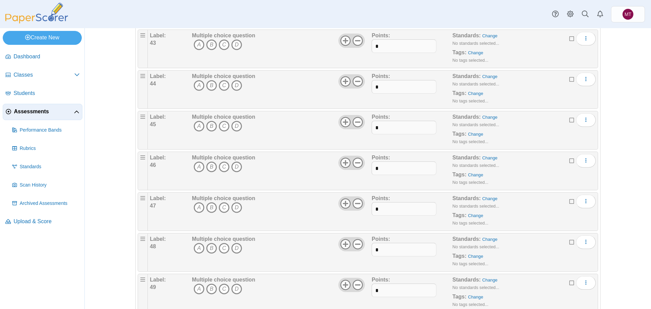
scroll to position [1873, 0]
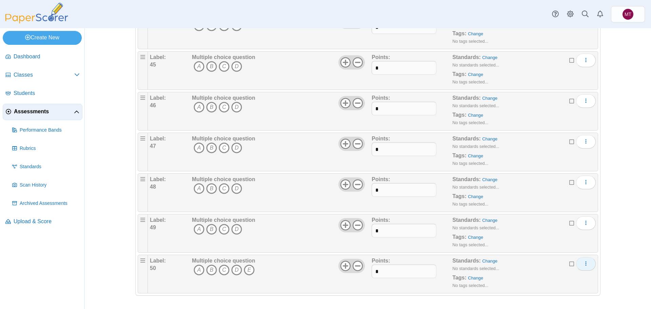
click at [587, 264] on button "More options" at bounding box center [586, 264] width 20 height 14
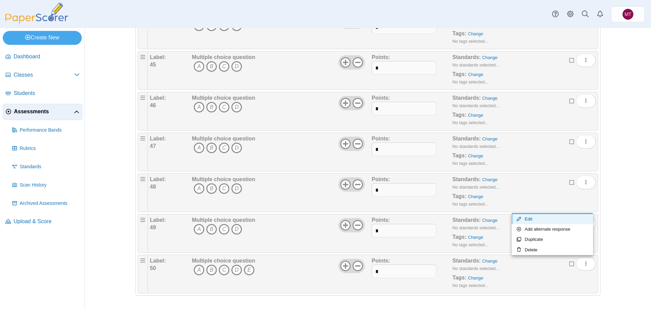
click at [557, 222] on link "Edit" at bounding box center [552, 219] width 81 height 10
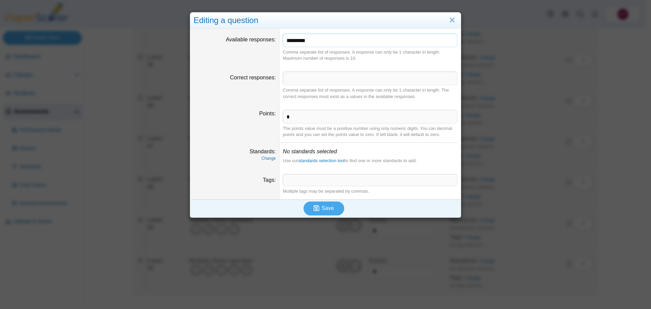
click at [331, 35] on input "*********" at bounding box center [370, 41] width 175 height 14
type input "*******"
click at [330, 209] on span "Save" at bounding box center [328, 208] width 12 height 6
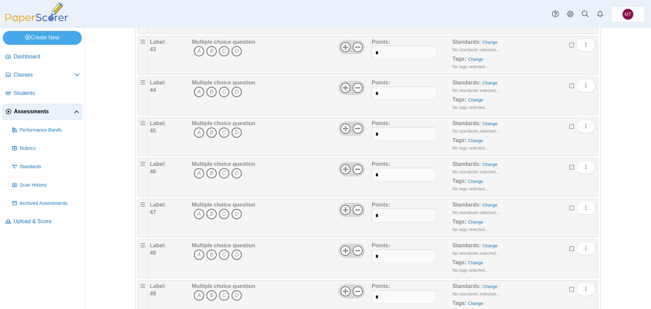
scroll to position [1670, 0]
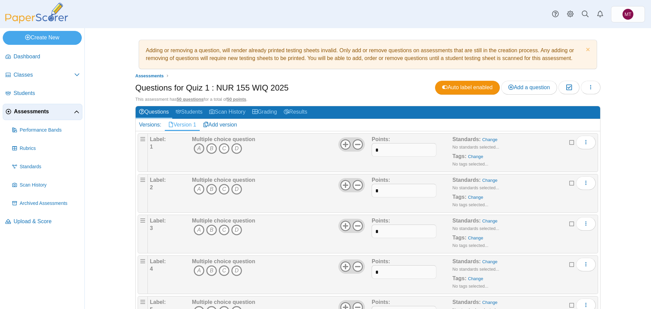
click at [197, 149] on icon "A" at bounding box center [199, 148] width 11 height 11
click at [224, 188] on icon "C" at bounding box center [224, 189] width 11 height 11
click at [198, 229] on icon "A" at bounding box center [199, 230] width 11 height 11
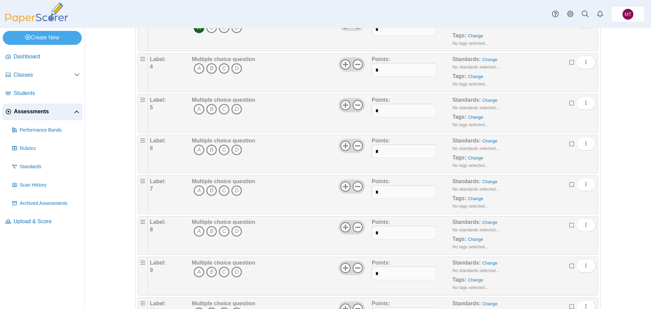
scroll to position [204, 0]
click at [236, 67] on icon "D" at bounding box center [236, 67] width 11 height 11
click at [207, 107] on icon "B" at bounding box center [211, 107] width 11 height 11
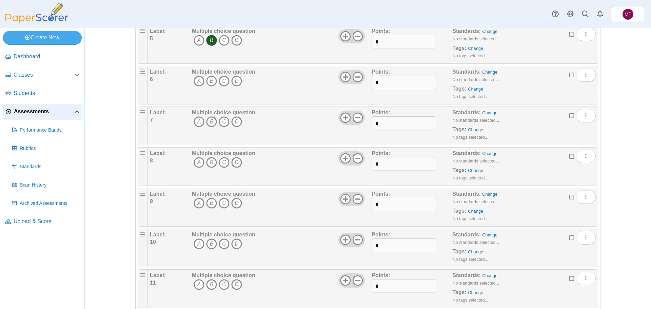
scroll to position [271, 0]
click at [209, 80] on icon "B" at bounding box center [211, 80] width 11 height 11
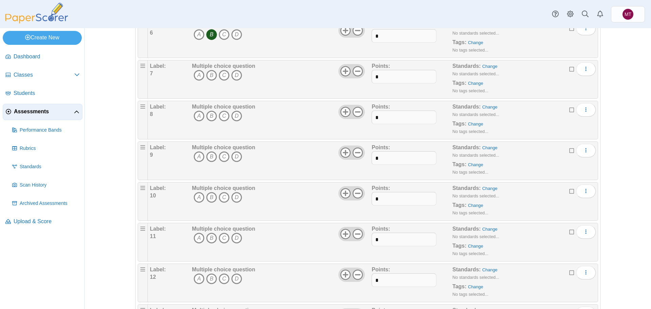
scroll to position [305, 0]
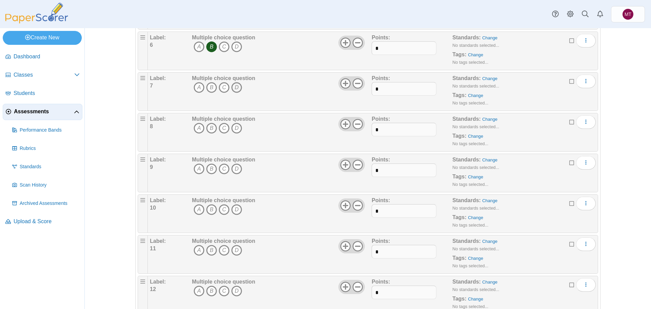
click at [233, 87] on icon "D" at bounding box center [236, 87] width 11 height 11
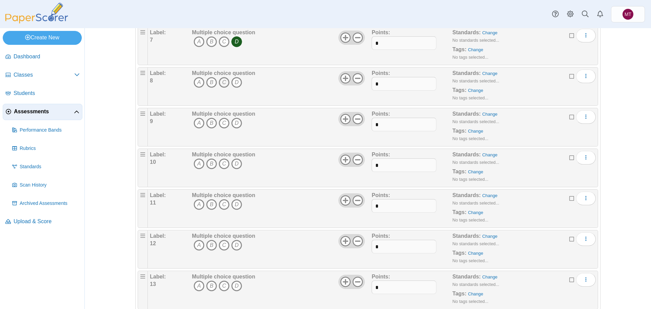
scroll to position [339, 0]
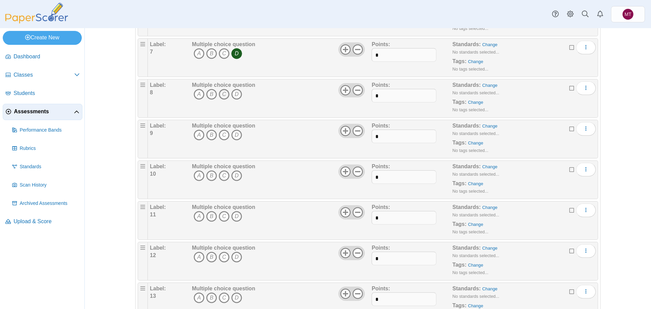
click at [222, 96] on icon "C" at bounding box center [224, 94] width 11 height 11
click at [235, 135] on icon "D" at bounding box center [236, 135] width 11 height 11
click at [234, 175] on icon "D" at bounding box center [236, 175] width 11 height 11
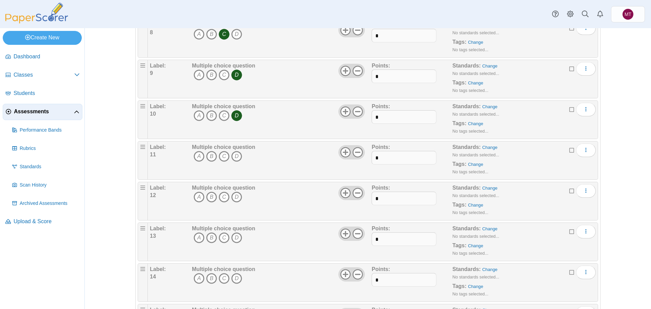
scroll to position [407, 0]
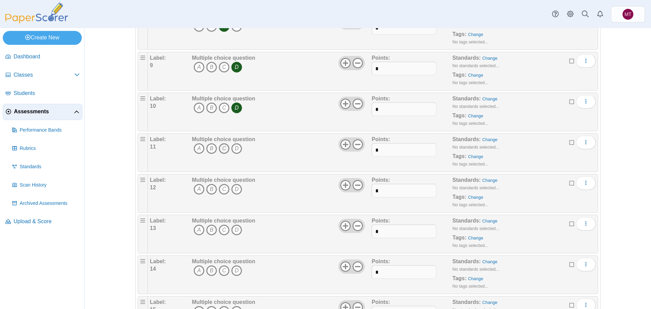
click at [223, 148] on icon "C" at bounding box center [224, 148] width 11 height 11
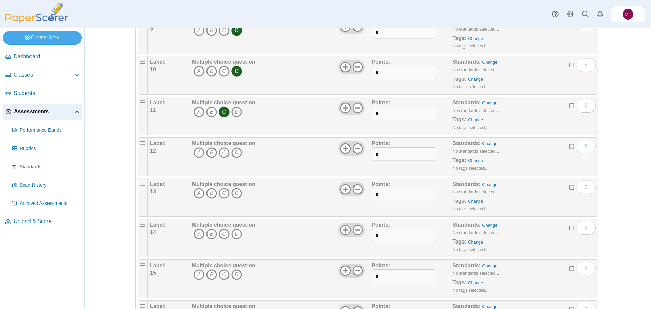
scroll to position [475, 0]
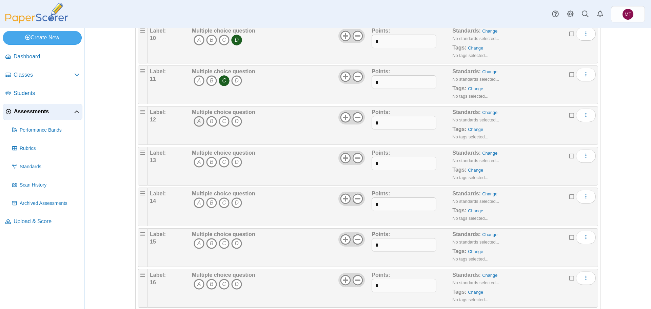
click at [197, 122] on icon "A" at bounding box center [199, 121] width 11 height 11
click at [234, 162] on icon "D" at bounding box center [236, 162] width 11 height 11
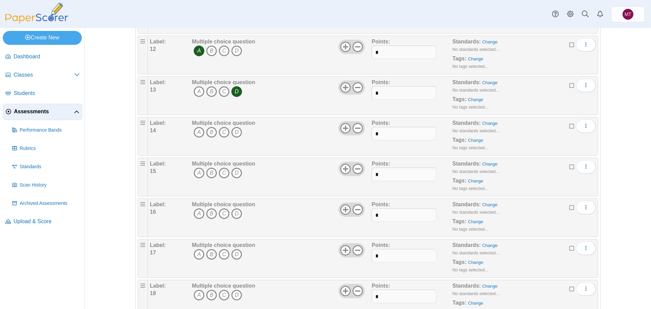
scroll to position [577, 0]
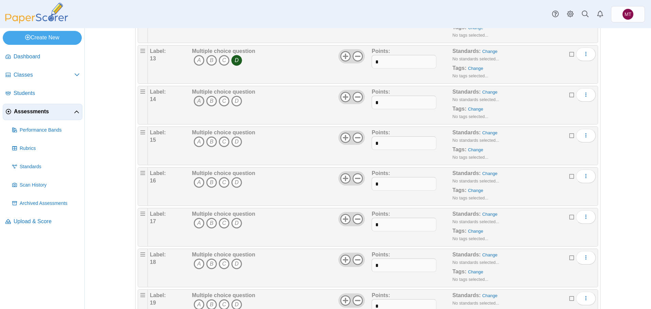
click at [196, 101] on icon "A" at bounding box center [199, 101] width 11 height 11
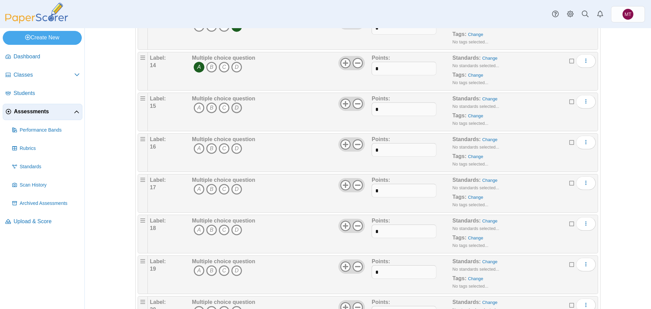
click at [233, 108] on icon "D" at bounding box center [236, 107] width 11 height 11
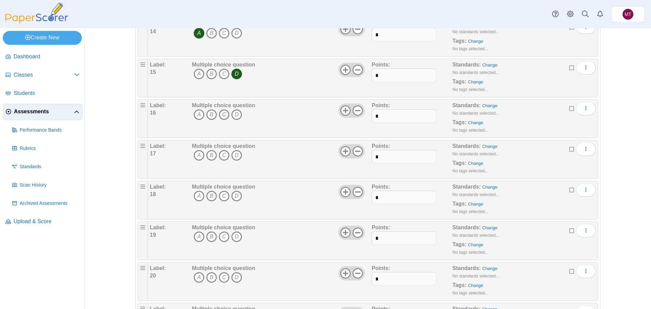
click at [223, 116] on icon "C" at bounding box center [224, 114] width 11 height 11
click at [210, 155] on icon "B" at bounding box center [211, 155] width 11 height 11
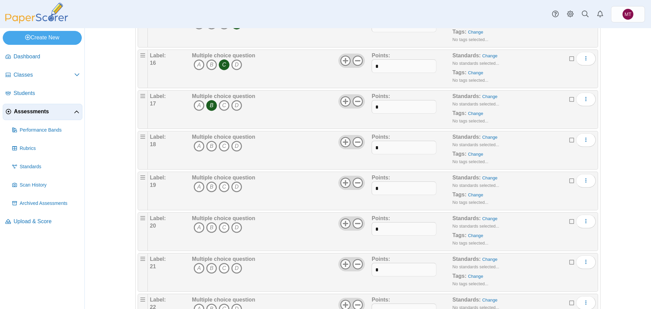
scroll to position [712, 0]
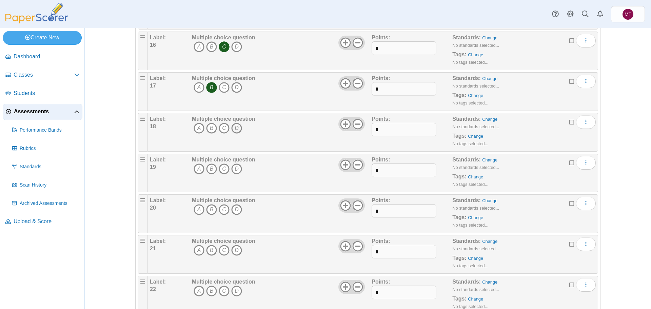
click at [233, 127] on icon "D" at bounding box center [236, 128] width 11 height 11
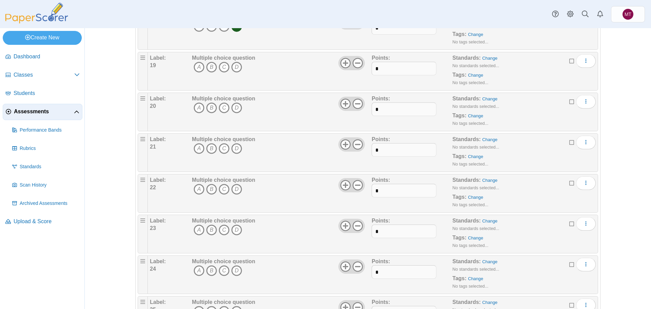
scroll to position [780, 0]
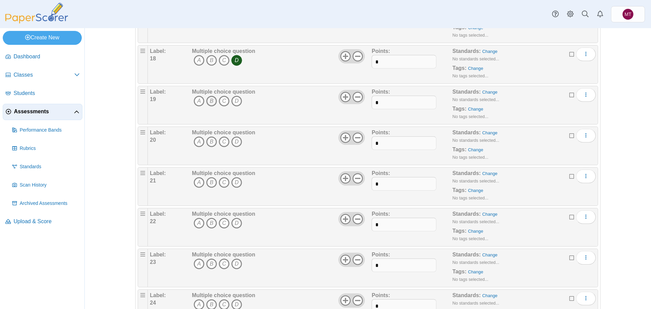
click at [211, 101] on icon "B" at bounding box center [211, 101] width 11 height 11
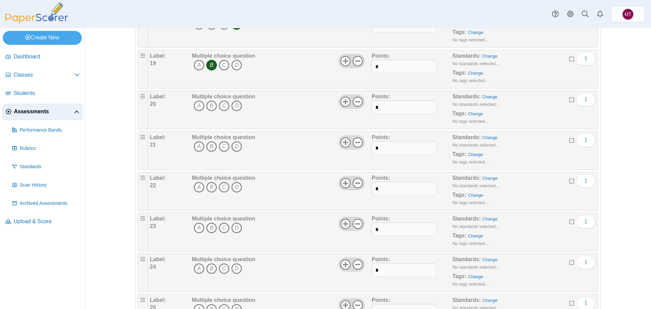
scroll to position [848, 0]
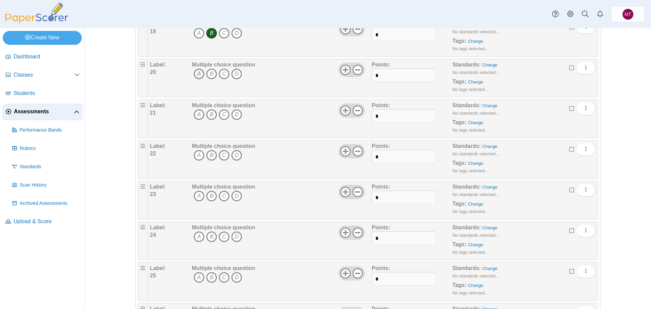
click at [197, 76] on icon "A" at bounding box center [199, 74] width 11 height 11
click at [235, 113] on icon "D" at bounding box center [236, 114] width 11 height 11
click at [195, 154] on icon "A" at bounding box center [199, 155] width 11 height 11
click at [209, 194] on icon "B" at bounding box center [211, 196] width 11 height 11
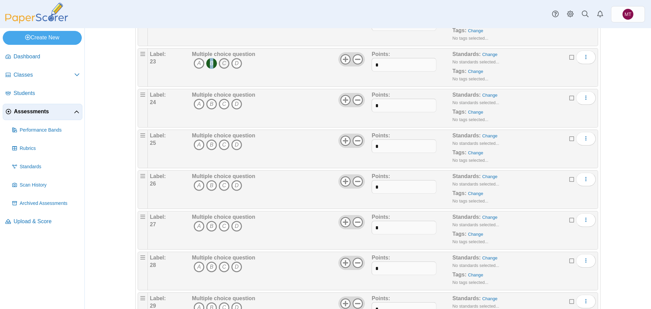
scroll to position [984, 0]
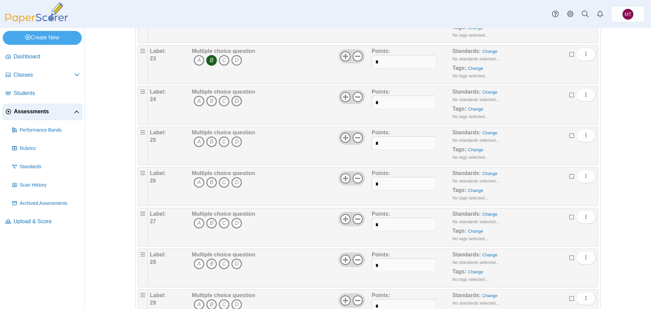
click at [236, 102] on icon "D" at bounding box center [236, 101] width 11 height 11
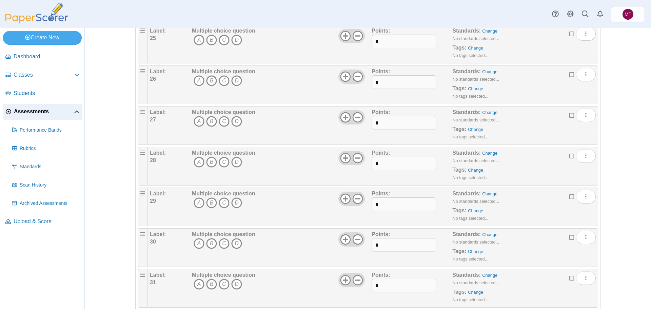
scroll to position [1052, 0]
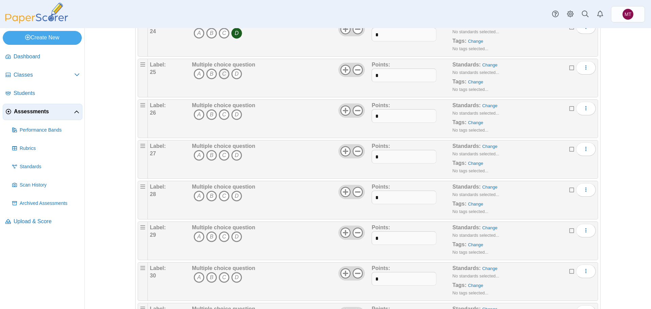
click at [223, 74] on icon "C" at bounding box center [224, 74] width 11 height 11
click at [236, 116] on icon "D" at bounding box center [236, 114] width 11 height 11
click at [210, 156] on icon "B" at bounding box center [211, 155] width 11 height 11
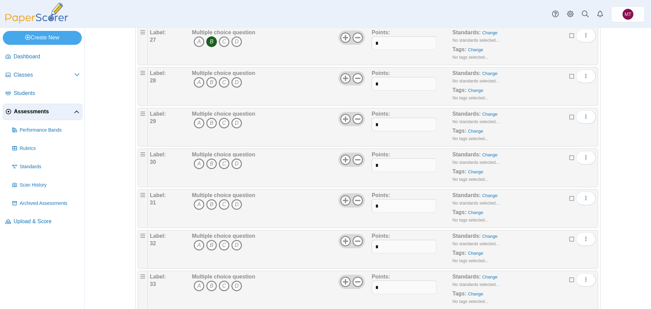
scroll to position [1154, 0]
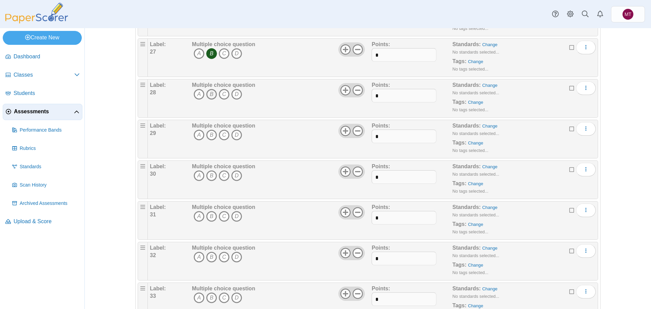
click at [208, 96] on icon "B" at bounding box center [211, 94] width 11 height 11
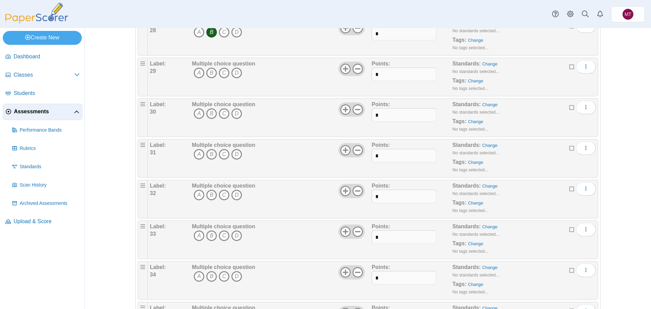
scroll to position [1221, 0]
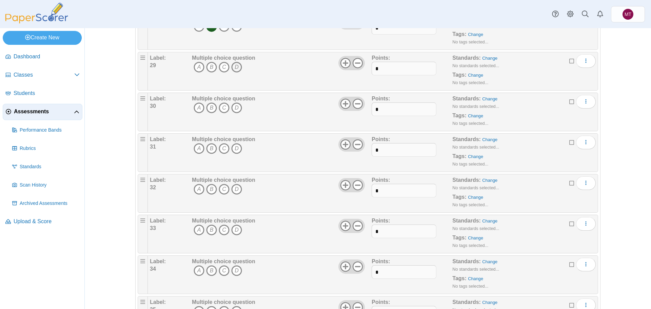
click at [236, 68] on icon "D" at bounding box center [236, 67] width 11 height 11
click at [220, 107] on icon "C" at bounding box center [224, 107] width 11 height 11
click at [221, 147] on icon "C" at bounding box center [224, 148] width 11 height 11
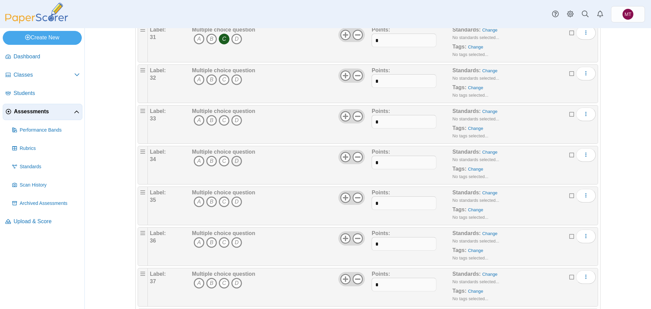
scroll to position [1357, 0]
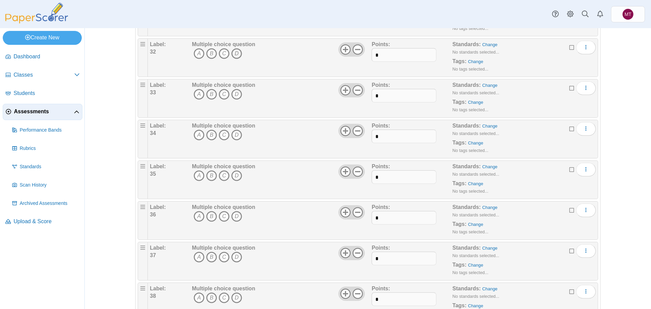
click at [234, 53] on icon "D" at bounding box center [236, 53] width 11 height 11
click at [196, 95] on icon "A" at bounding box center [199, 94] width 11 height 11
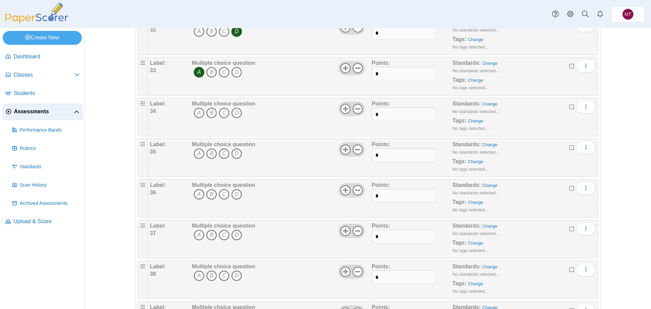
scroll to position [1391, 0]
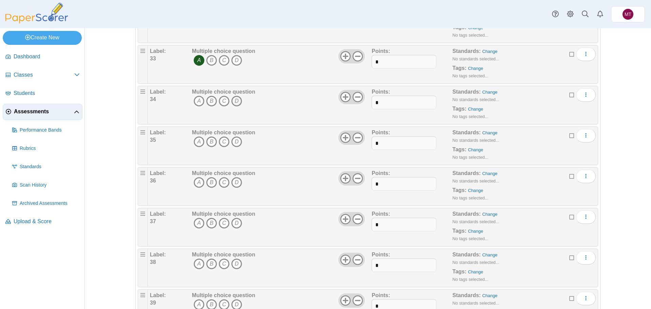
click at [236, 103] on icon "D" at bounding box center [236, 101] width 11 height 11
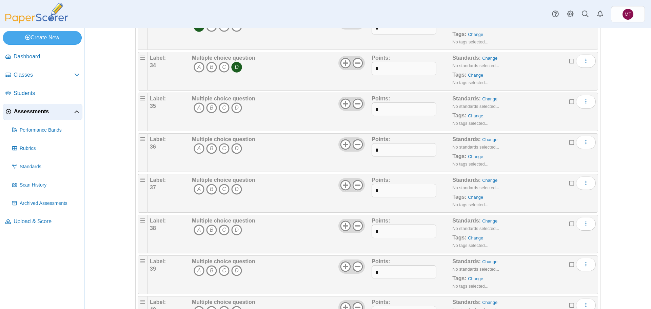
scroll to position [1459, 0]
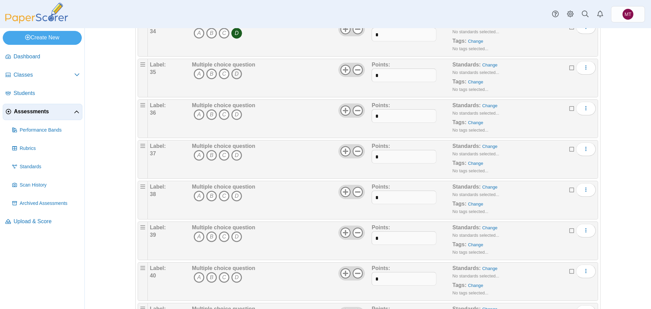
click at [236, 75] on icon "D" at bounding box center [236, 74] width 11 height 11
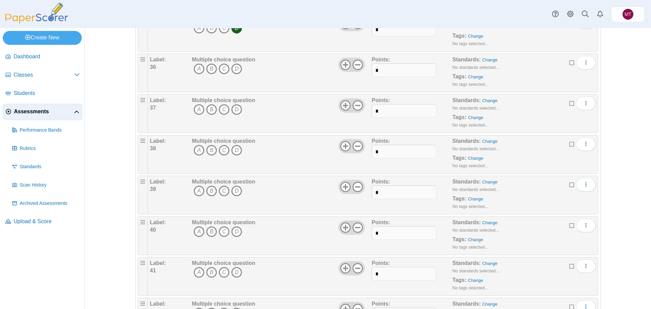
scroll to position [1493, 0]
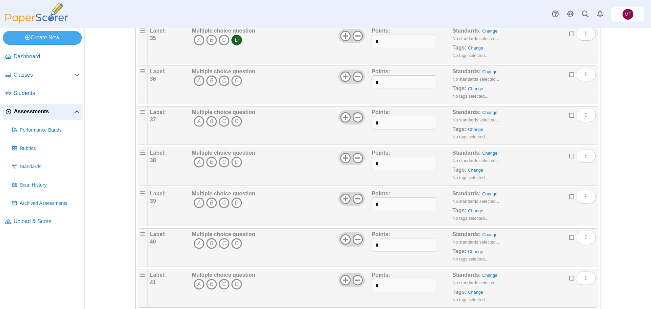
click at [196, 78] on icon "A" at bounding box center [199, 80] width 11 height 11
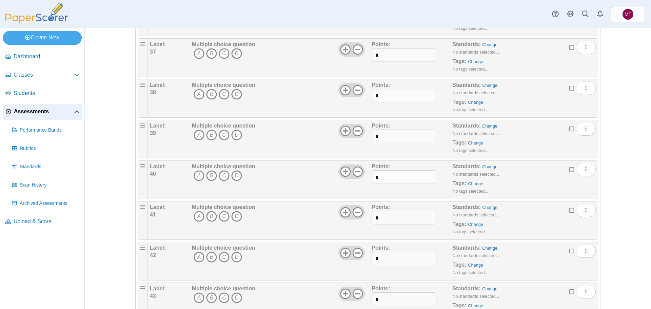
scroll to position [1527, 0]
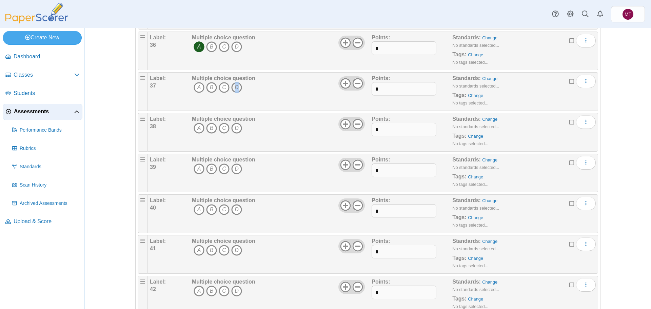
click at [235, 87] on icon "D" at bounding box center [236, 87] width 11 height 11
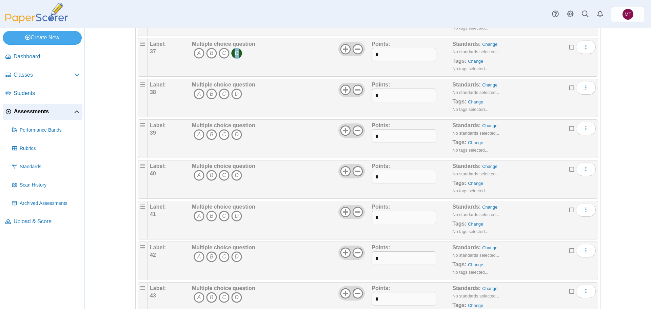
scroll to position [1561, 0]
click at [235, 93] on icon "D" at bounding box center [236, 94] width 11 height 11
click at [196, 134] on icon "A" at bounding box center [199, 135] width 11 height 11
click at [210, 176] on icon "B" at bounding box center [211, 175] width 11 height 11
click at [221, 215] on icon "C" at bounding box center [224, 216] width 11 height 11
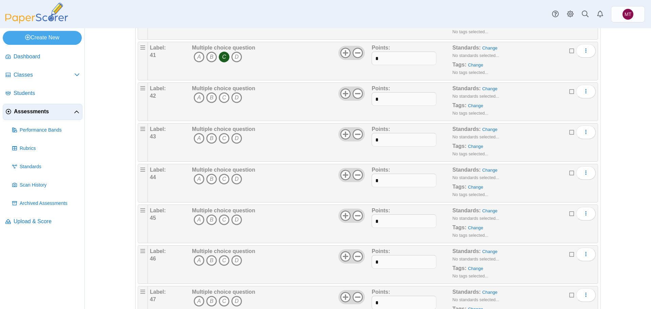
scroll to position [1764, 0]
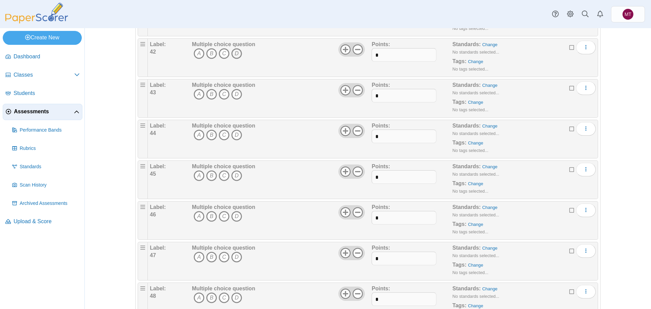
click at [234, 53] on icon "D" at bounding box center [236, 53] width 11 height 11
click at [236, 94] on icon "D" at bounding box center [236, 94] width 11 height 11
click at [222, 134] on icon "C" at bounding box center [224, 135] width 11 height 11
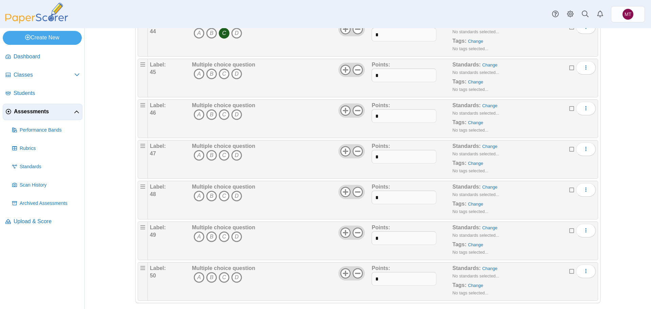
scroll to position [1873, 0]
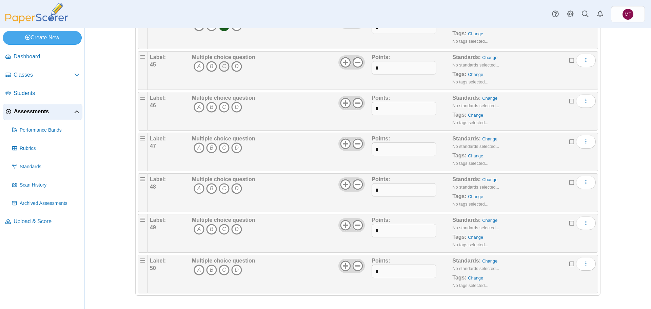
click at [221, 67] on icon "C" at bounding box center [224, 66] width 11 height 11
click at [211, 107] on icon "B" at bounding box center [211, 107] width 11 height 11
click at [198, 147] on icon "A" at bounding box center [199, 147] width 11 height 11
click at [235, 188] on icon "D" at bounding box center [236, 188] width 11 height 11
click at [210, 228] on icon "B" at bounding box center [211, 229] width 11 height 11
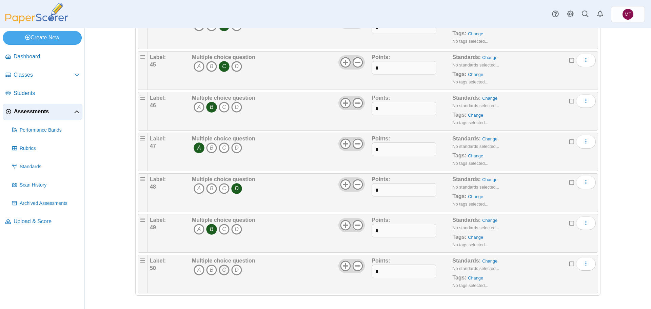
click at [220, 270] on icon "C" at bounding box center [224, 270] width 11 height 11
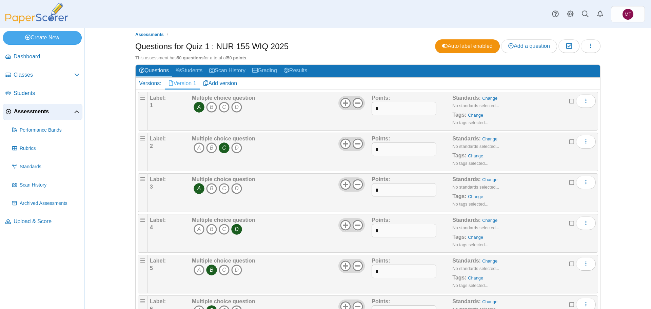
scroll to position [0, 0]
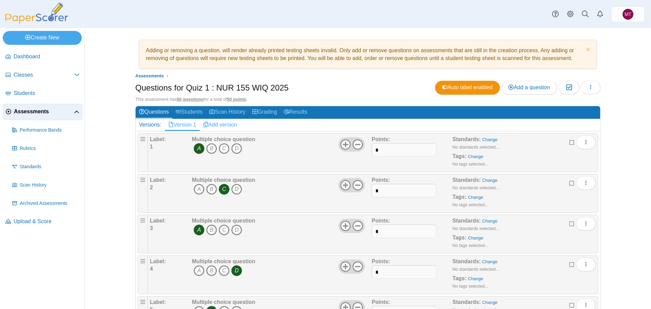
click at [221, 125] on link "Add version" at bounding box center [220, 125] width 41 height 12
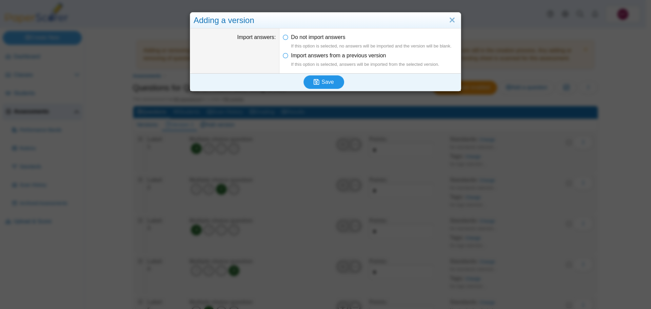
click at [325, 82] on span "Save" at bounding box center [328, 82] width 12 height 6
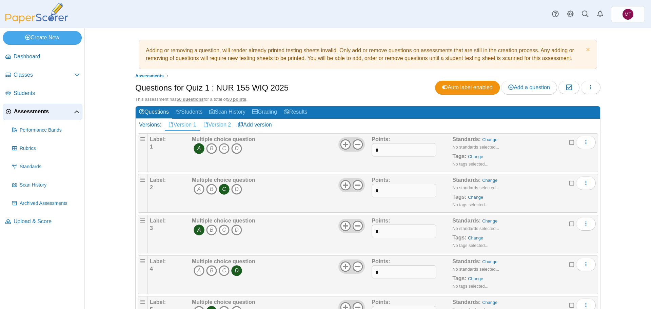
click at [219, 126] on link "Version 2" at bounding box center [217, 125] width 35 height 12
click at [233, 149] on icon "D" at bounding box center [236, 148] width 11 height 11
click at [222, 190] on icon "C" at bounding box center [224, 189] width 11 height 11
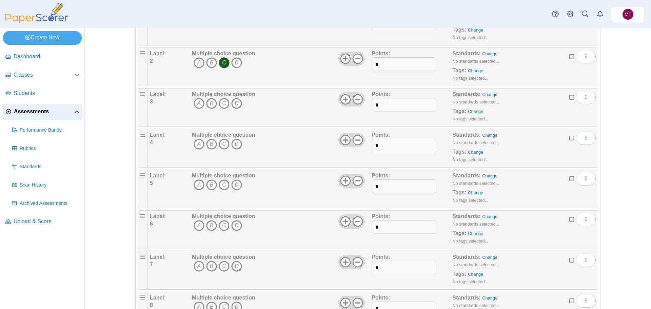
scroll to position [136, 0]
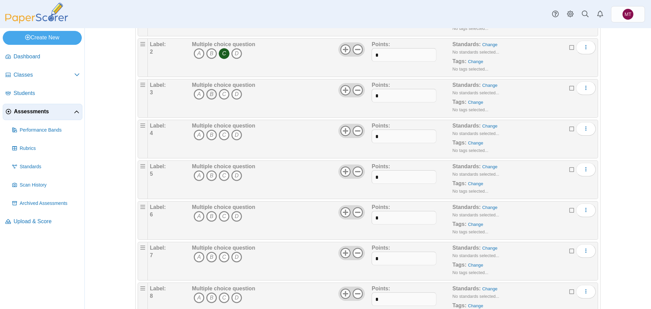
click at [208, 94] on icon "B" at bounding box center [211, 94] width 11 height 11
drag, startPoint x: 233, startPoint y: 135, endPoint x: 238, endPoint y: 136, distance: 4.5
click at [234, 135] on icon "D" at bounding box center [236, 135] width 11 height 11
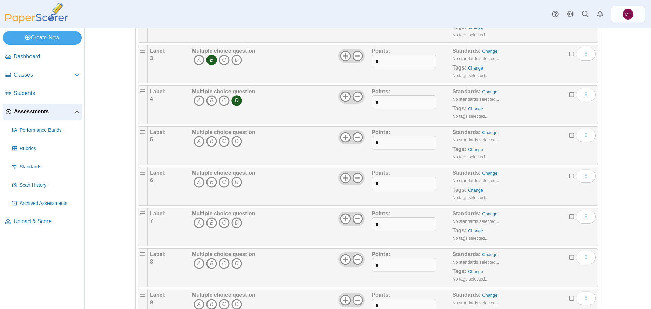
scroll to position [170, 0]
click at [211, 143] on icon "B" at bounding box center [211, 141] width 11 height 11
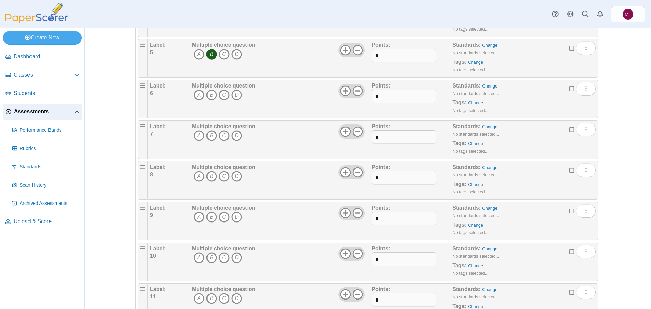
scroll to position [271, 0]
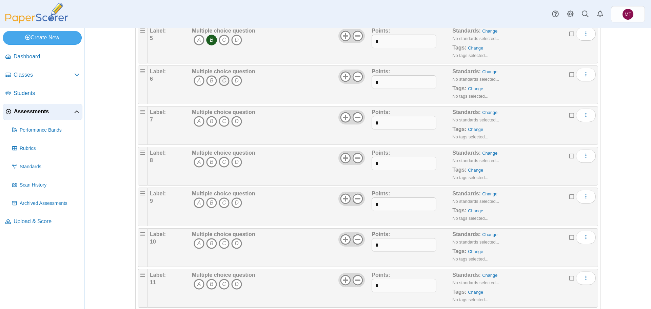
click at [225, 81] on icon "C" at bounding box center [224, 80] width 11 height 11
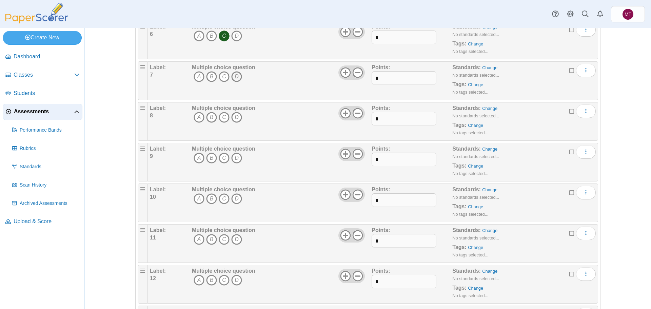
scroll to position [339, 0]
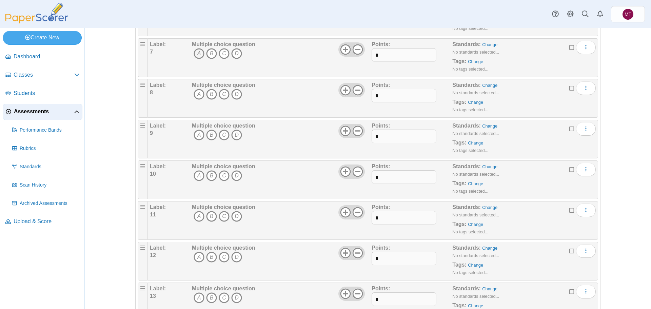
click at [194, 53] on icon "A" at bounding box center [199, 53] width 11 height 11
click at [208, 93] on icon "B" at bounding box center [211, 94] width 11 height 11
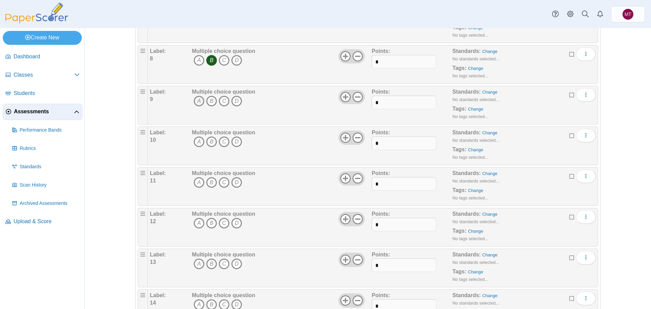
click at [195, 101] on icon "A" at bounding box center [199, 101] width 11 height 11
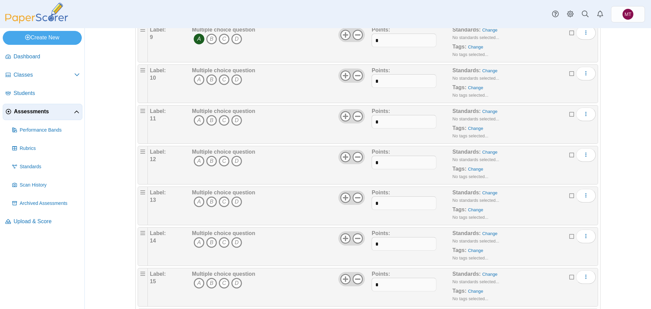
scroll to position [441, 0]
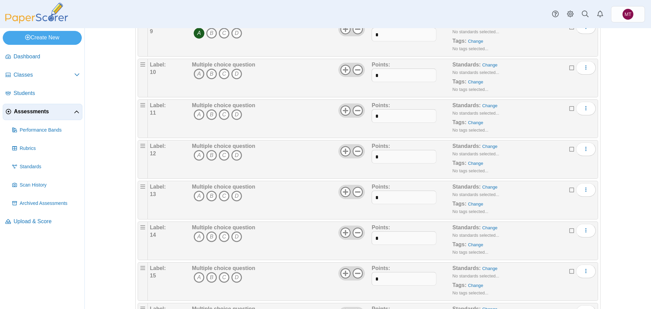
click at [197, 74] on icon "A" at bounding box center [199, 74] width 11 height 11
click at [234, 114] on icon "D" at bounding box center [236, 114] width 11 height 11
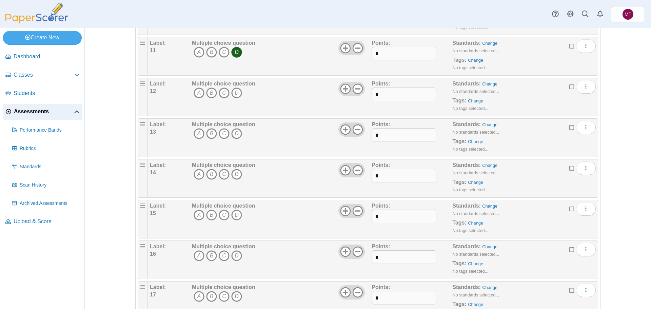
scroll to position [509, 0]
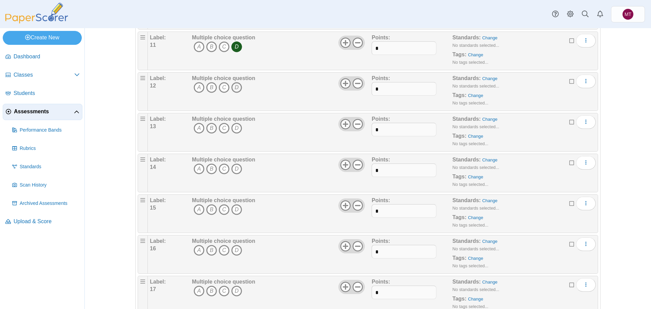
click at [236, 88] on icon "D" at bounding box center [236, 87] width 11 height 11
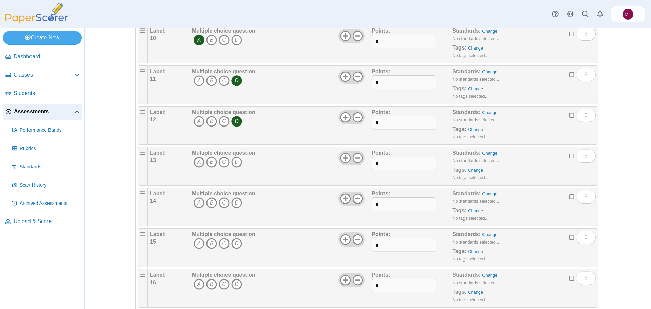
click at [196, 161] on icon "A" at bounding box center [199, 162] width 11 height 11
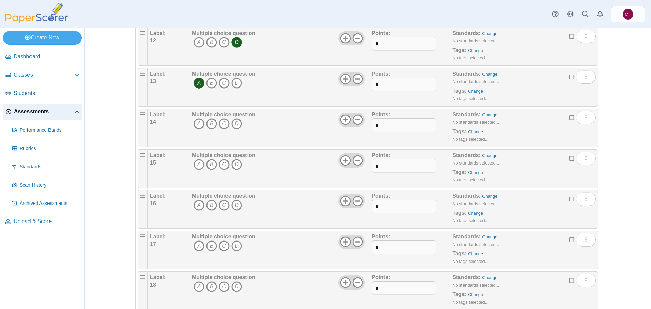
scroll to position [577, 0]
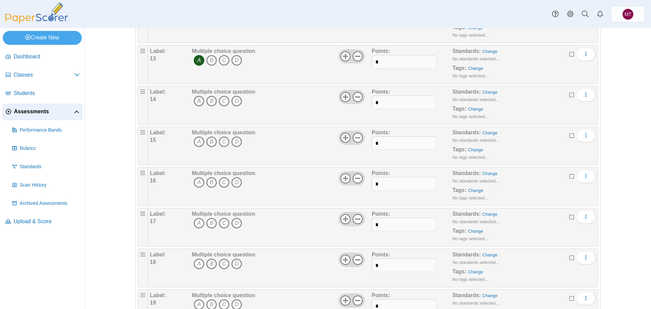
click at [194, 101] on icon "A" at bounding box center [199, 101] width 11 height 11
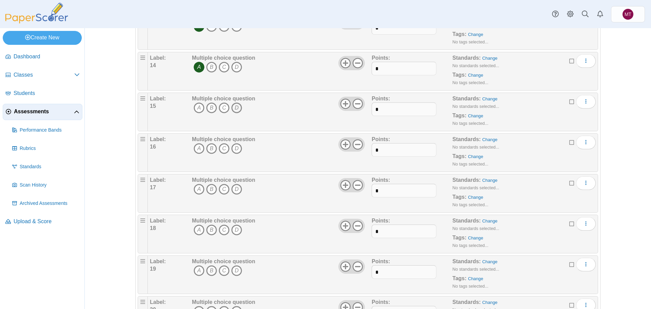
click at [233, 111] on icon "D" at bounding box center [236, 107] width 11 height 11
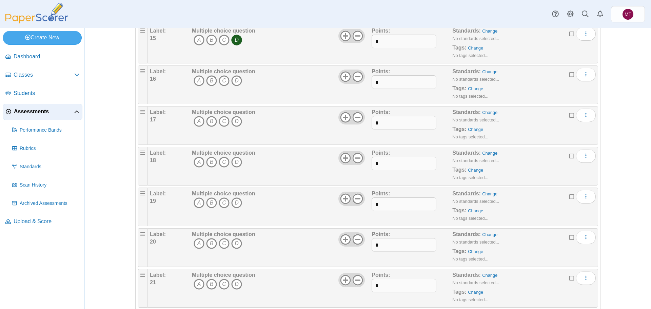
scroll to position [712, 0]
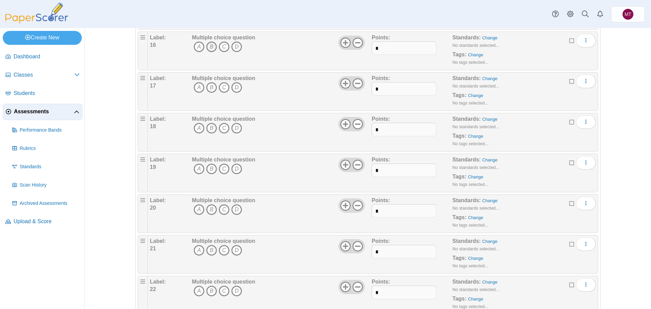
click at [207, 47] on icon "B" at bounding box center [211, 46] width 11 height 11
click at [197, 88] on icon "A" at bounding box center [199, 87] width 11 height 11
click at [236, 129] on icon "D" at bounding box center [236, 128] width 11 height 11
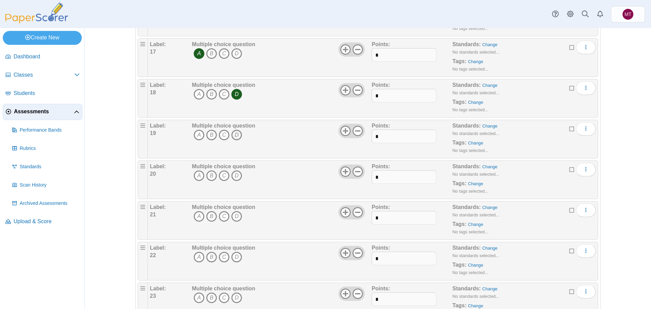
scroll to position [780, 0]
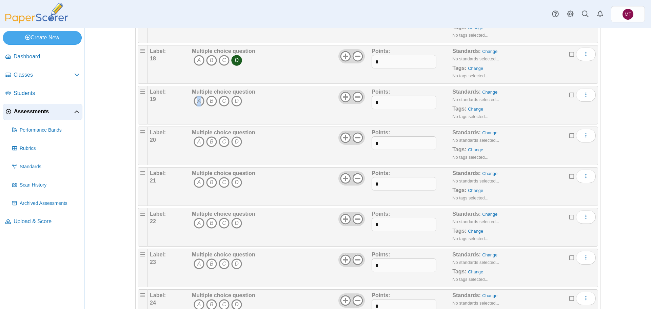
click at [197, 104] on icon "A" at bounding box center [199, 101] width 11 height 11
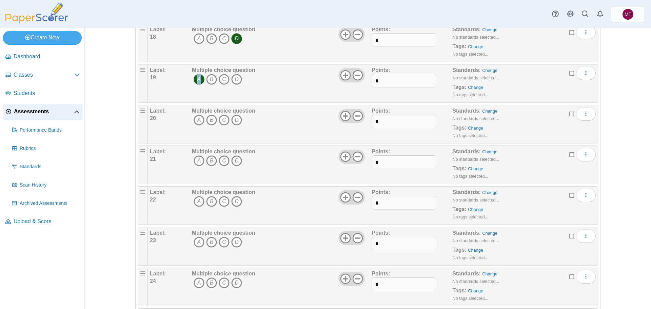
scroll to position [814, 0]
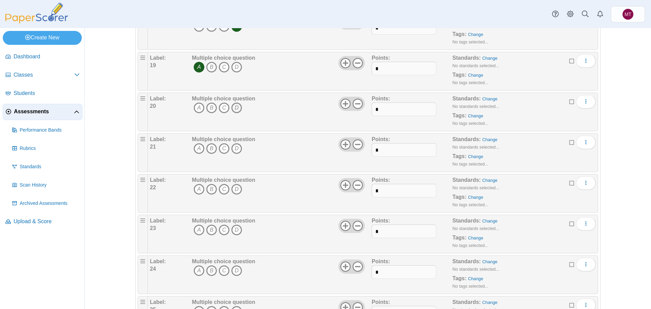
click at [236, 110] on icon "D" at bounding box center [236, 107] width 11 height 11
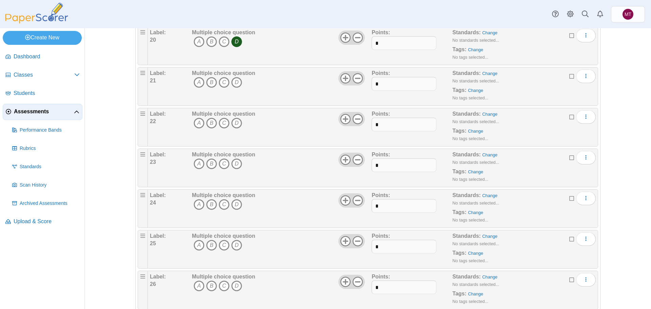
scroll to position [882, 0]
click at [224, 81] on icon "C" at bounding box center [224, 80] width 11 height 11
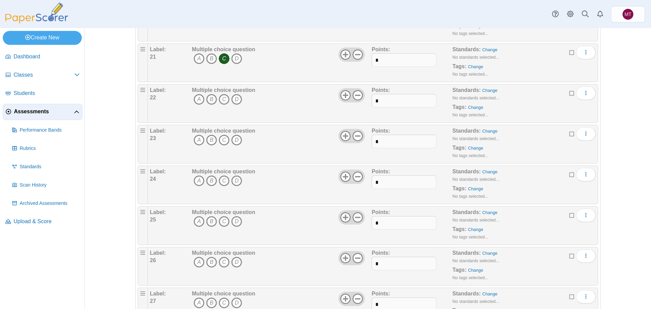
scroll to position [916, 0]
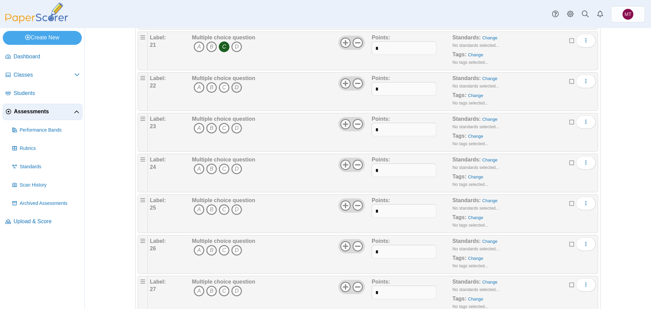
click at [234, 88] on icon "D" at bounding box center [236, 87] width 11 height 11
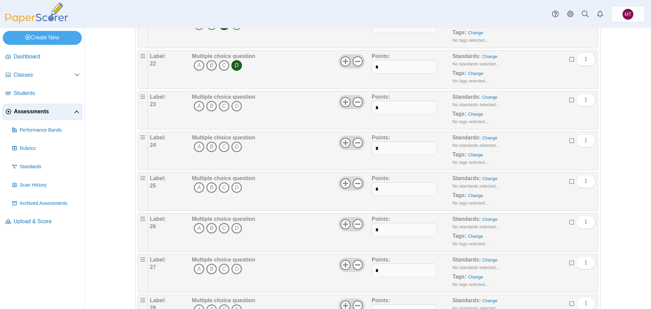
scroll to position [950, 0]
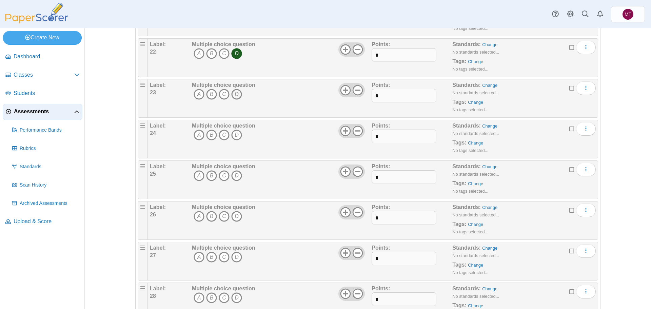
drag, startPoint x: 235, startPoint y: 95, endPoint x: 239, endPoint y: 94, distance: 4.1
click at [235, 94] on icon "D" at bounding box center [236, 94] width 11 height 11
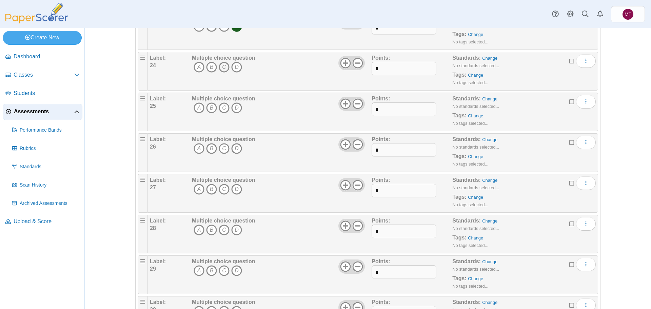
click at [224, 68] on icon "C" at bounding box center [224, 67] width 11 height 11
click at [198, 109] on icon "A" at bounding box center [199, 107] width 11 height 11
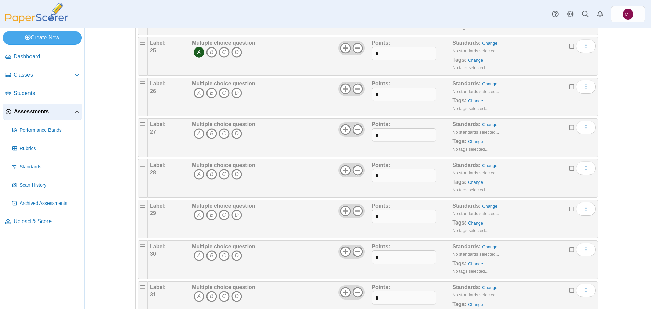
scroll to position [1086, 0]
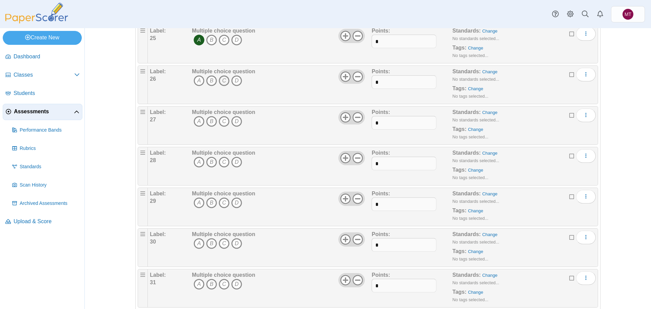
click at [224, 80] on icon "C" at bounding box center [224, 80] width 11 height 11
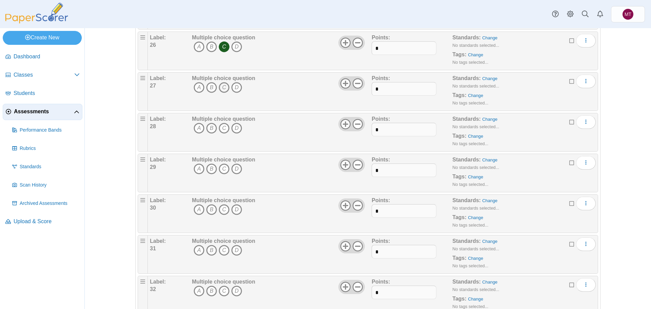
click at [224, 88] on icon "C" at bounding box center [224, 87] width 11 height 11
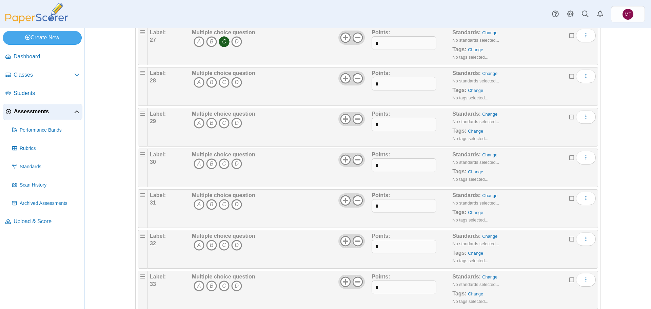
scroll to position [1154, 0]
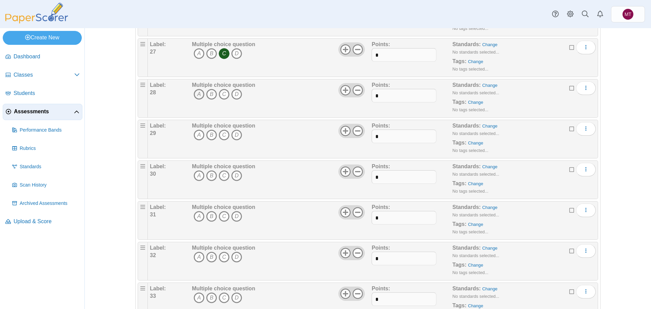
click at [196, 93] on icon "A" at bounding box center [199, 94] width 11 height 11
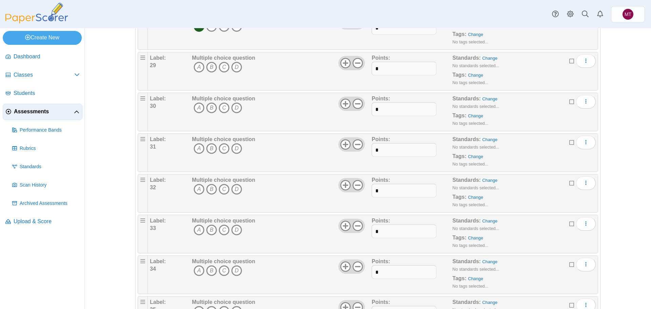
scroll to position [1187, 0]
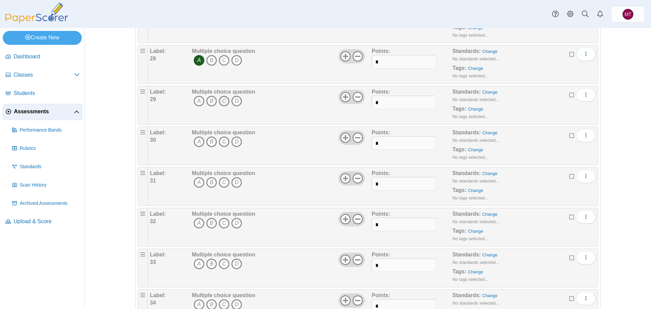
click at [222, 101] on icon "C" at bounding box center [224, 101] width 11 height 11
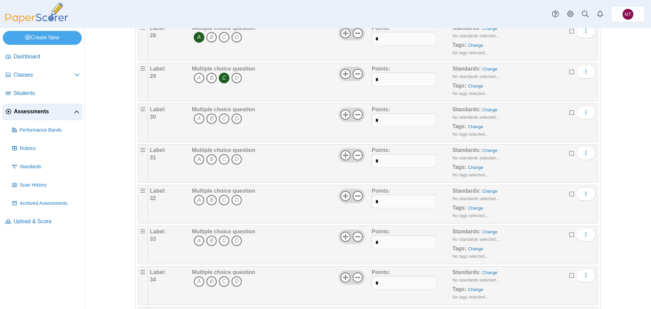
scroll to position [1255, 0]
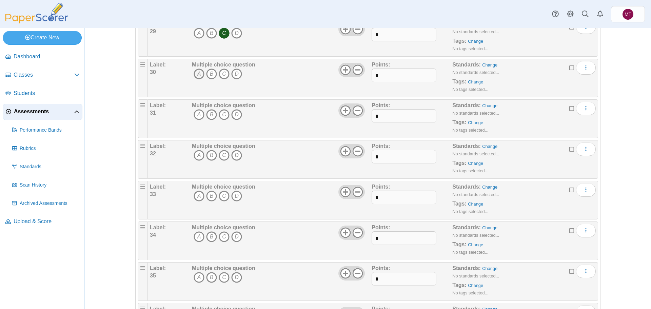
click at [197, 74] on icon "A" at bounding box center [199, 74] width 11 height 11
click at [222, 115] on icon "C" at bounding box center [224, 114] width 11 height 11
click at [208, 153] on icon "B" at bounding box center [211, 155] width 11 height 11
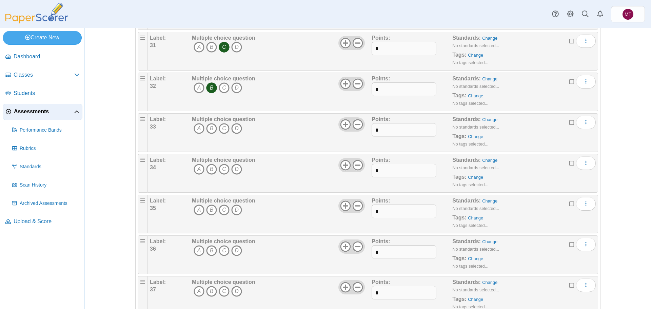
scroll to position [1323, 0]
click at [235, 131] on icon "D" at bounding box center [236, 128] width 11 height 11
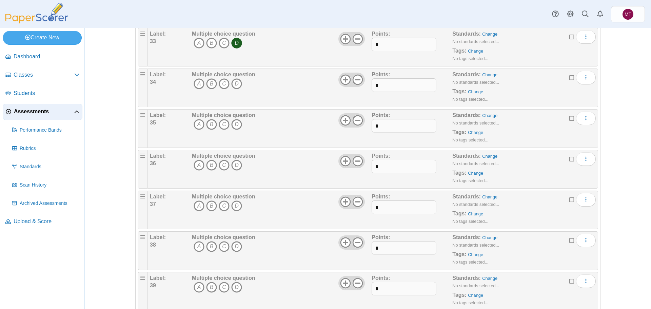
scroll to position [1425, 0]
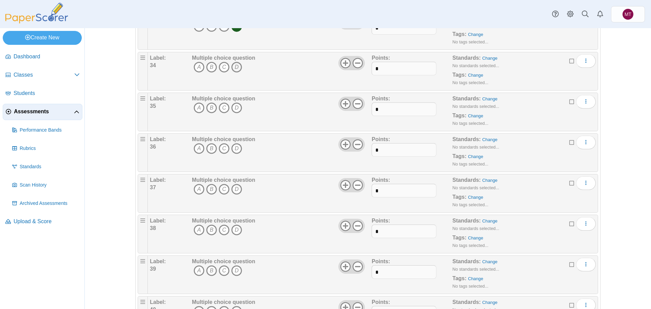
click at [235, 70] on icon "D" at bounding box center [236, 67] width 11 height 11
click at [221, 107] on icon "C" at bounding box center [224, 107] width 11 height 11
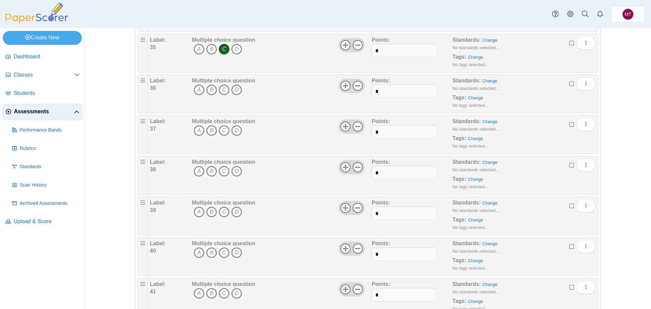
scroll to position [1493, 0]
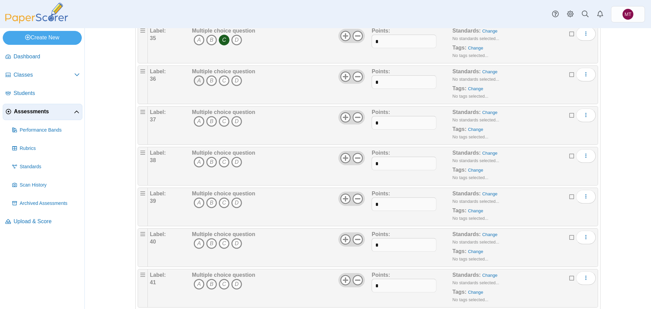
click at [196, 80] on icon "A" at bounding box center [199, 80] width 11 height 11
click at [224, 119] on icon "C" at bounding box center [224, 121] width 11 height 11
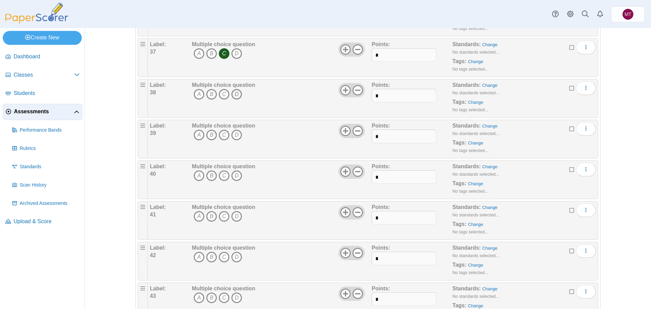
click at [237, 93] on icon "D" at bounding box center [236, 94] width 11 height 11
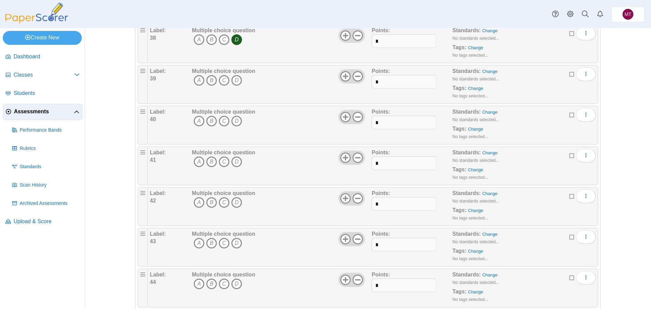
scroll to position [1629, 0]
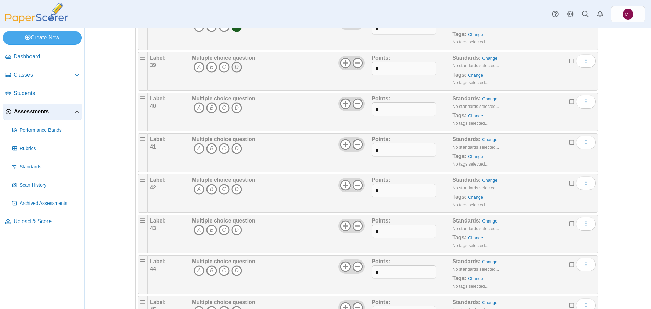
click at [235, 68] on icon "D" at bounding box center [236, 67] width 11 height 11
click at [209, 107] on icon "B" at bounding box center [211, 107] width 11 height 11
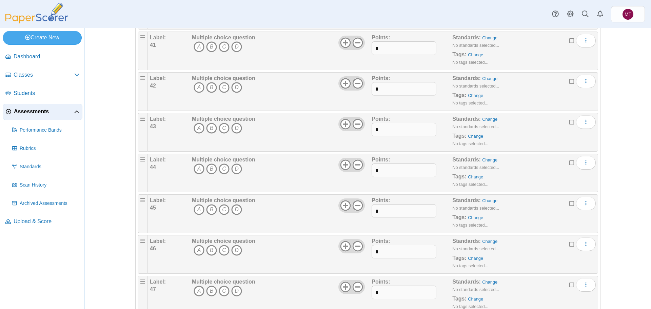
scroll to position [1696, 0]
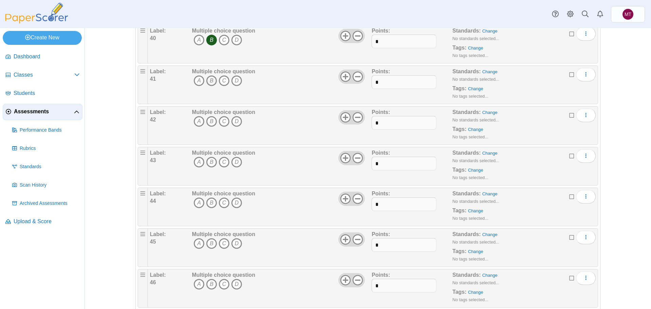
click at [210, 81] on icon "B" at bounding box center [211, 80] width 11 height 11
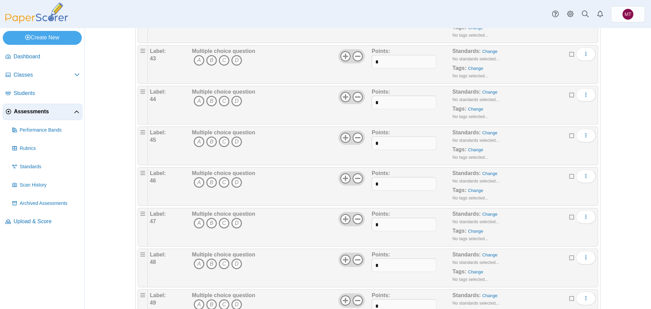
scroll to position [1764, 0]
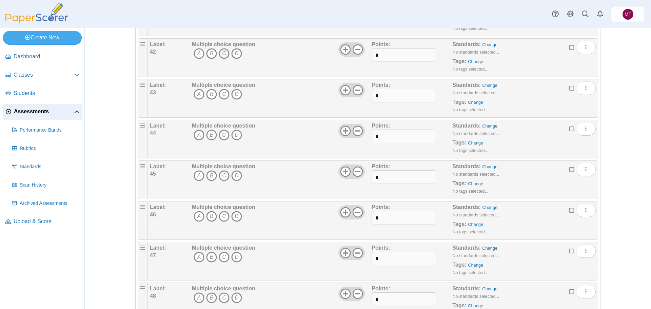
click at [223, 52] on icon "C" at bounding box center [224, 53] width 11 height 11
click at [223, 94] on icon "C" at bounding box center [224, 94] width 11 height 11
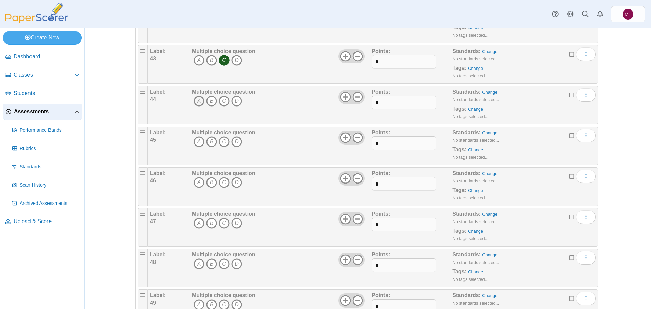
click at [196, 101] on icon "A" at bounding box center [199, 101] width 11 height 11
click at [234, 143] on icon "D" at bounding box center [236, 141] width 11 height 11
click at [210, 181] on icon "B" at bounding box center [211, 182] width 11 height 11
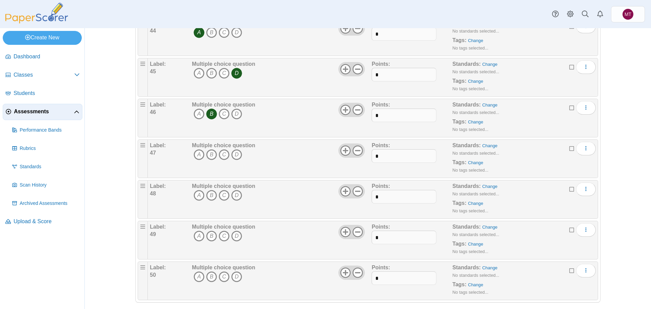
scroll to position [1873, 0]
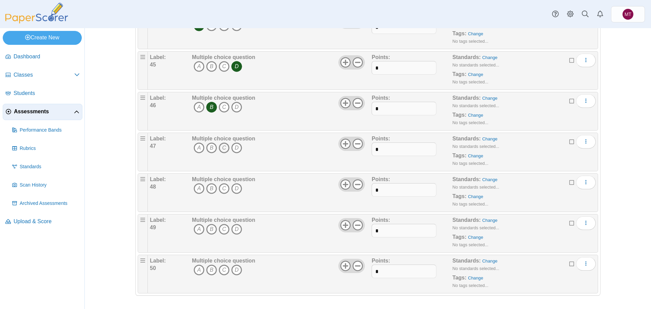
click at [222, 149] on icon "C" at bounding box center [224, 147] width 11 height 11
click at [221, 189] on icon "C" at bounding box center [224, 188] width 11 height 11
click at [222, 228] on icon "C" at bounding box center [224, 229] width 11 height 11
click at [221, 270] on icon "C" at bounding box center [224, 270] width 11 height 11
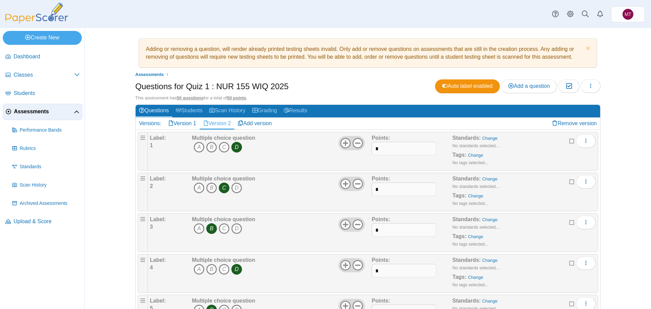
scroll to position [0, 0]
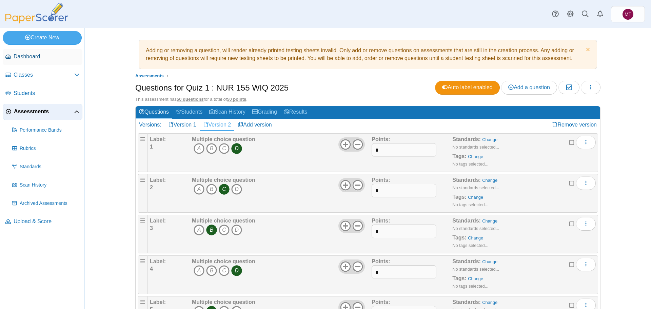
click at [38, 58] on span "Dashboard" at bounding box center [47, 56] width 66 height 7
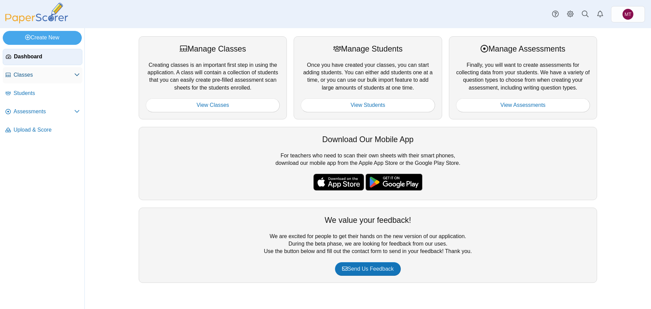
click at [33, 74] on span "Classes" at bounding box center [44, 74] width 61 height 7
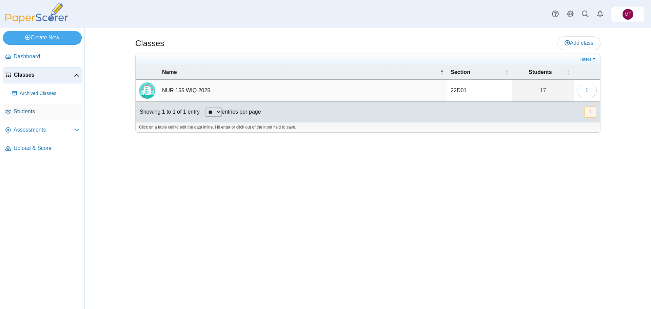
click at [32, 110] on span "Students" at bounding box center [47, 111] width 66 height 7
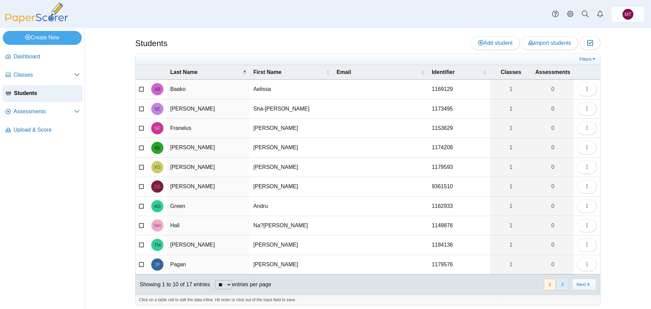
click at [560, 284] on button "2" at bounding box center [563, 284] width 12 height 11
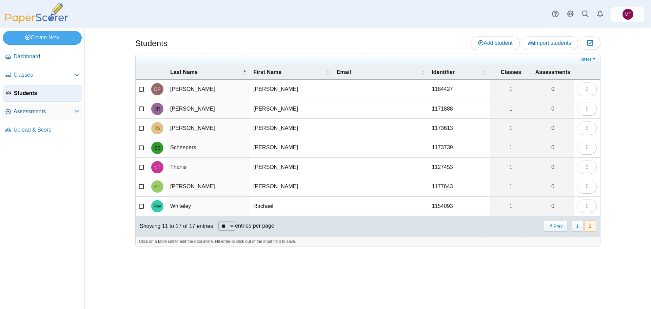
click at [37, 114] on span "Assessments" at bounding box center [44, 111] width 61 height 7
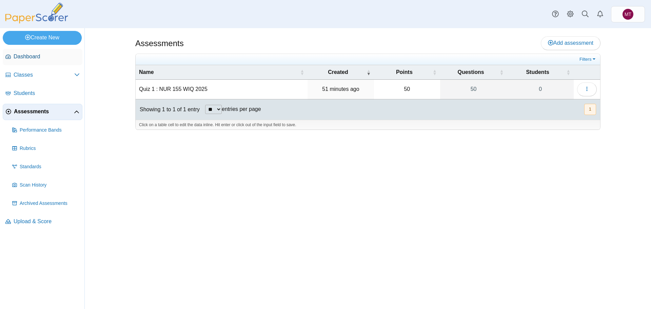
click at [30, 56] on span "Dashboard" at bounding box center [47, 56] width 66 height 7
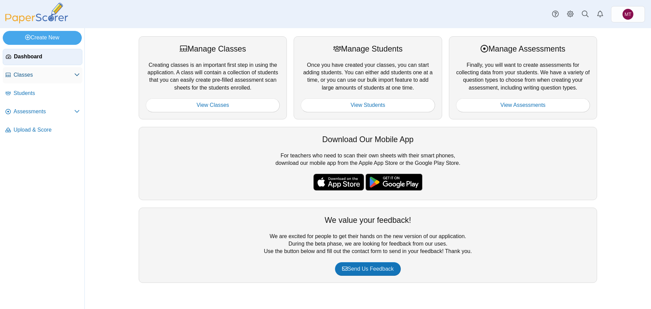
click at [23, 72] on span "Classes" at bounding box center [44, 74] width 61 height 7
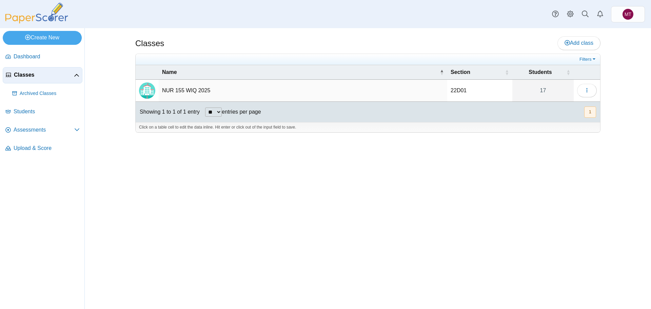
click at [202, 90] on td "NUR 155 WIQ 2025" at bounding box center [303, 91] width 289 height 22
click at [53, 130] on span "Assessments" at bounding box center [44, 129] width 61 height 7
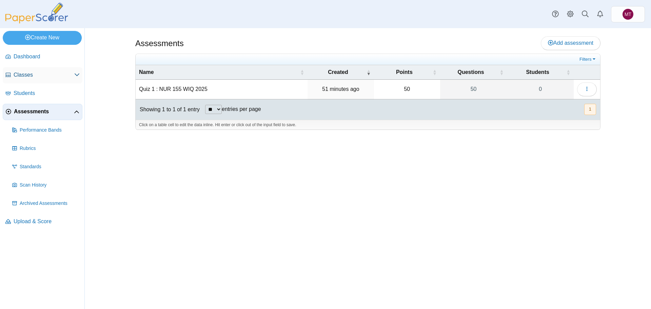
click at [76, 75] on use at bounding box center [77, 75] width 5 height 3
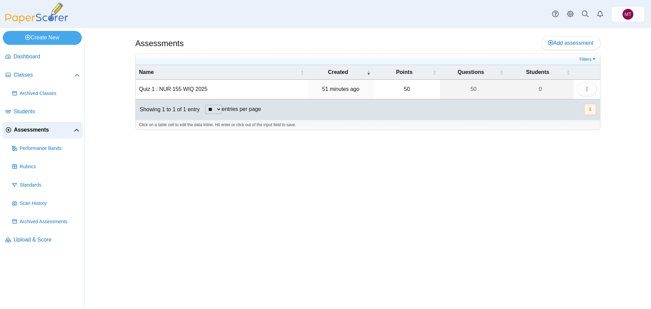
click at [329, 191] on div "Assessments Add assessment 50 0" at bounding box center [368, 168] width 509 height 281
click at [182, 89] on td "Quiz 1 : NUR 155 WIQ 2025" at bounding box center [222, 89] width 172 height 19
click at [357, 248] on div "Assessments Add assessment 50 0" at bounding box center [368, 168] width 509 height 281
click at [28, 110] on span "Students" at bounding box center [47, 111] width 66 height 7
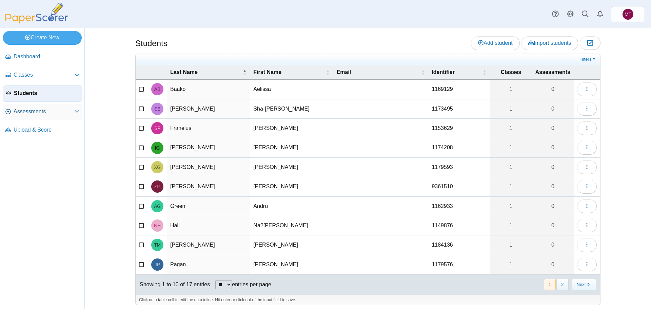
click at [37, 113] on span "Assessments" at bounding box center [44, 111] width 61 height 7
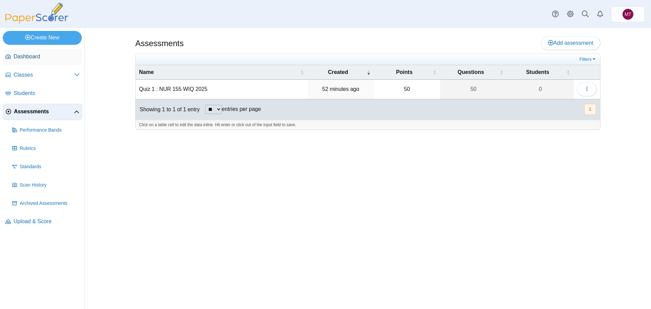
click at [32, 60] on link "Dashboard" at bounding box center [43, 57] width 80 height 16
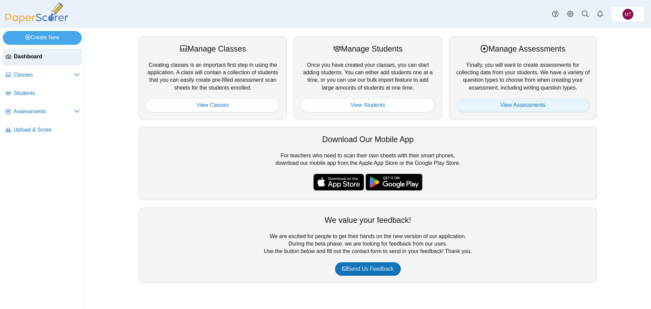
click at [532, 106] on link "View Assessments" at bounding box center [523, 105] width 134 height 14
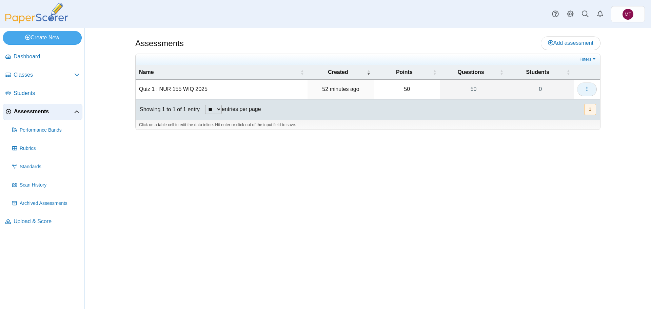
click at [591, 93] on button "button" at bounding box center [587, 89] width 20 height 14
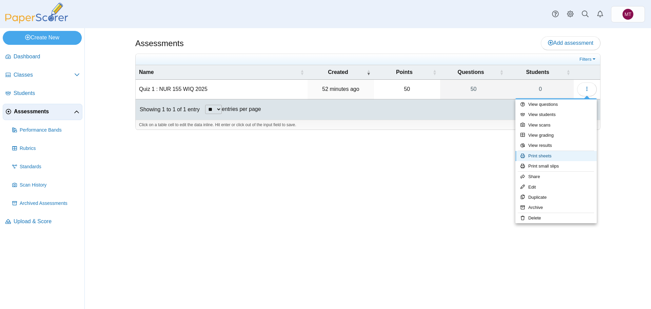
click at [568, 155] on link "Print sheets" at bounding box center [556, 156] width 81 height 10
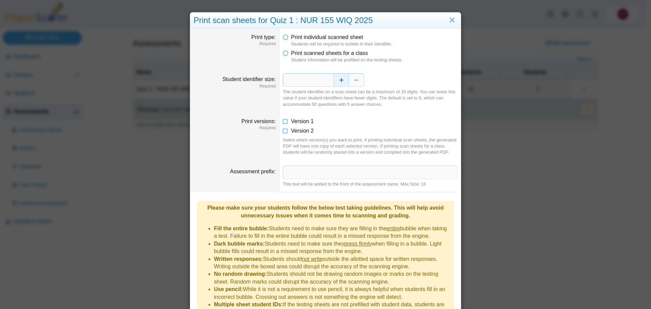
click at [339, 81] on button "Increase" at bounding box center [341, 80] width 15 height 14
click at [354, 81] on button "Decrease" at bounding box center [356, 80] width 15 height 14
click at [339, 82] on button "Increase" at bounding box center [341, 80] width 15 height 14
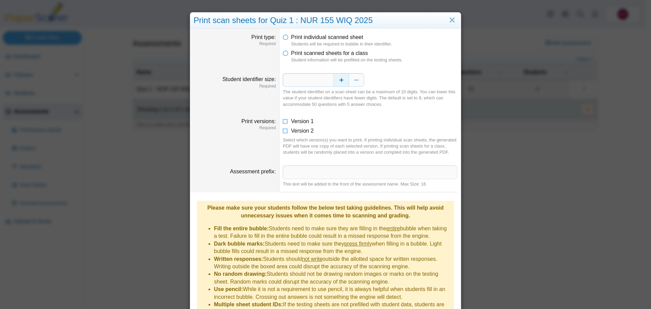
click at [339, 82] on button "Increase" at bounding box center [341, 80] width 15 height 14
click at [284, 122] on icon at bounding box center [285, 120] width 5 height 5
click at [283, 131] on icon at bounding box center [285, 129] width 5 height 5
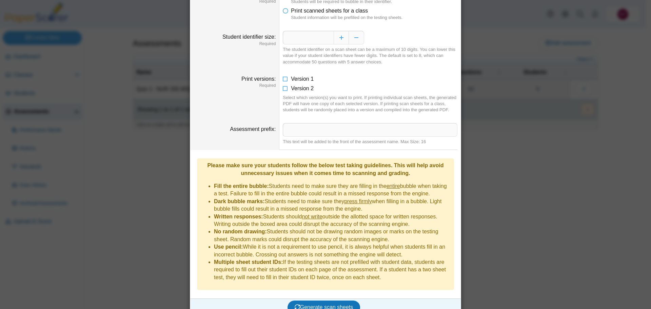
scroll to position [43, 0]
click at [341, 304] on span "Generate scan sheets" at bounding box center [324, 307] width 59 height 6
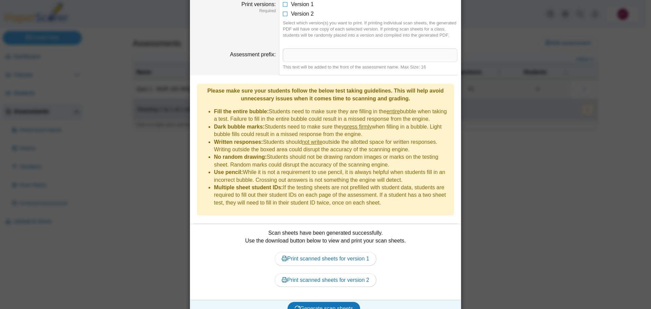
scroll to position [118, 0]
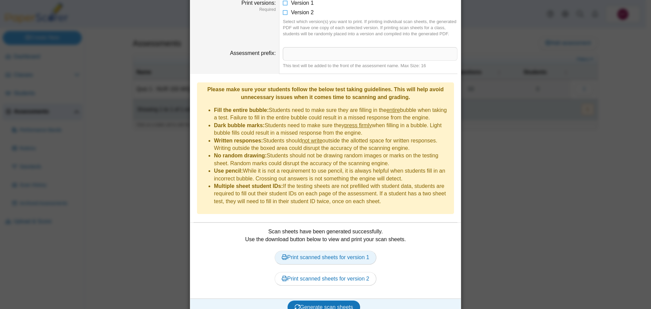
click at [324, 251] on link "Print scanned sheets for version 1" at bounding box center [326, 258] width 102 height 14
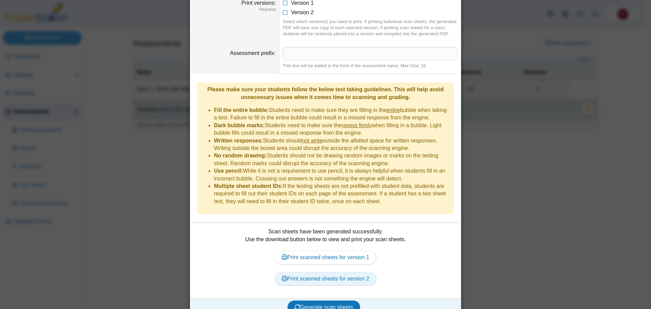
click at [322, 272] on link "Print scanned sheets for version 2" at bounding box center [326, 279] width 102 height 14
